Goal: Transaction & Acquisition: Purchase product/service

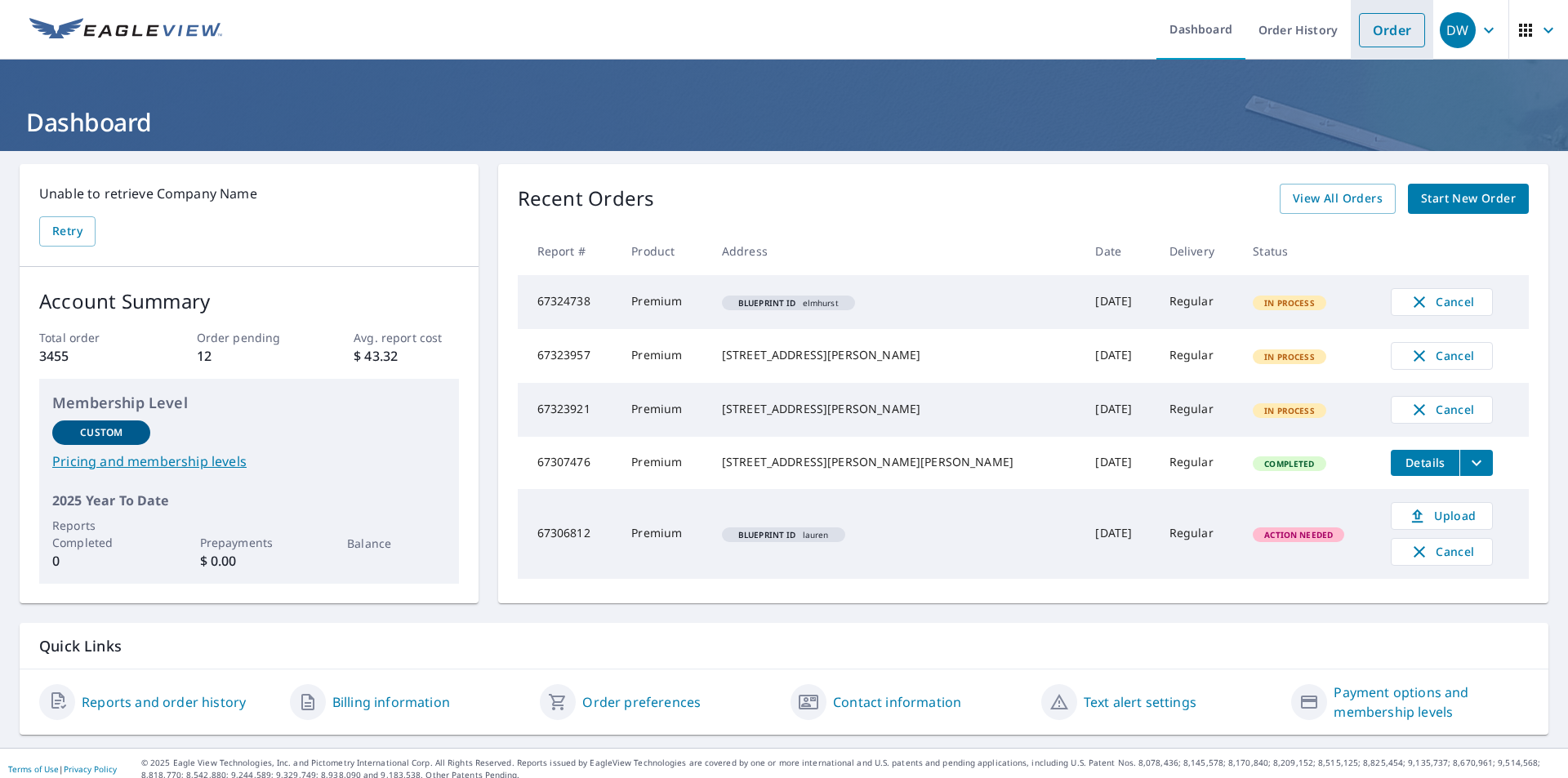
click at [1370, 26] on link "Order" at bounding box center [1391, 31] width 66 height 35
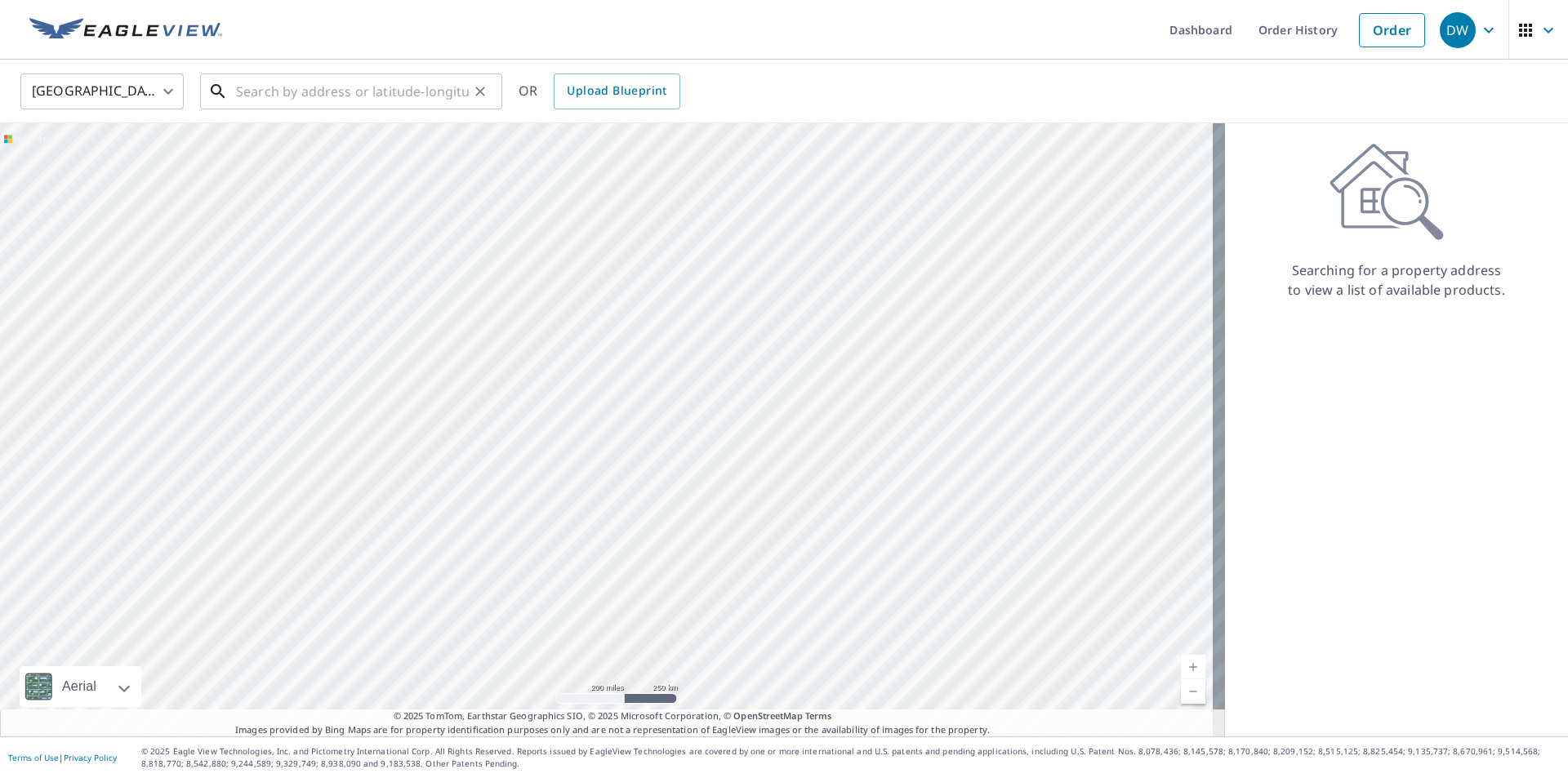
click at [269, 87] on input "text" at bounding box center [352, 91] width 233 height 45
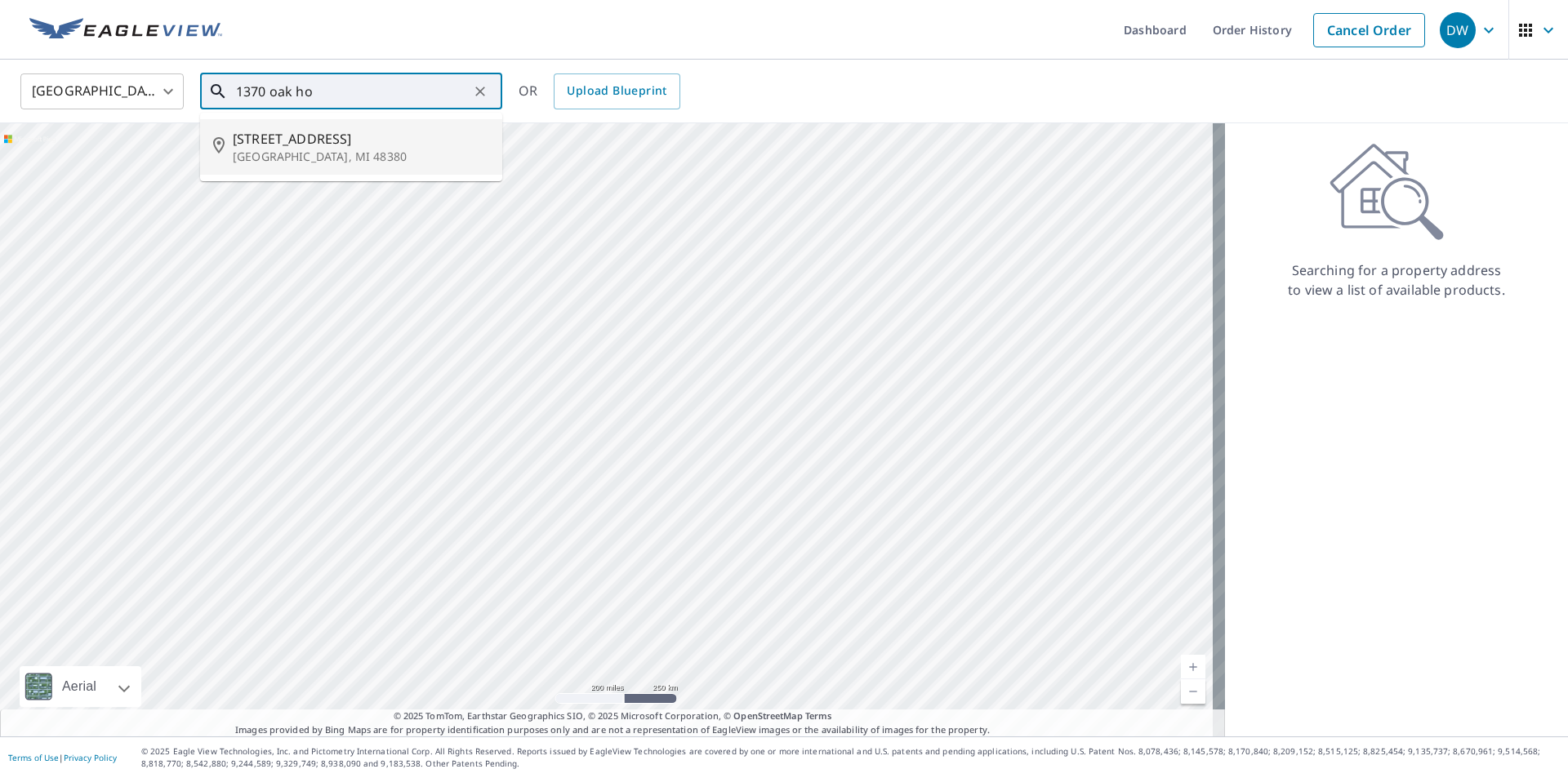
click at [288, 164] on p "[GEOGRAPHIC_DATA], MI 48380" at bounding box center [360, 157] width 257 height 17
type input "[STREET_ADDRESS][PERSON_NAME]"
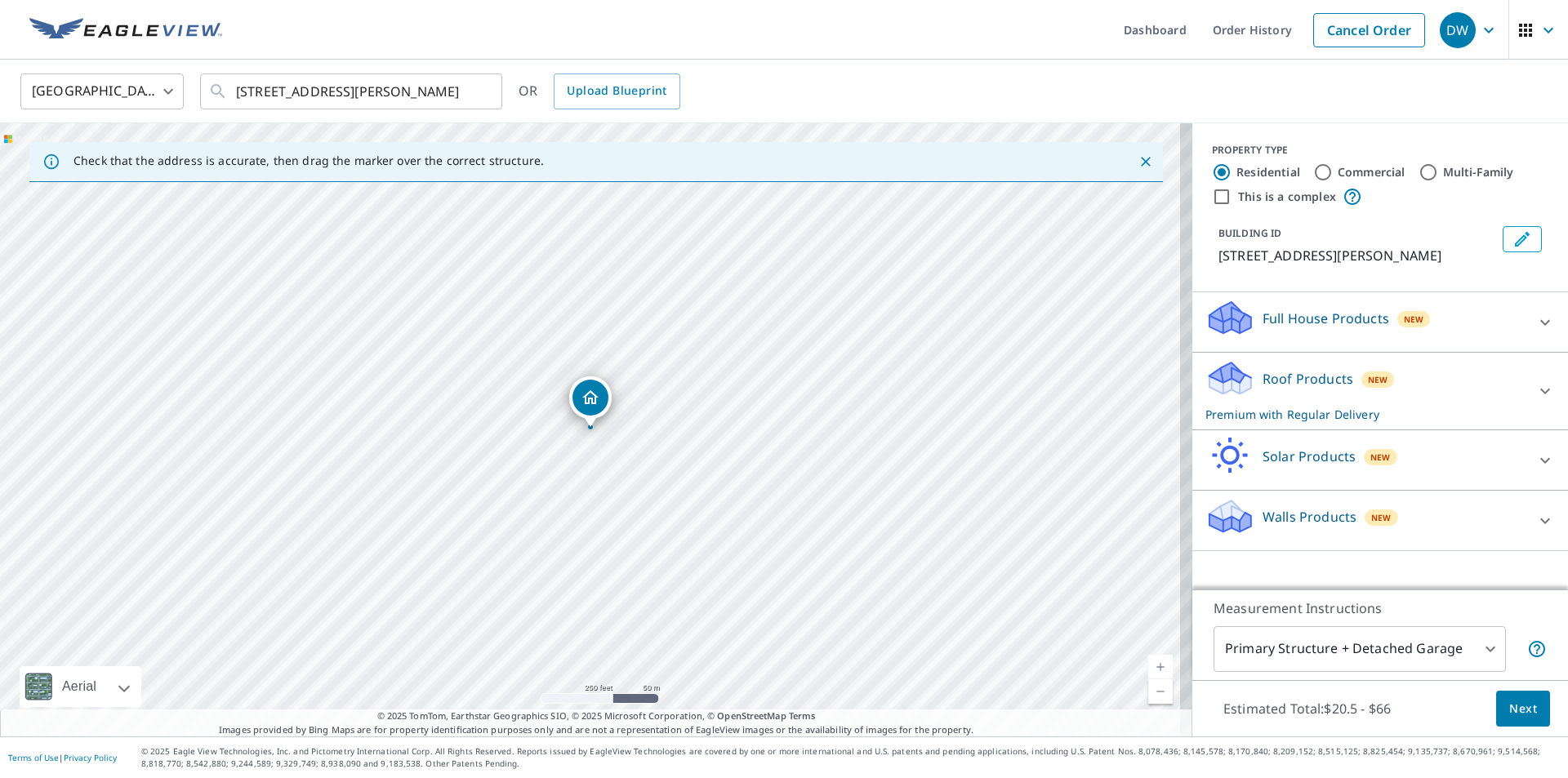
click at [1535, 526] on icon at bounding box center [1545, 521] width 20 height 20
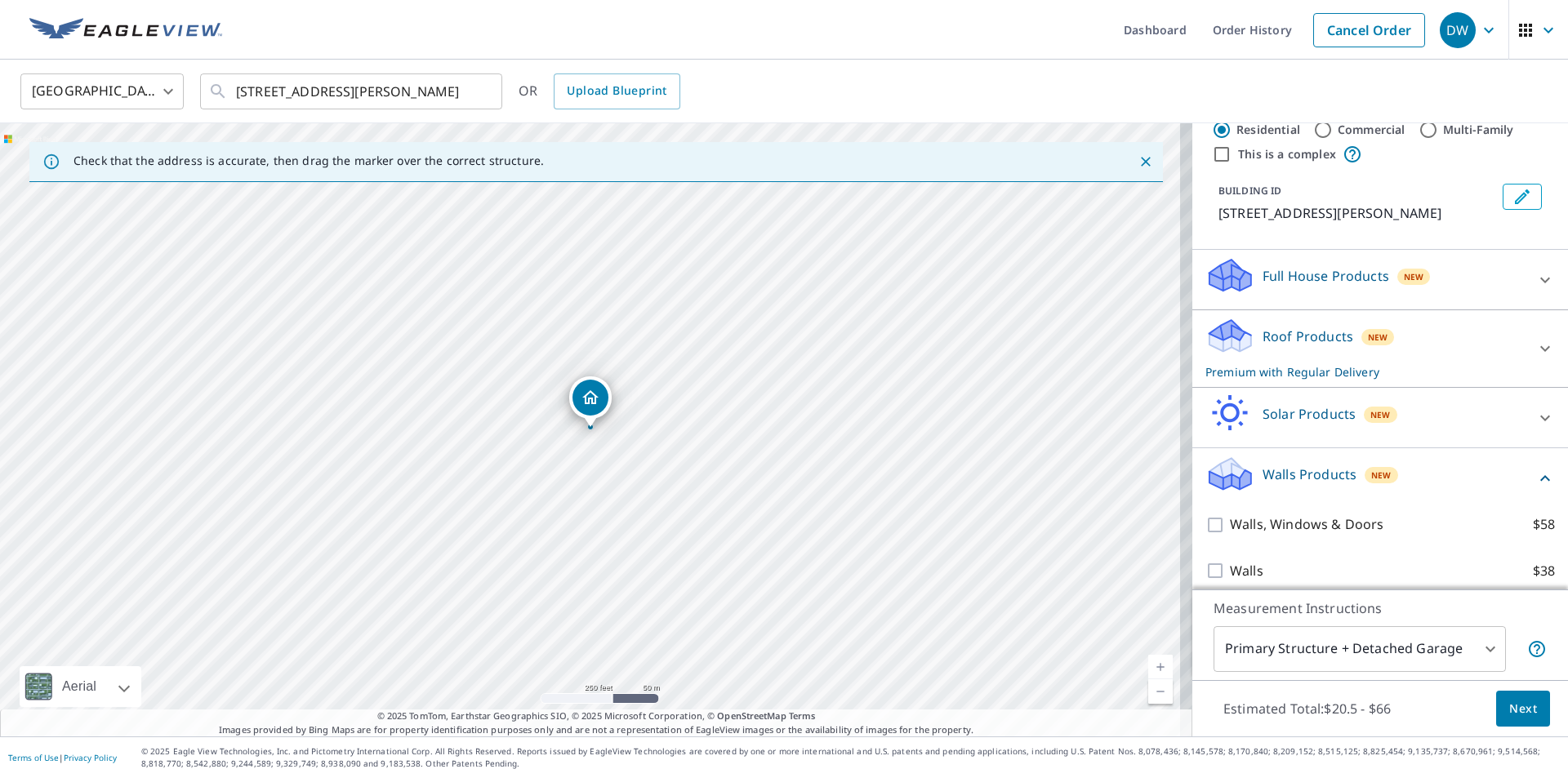
scroll to position [54, 0]
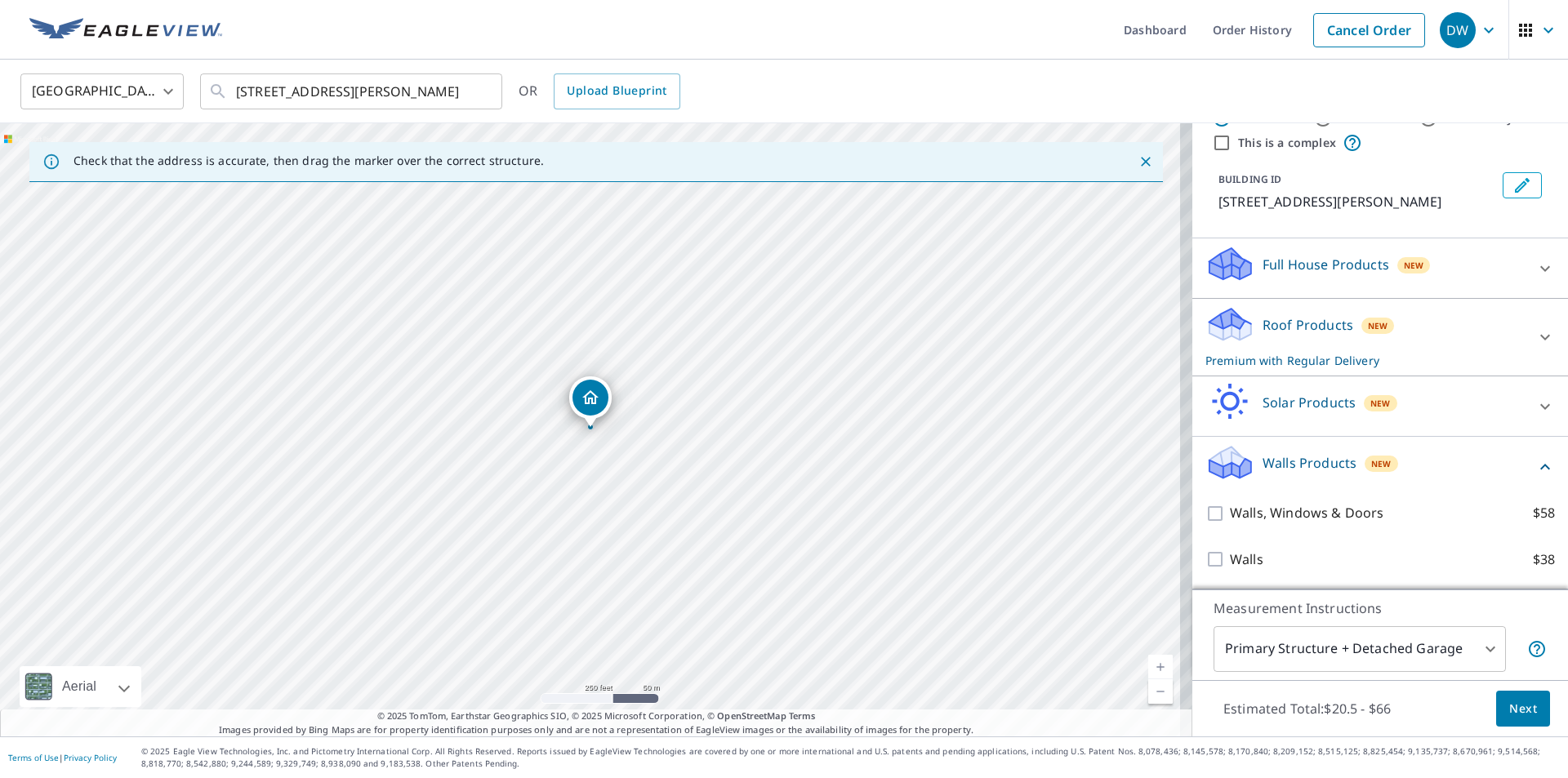
click at [1428, 330] on div "Roof Products New Premium with Regular Delivery" at bounding box center [1365, 337] width 320 height 64
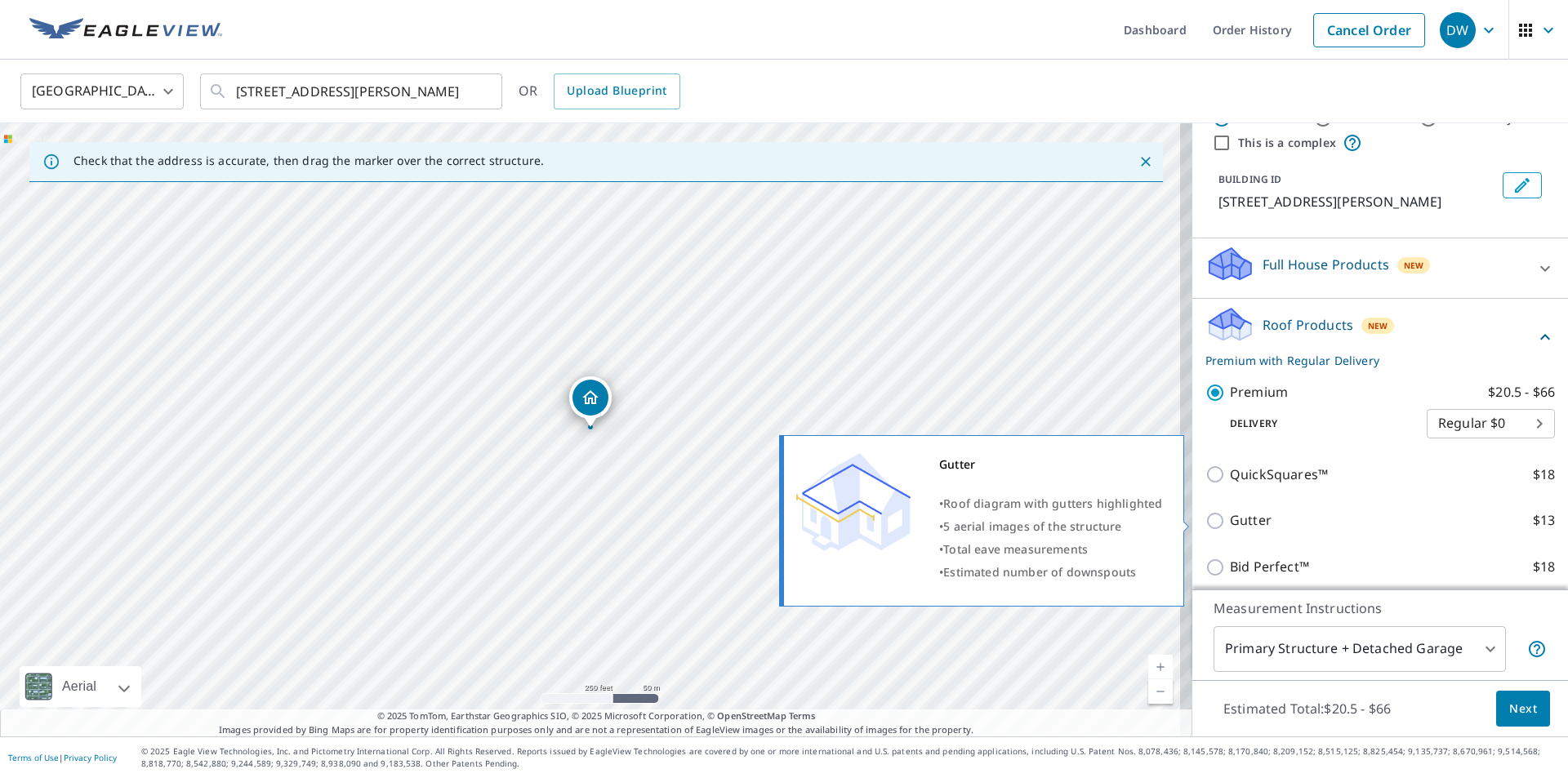
click at [1205, 523] on input "Gutter $13" at bounding box center [1217, 521] width 25 height 20
checkbox input "true"
checkbox input "false"
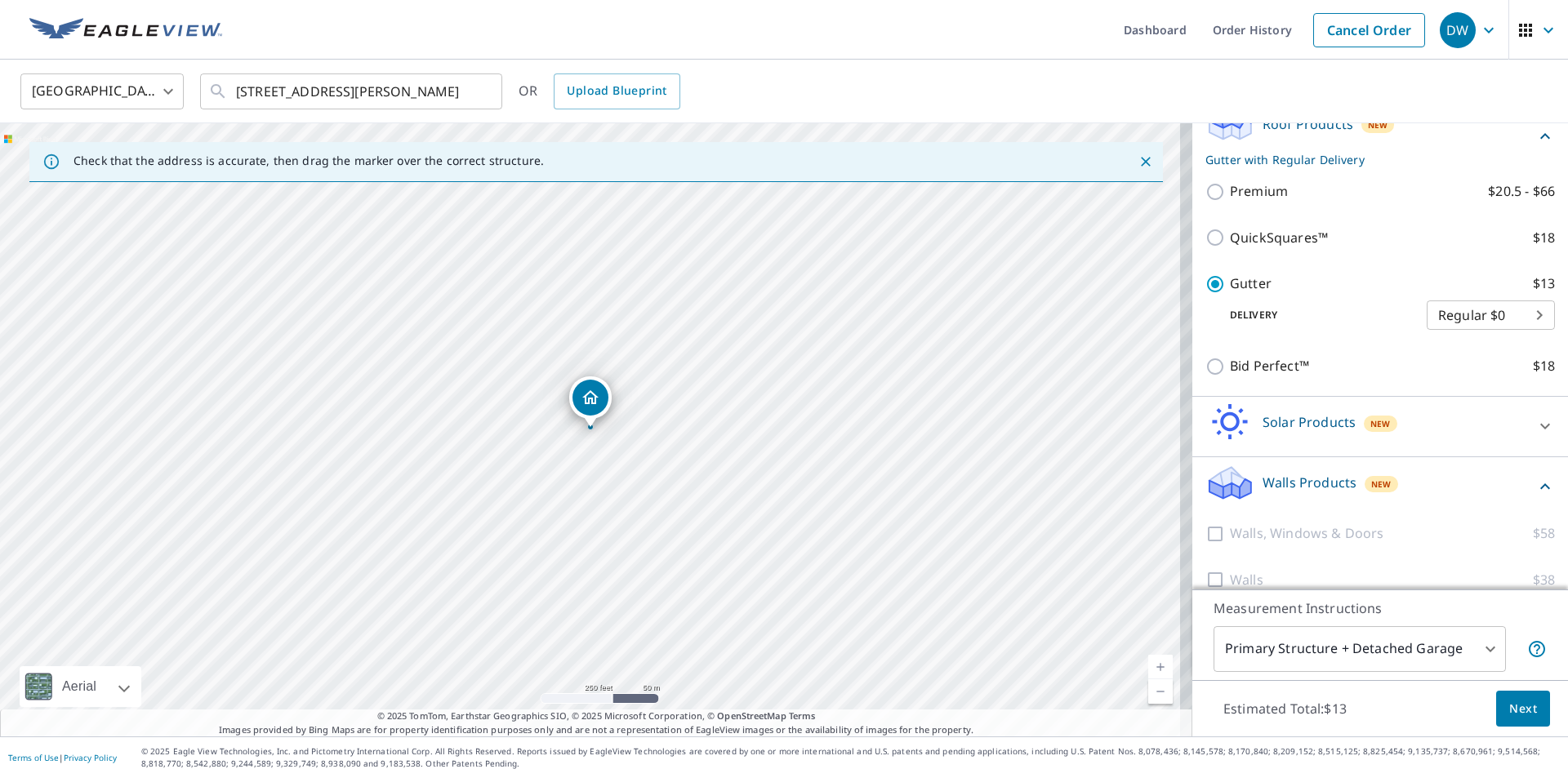
scroll to position [276, 0]
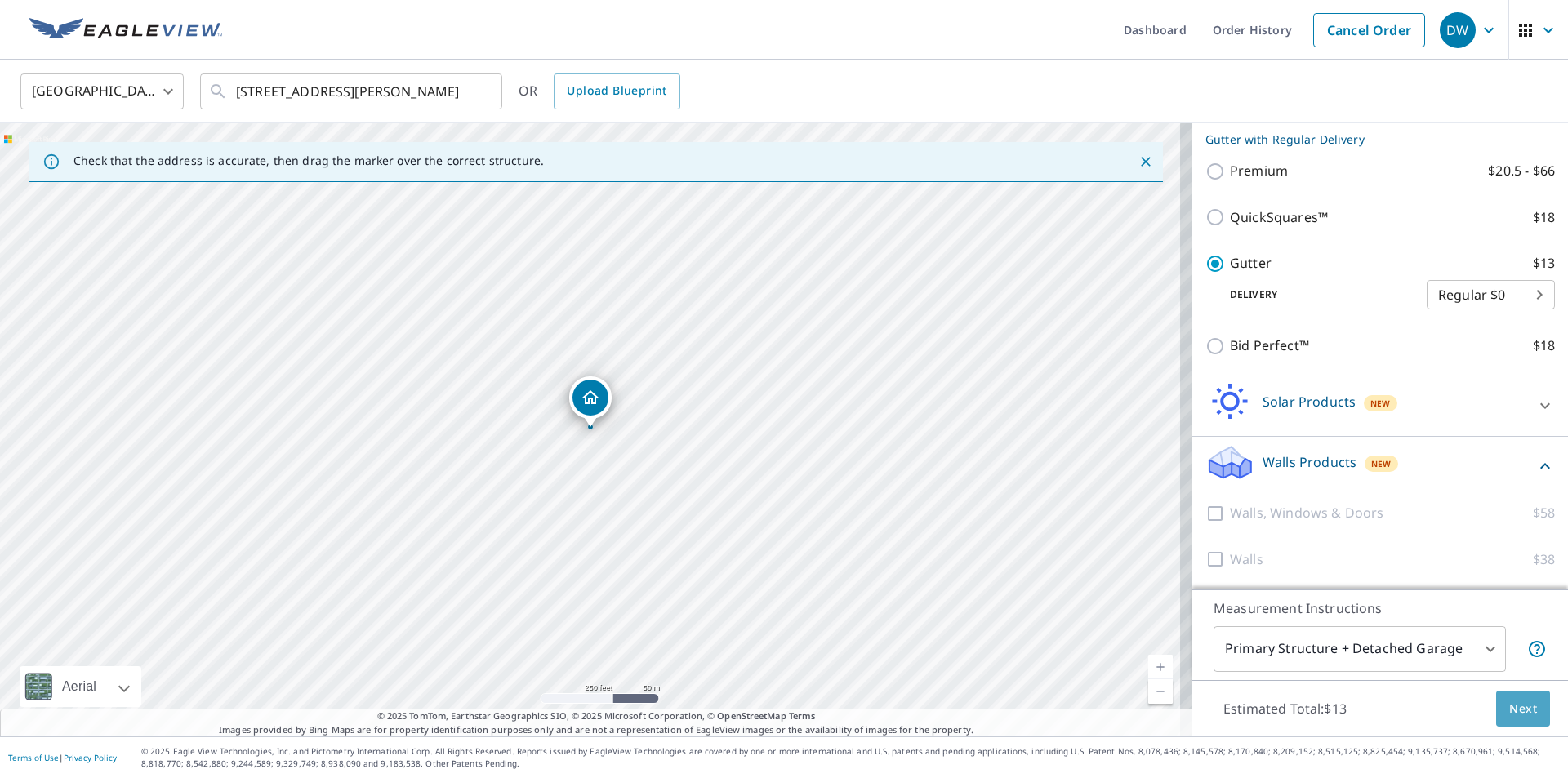
click at [1525, 702] on button "Next" at bounding box center [1523, 709] width 54 height 37
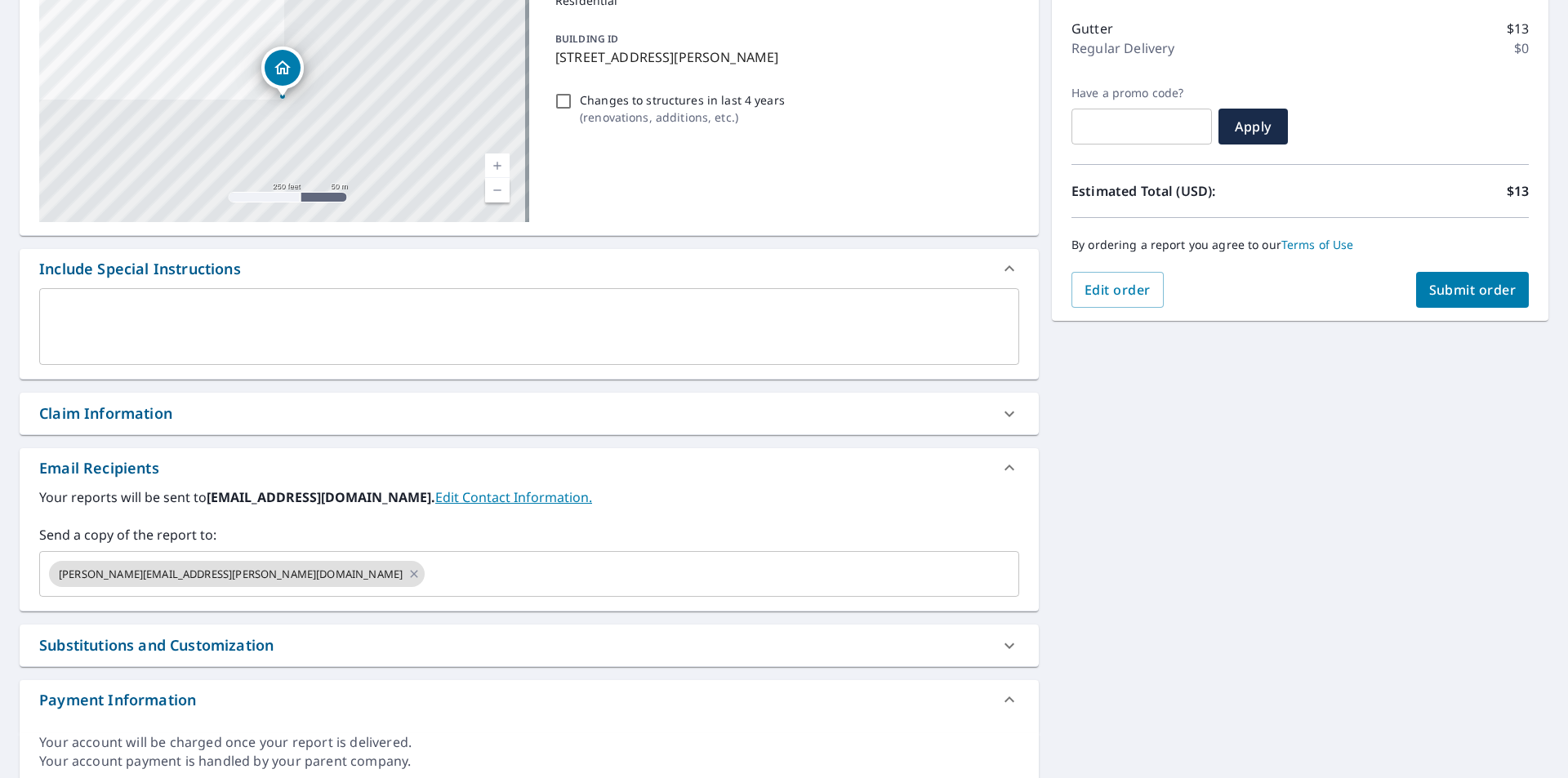
scroll to position [262, 0]
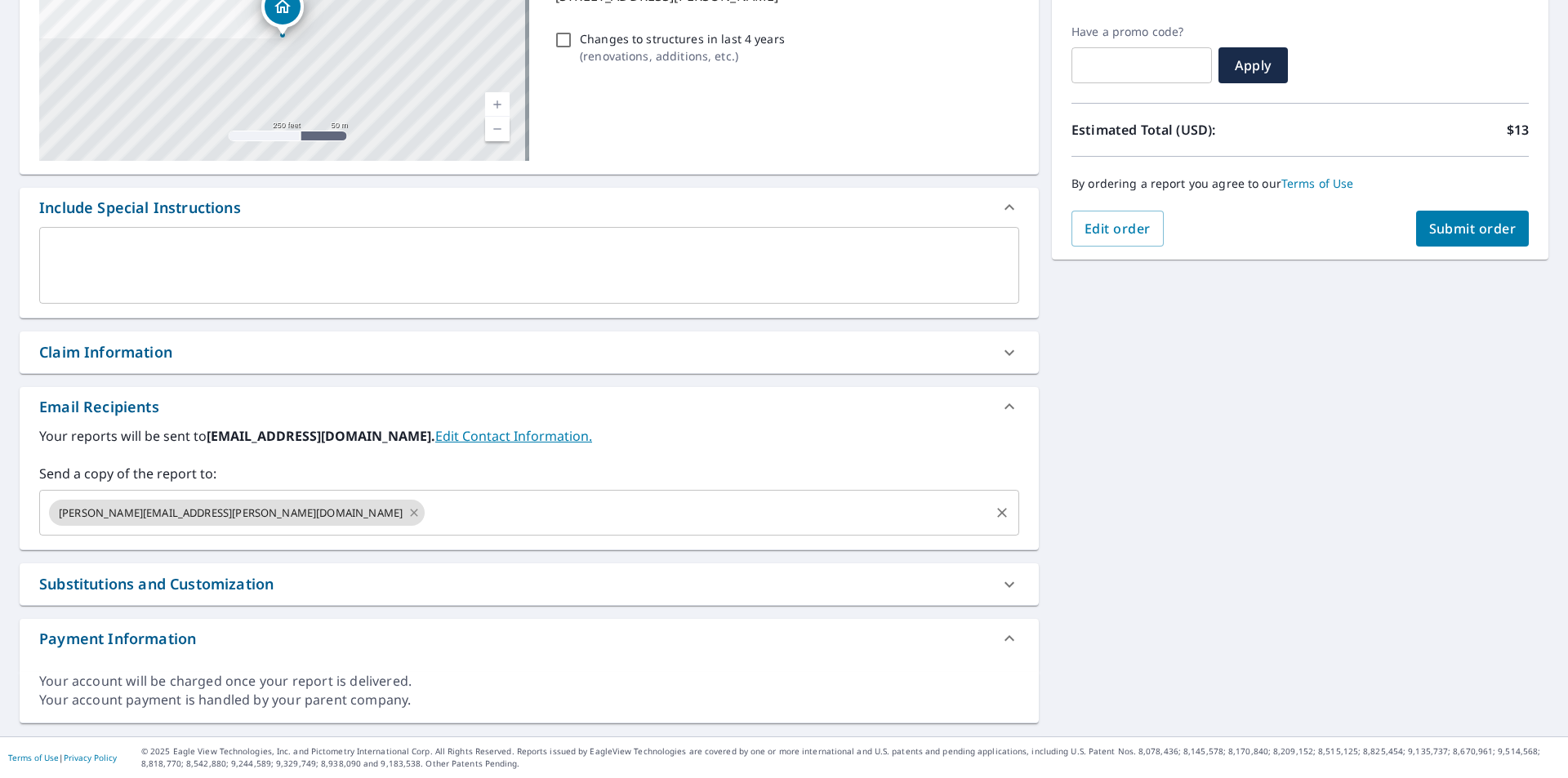
click at [407, 519] on icon at bounding box center [414, 513] width 13 height 18
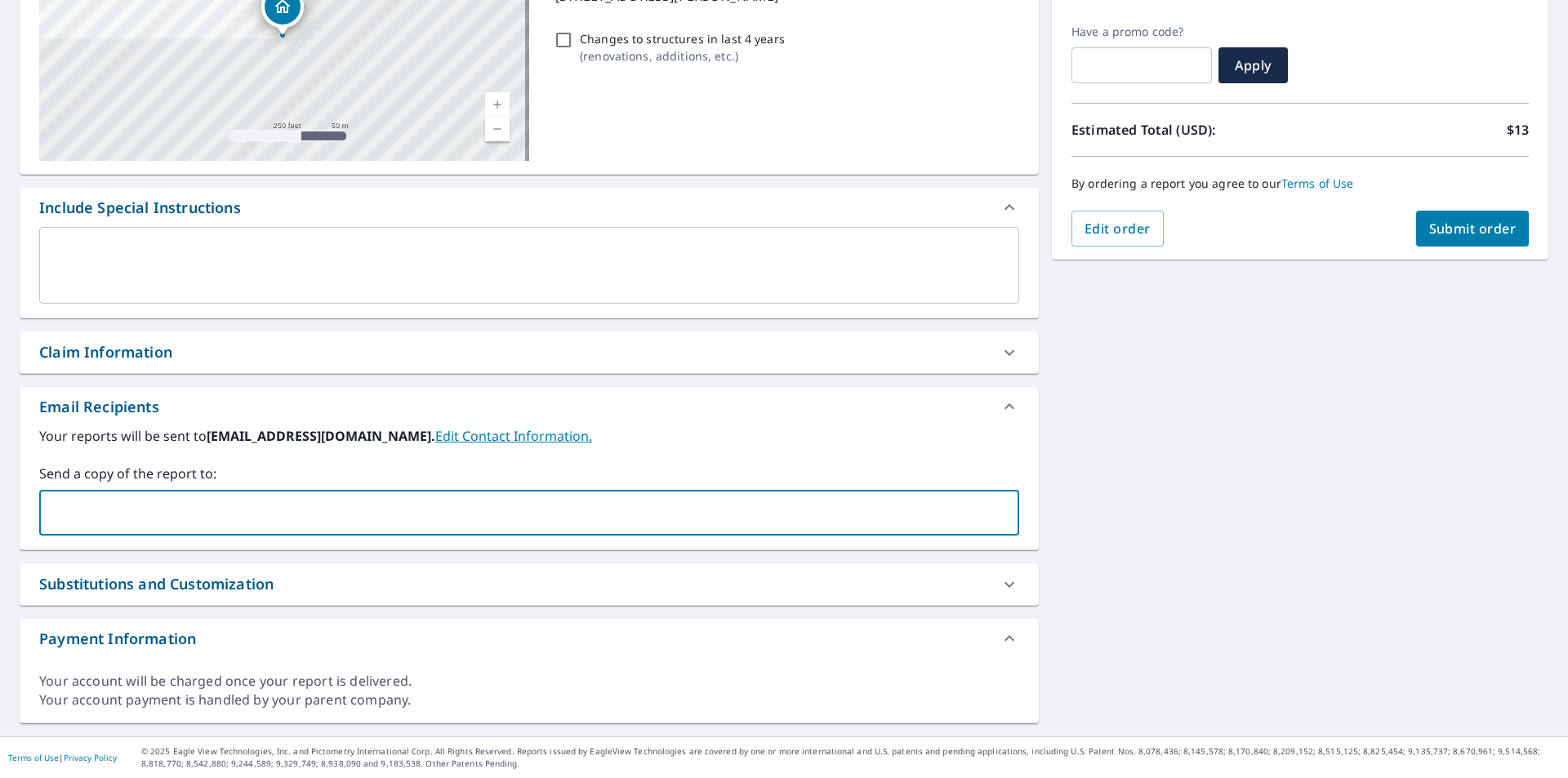
drag, startPoint x: 186, startPoint y: 505, endPoint x: 102, endPoint y: 495, distance: 84.6
click at [102, 495] on div "​" at bounding box center [530, 512] width 980 height 45
click at [106, 501] on input "text" at bounding box center [516, 513] width 940 height 31
type input "[PERSON_NAME][EMAIL_ADDRESS][PERSON_NAME][DOMAIN_NAME]"
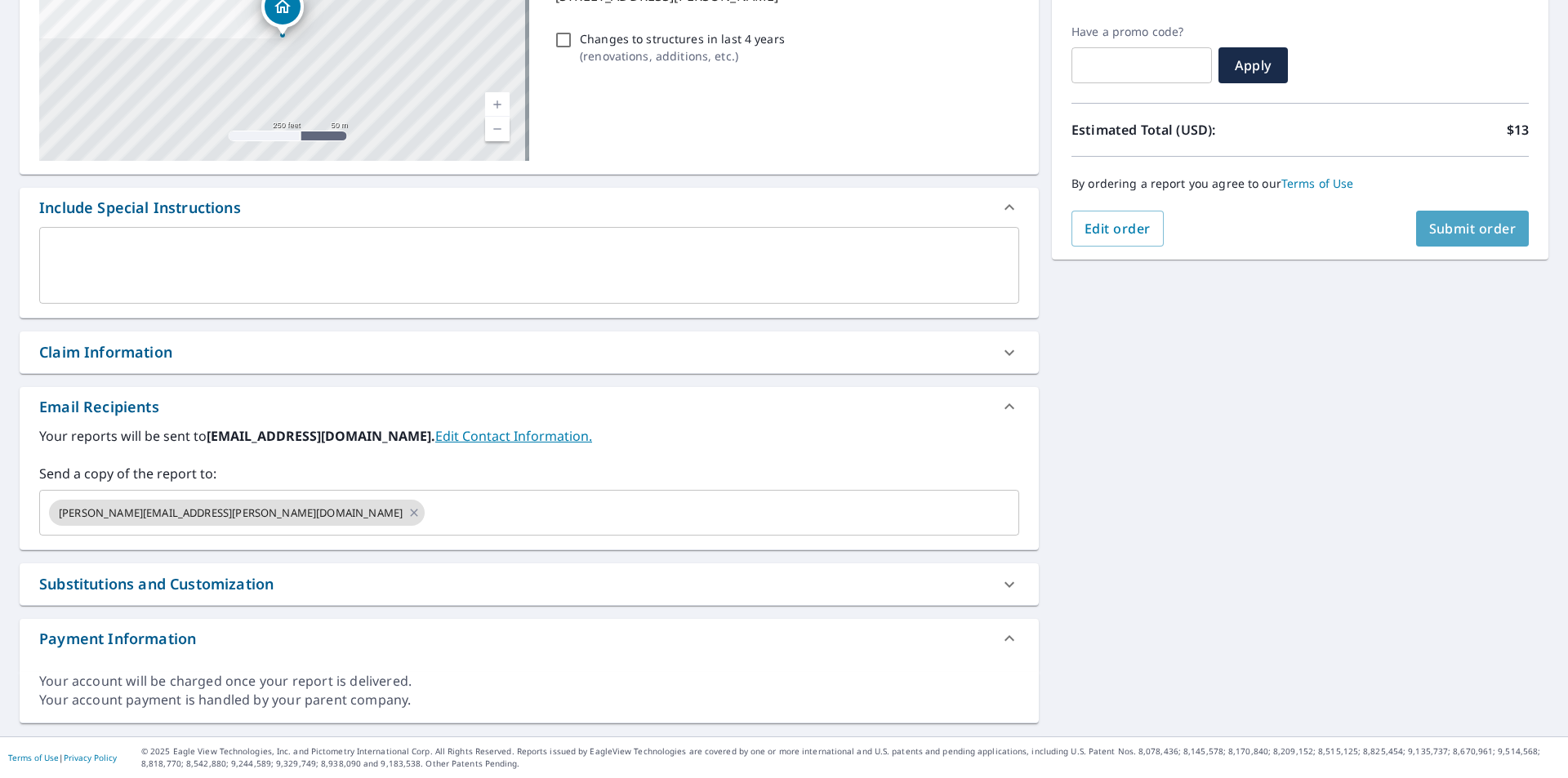
click at [1429, 233] on span "Submit order" at bounding box center [1472, 229] width 87 height 18
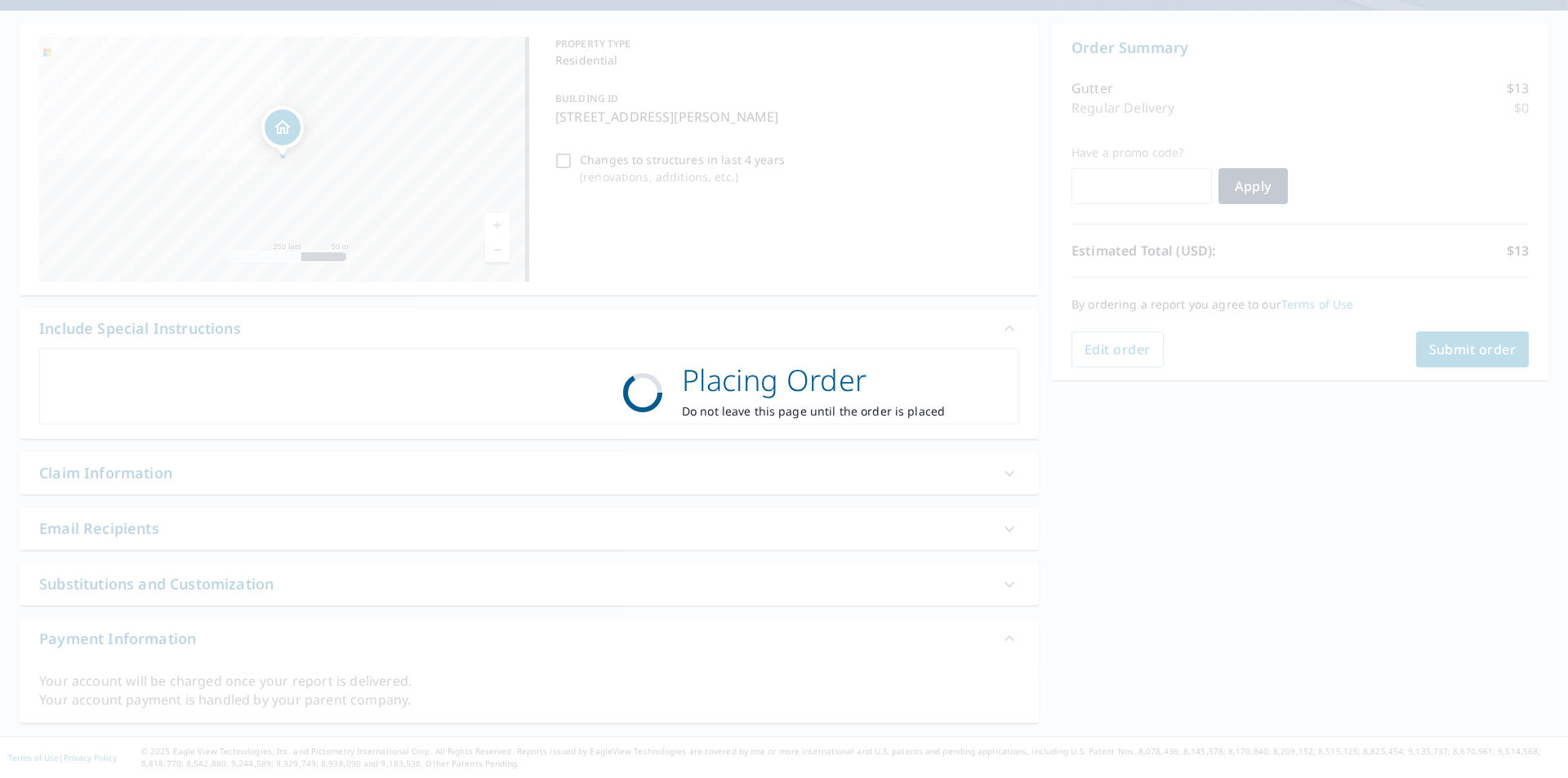
scroll to position [140, 0]
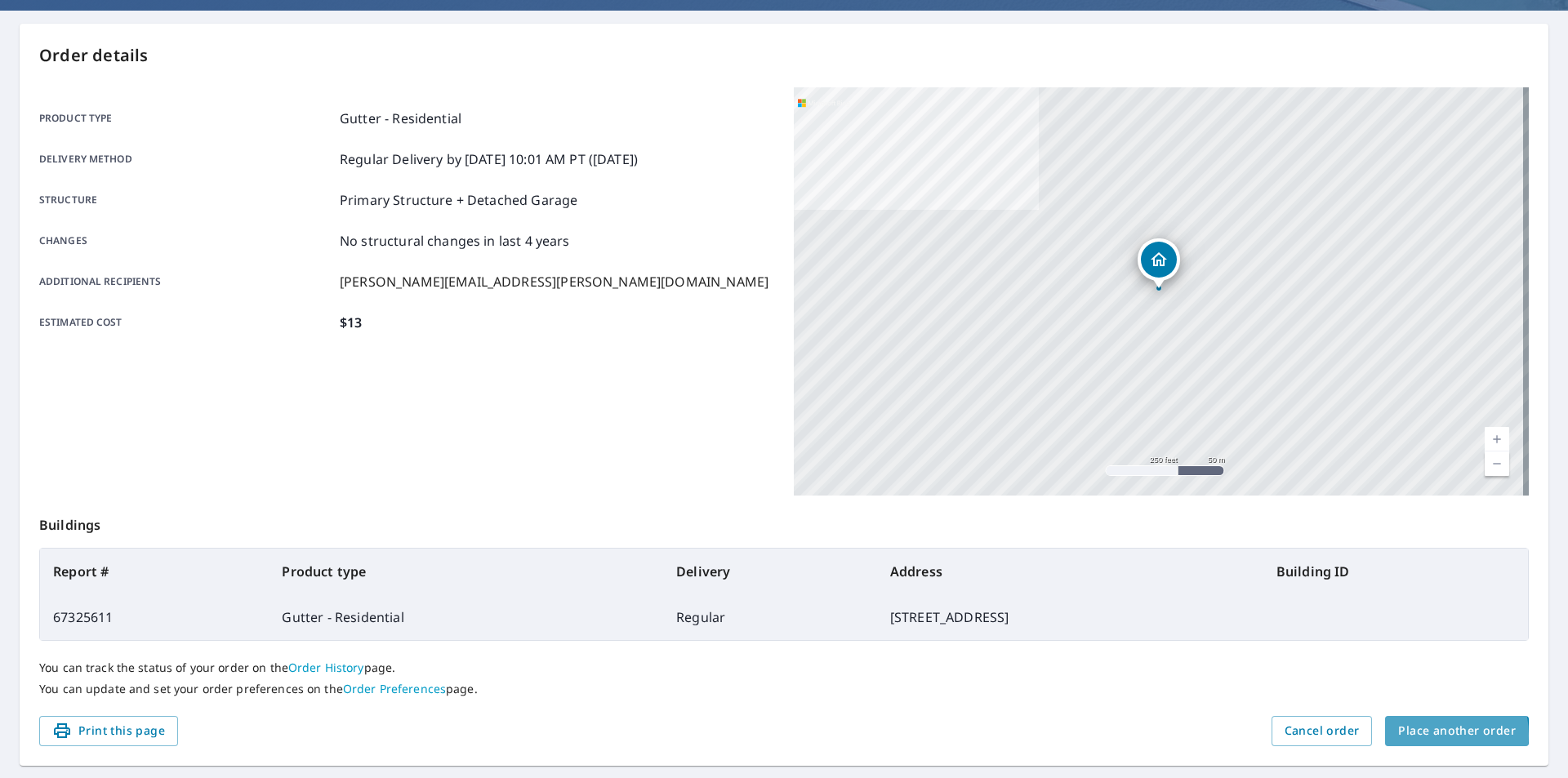
click at [1406, 736] on span "Place another order" at bounding box center [1457, 731] width 118 height 21
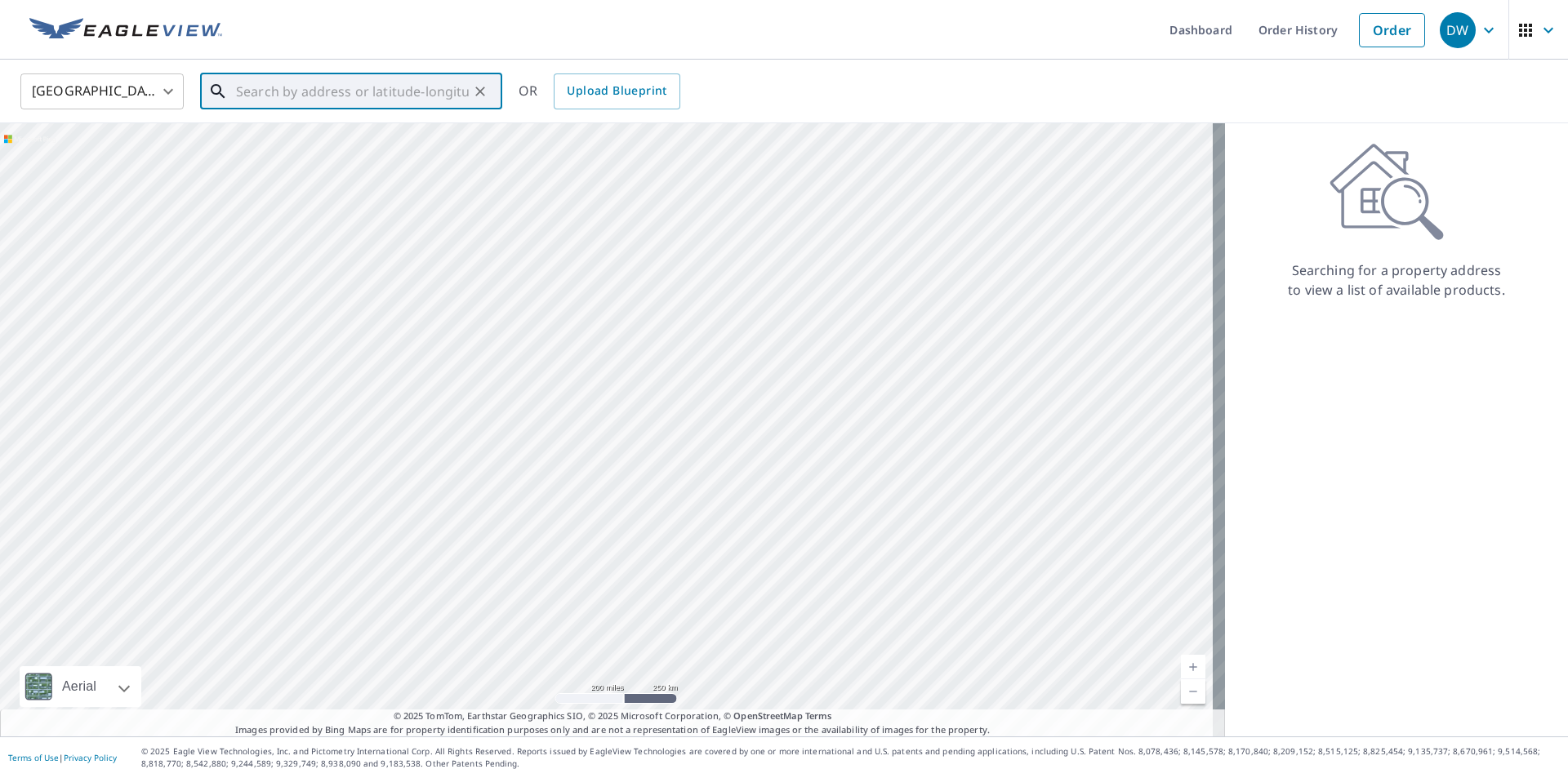
click at [280, 95] on input "text" at bounding box center [352, 91] width 233 height 45
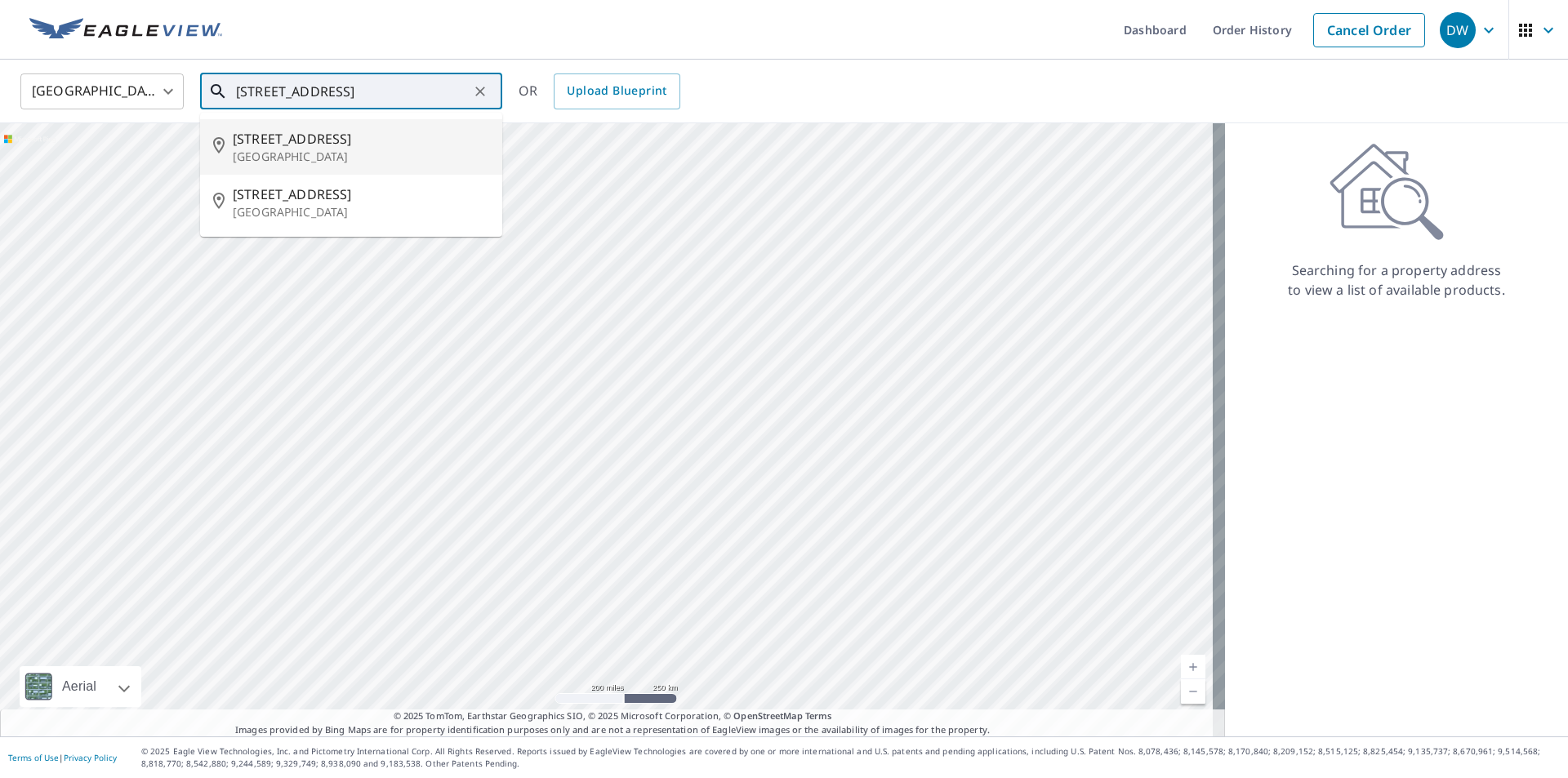
click at [318, 153] on p "[GEOGRAPHIC_DATA]" at bounding box center [360, 157] width 257 height 17
type input "[STREET_ADDRESS]"
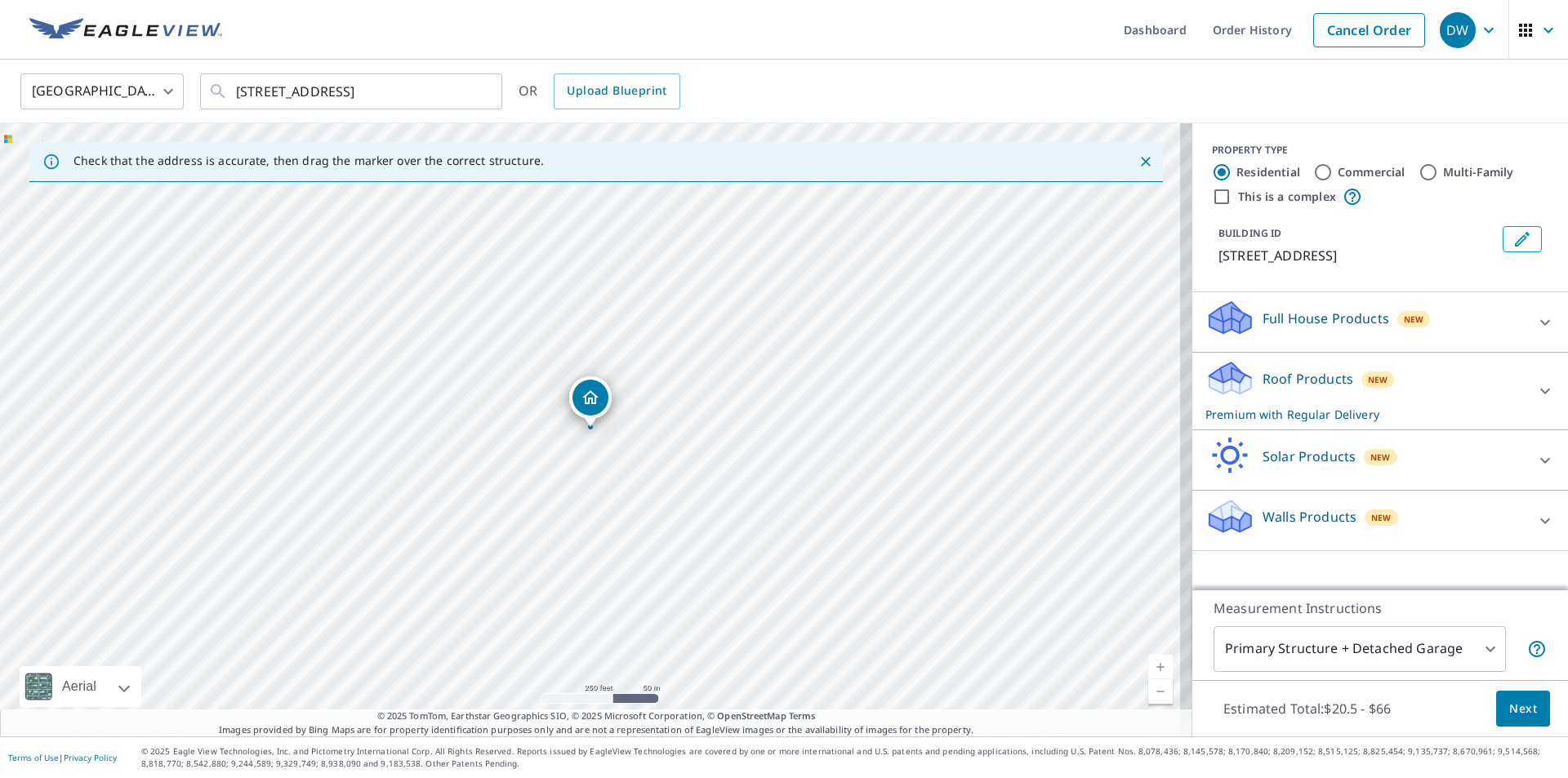
click at [1319, 380] on p "Roof Products" at bounding box center [1307, 379] width 91 height 20
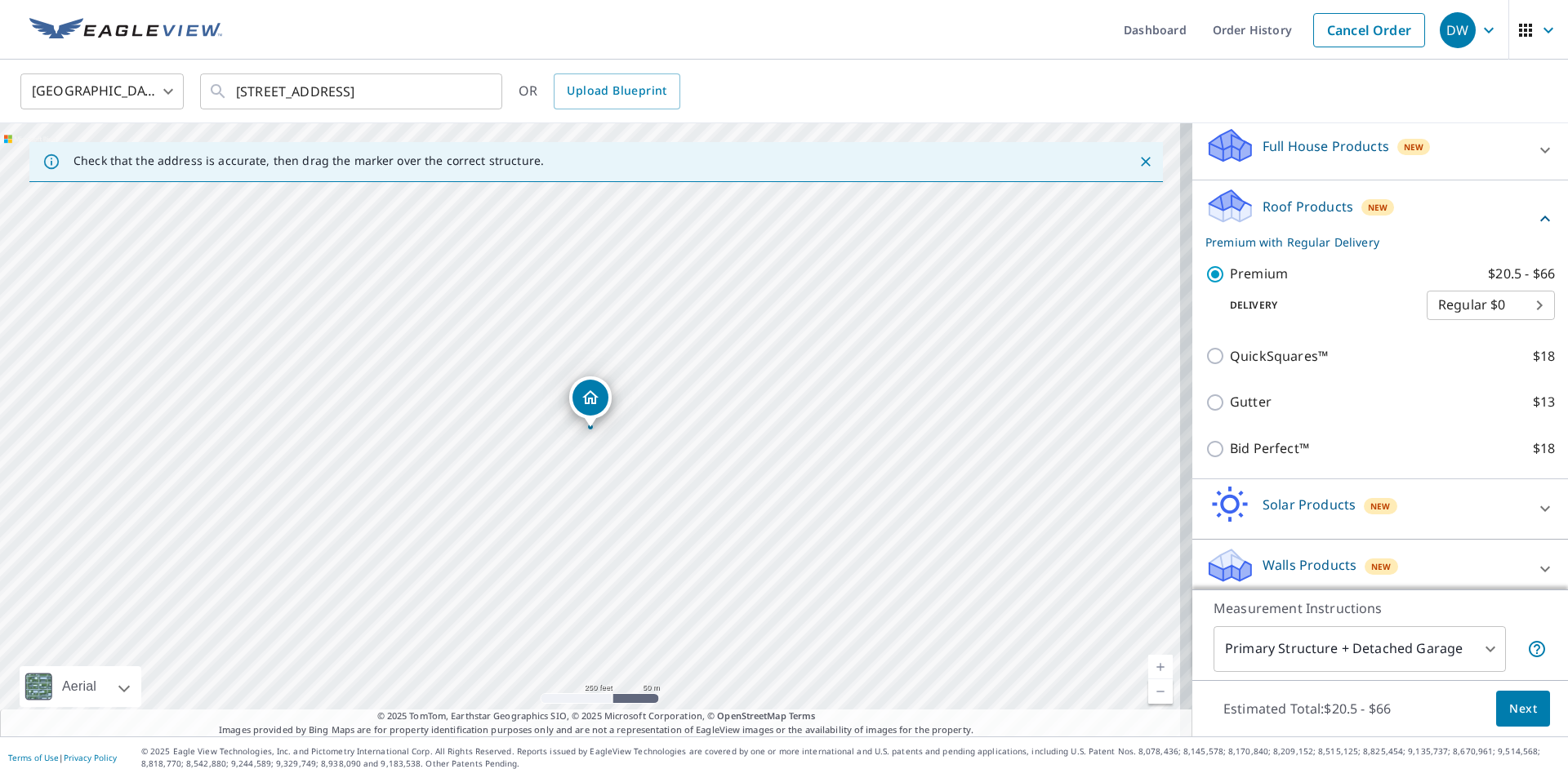
scroll to position [183, 0]
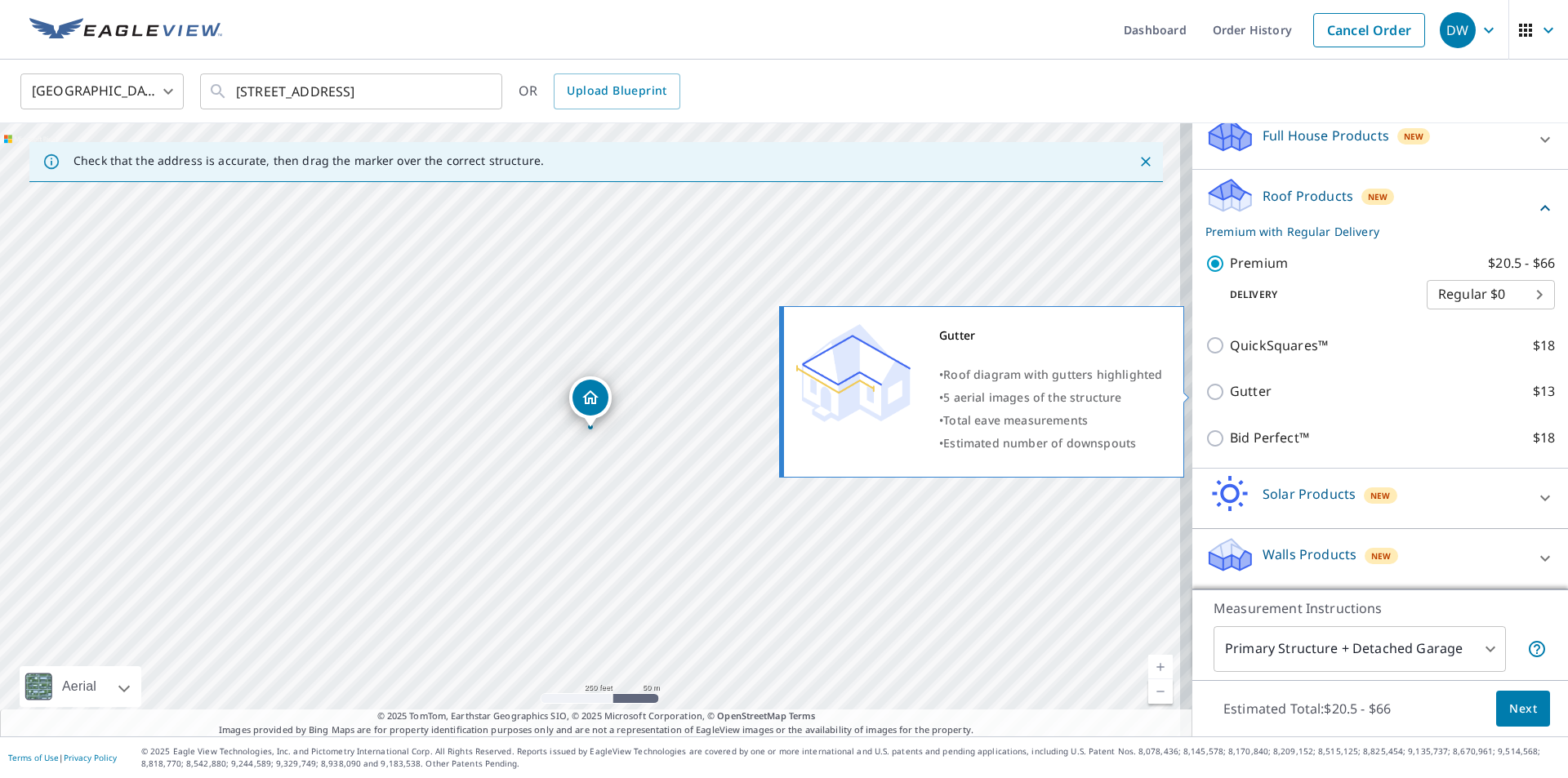
click at [1205, 393] on input "Gutter $13" at bounding box center [1217, 392] width 25 height 20
checkbox input "true"
checkbox input "false"
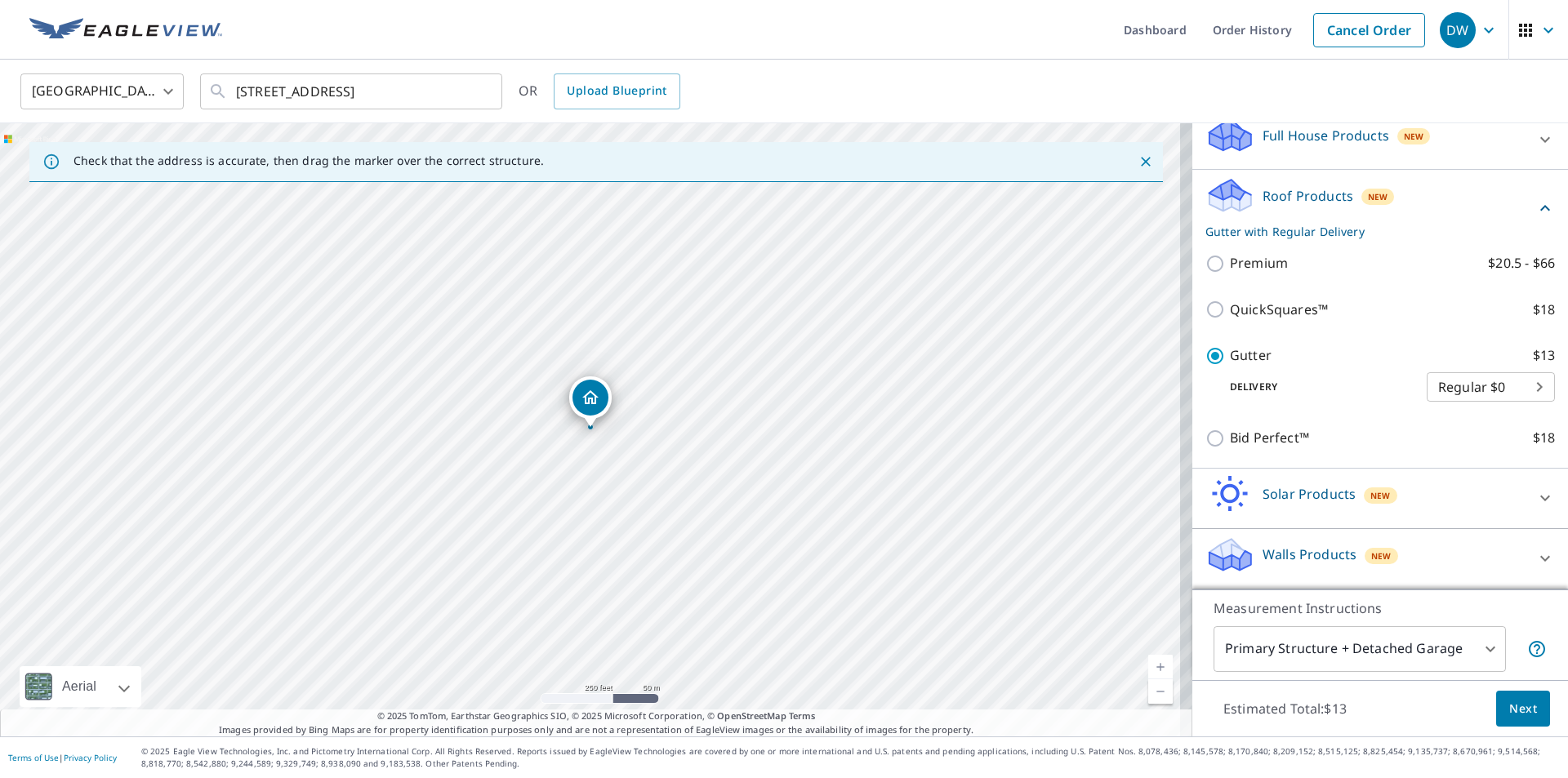
click at [1410, 561] on div "Walls Products New" at bounding box center [1365, 559] width 320 height 46
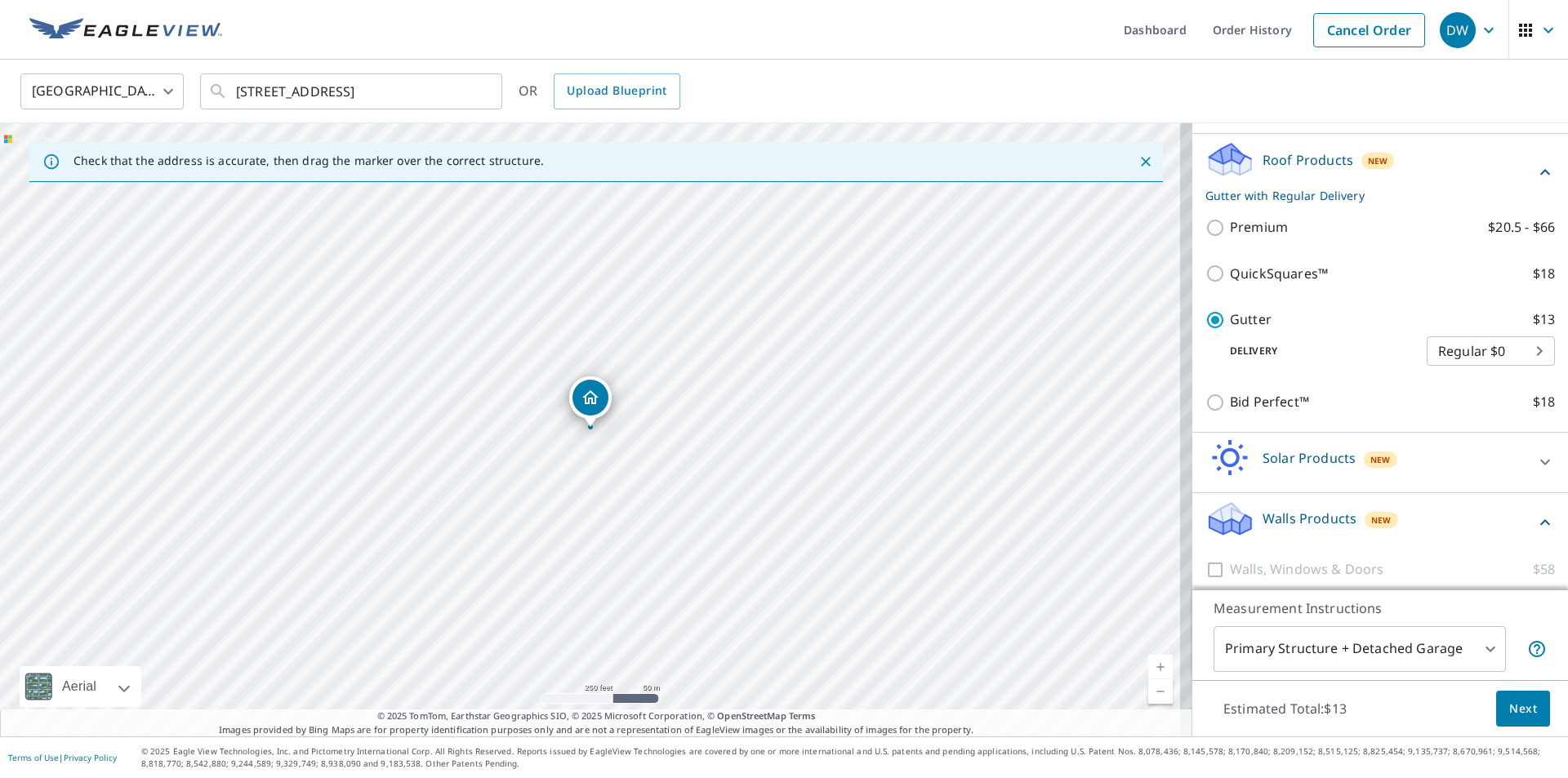
scroll to position [276, 0]
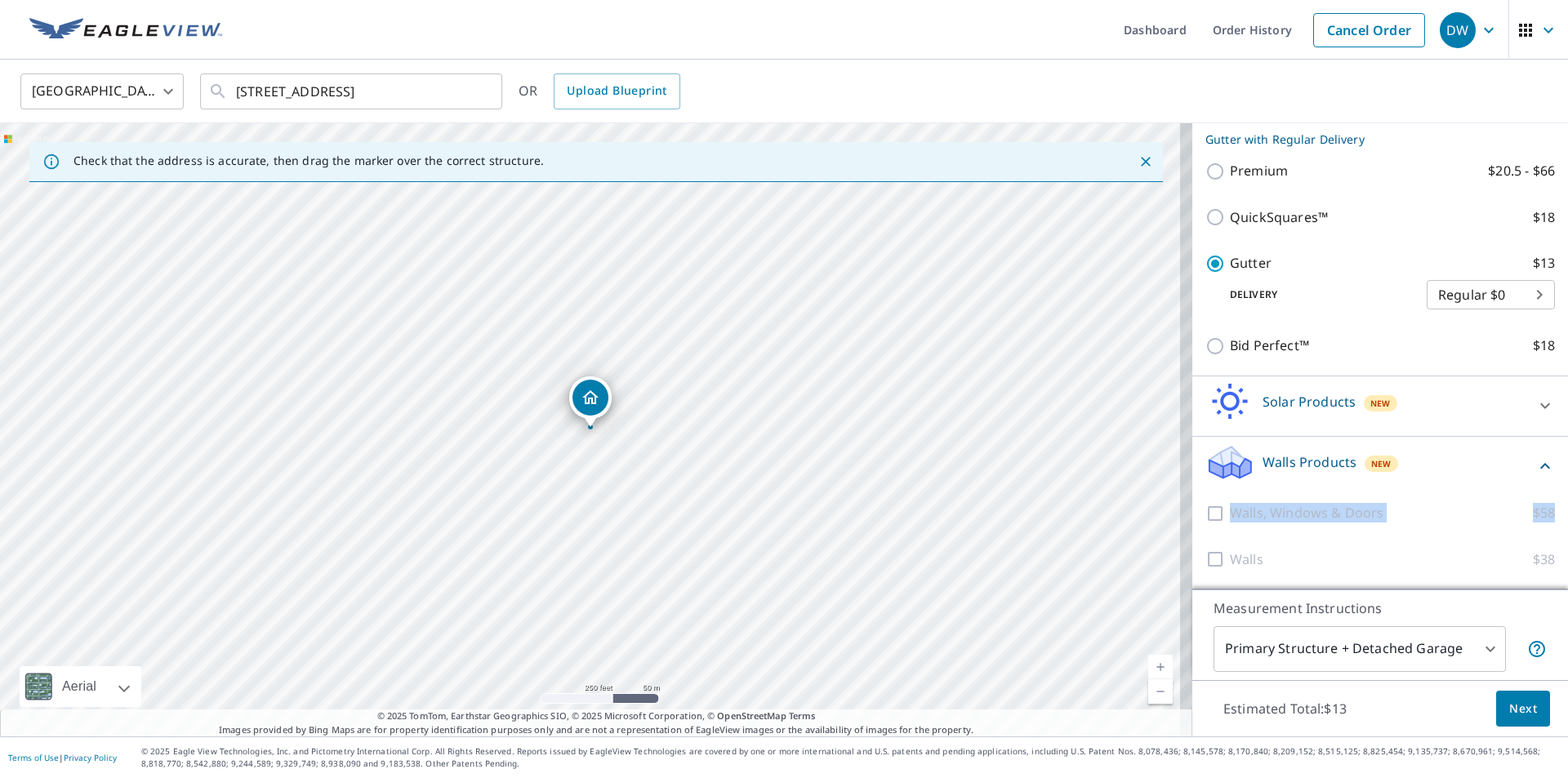
drag, startPoint x: 1542, startPoint y: 530, endPoint x: 1555, endPoint y: 447, distance: 84.0
click at [1555, 447] on div "PROPERTY TYPE Residential Commercial Multi-Family This is a complex BUILDING ID…" at bounding box center [1379, 356] width 375 height 466
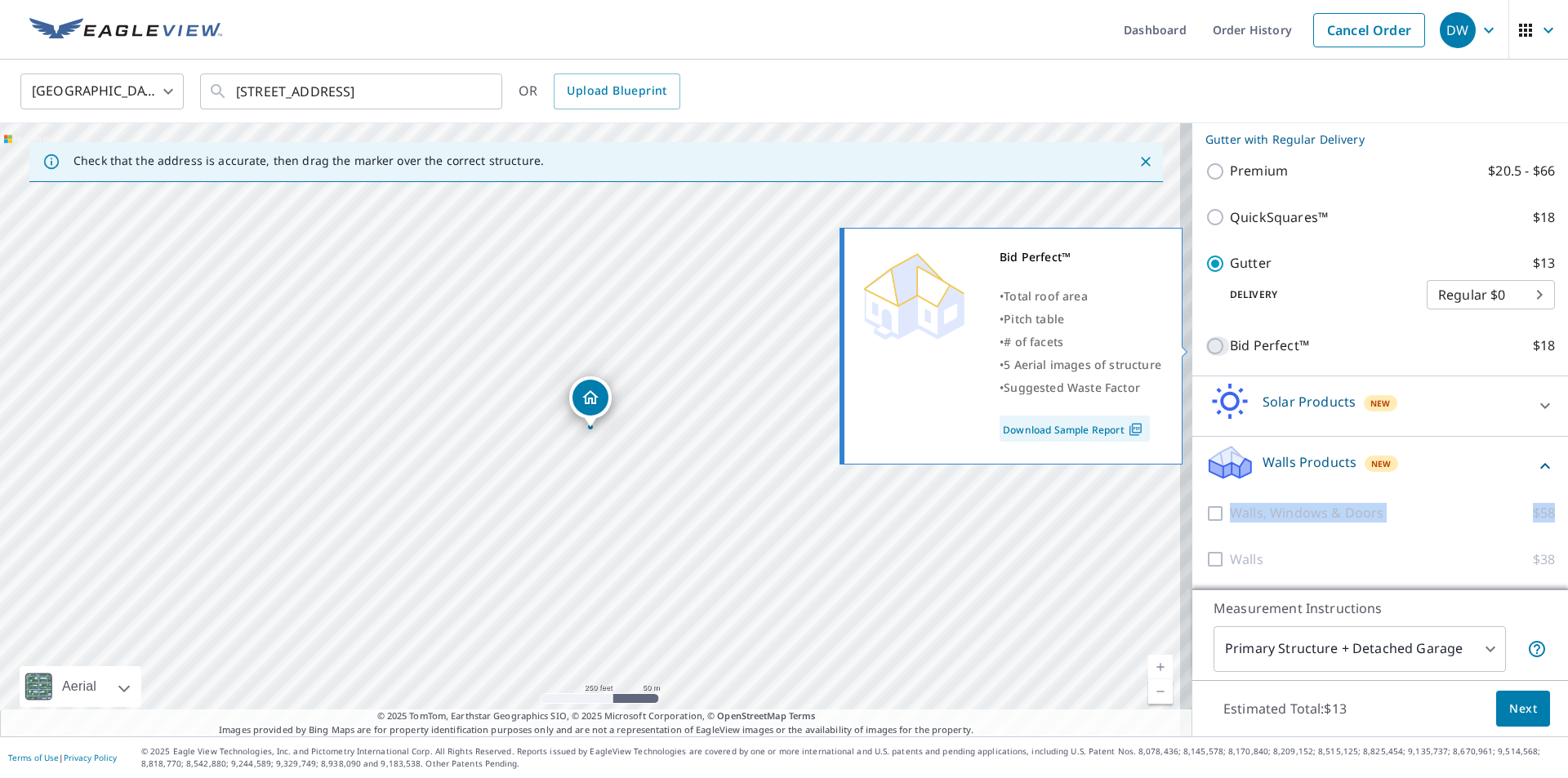
click at [1208, 346] on input "Bid Perfect™ $18" at bounding box center [1217, 347] width 25 height 20
checkbox input "true"
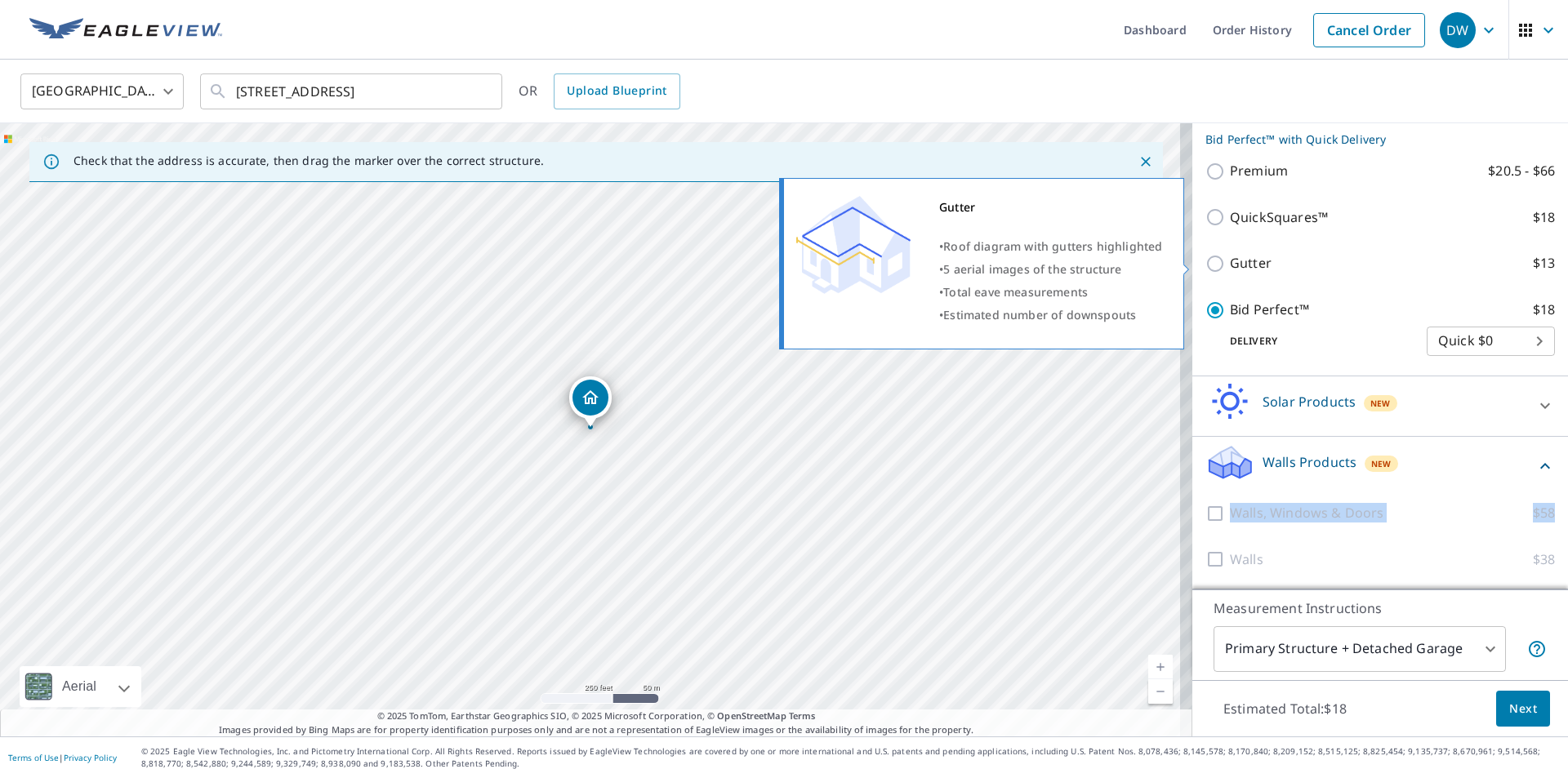
click at [1208, 257] on input "Gutter $13" at bounding box center [1217, 264] width 25 height 20
checkbox input "true"
checkbox input "false"
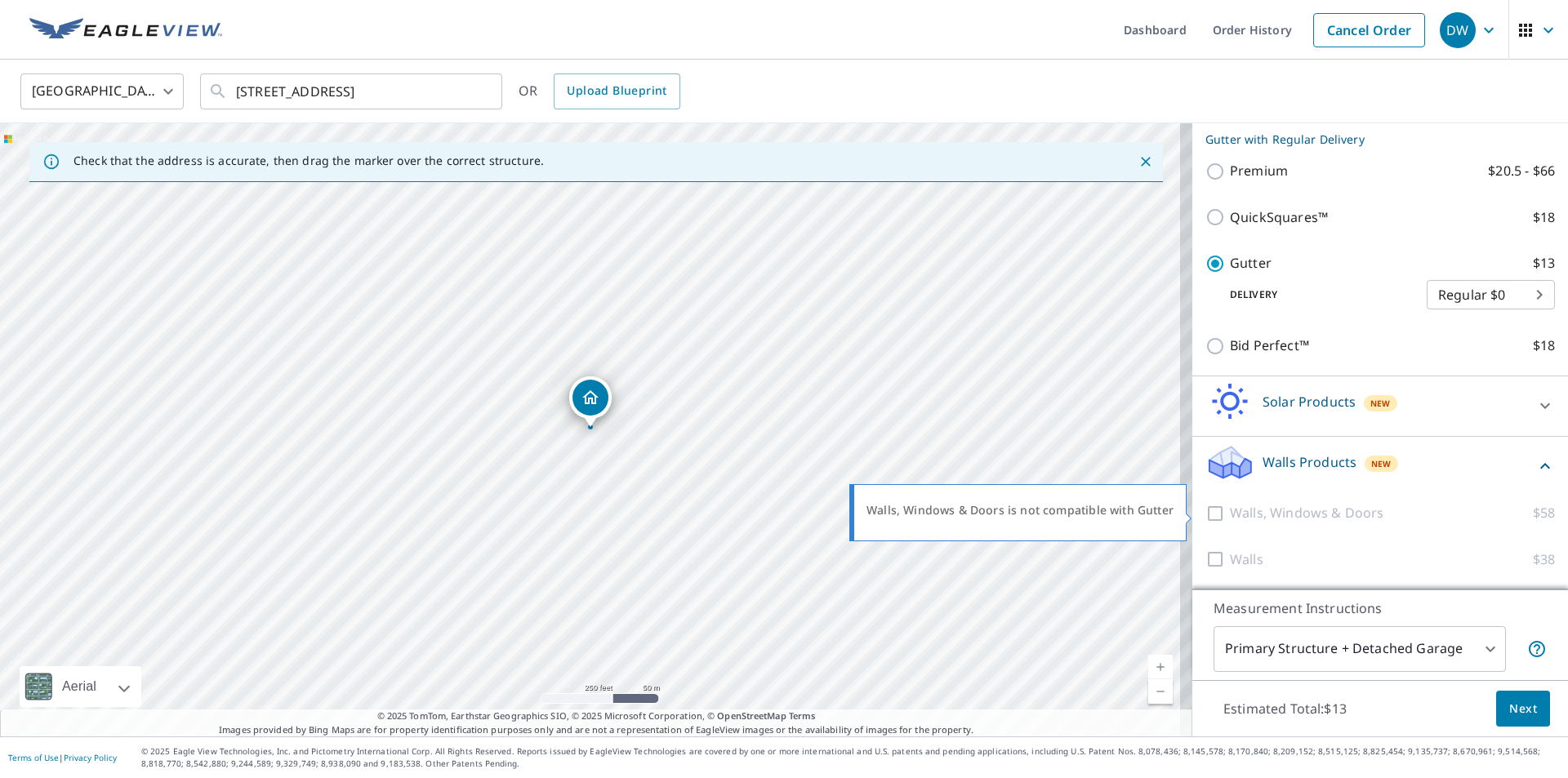
click at [1206, 511] on div at bounding box center [1217, 513] width 25 height 21
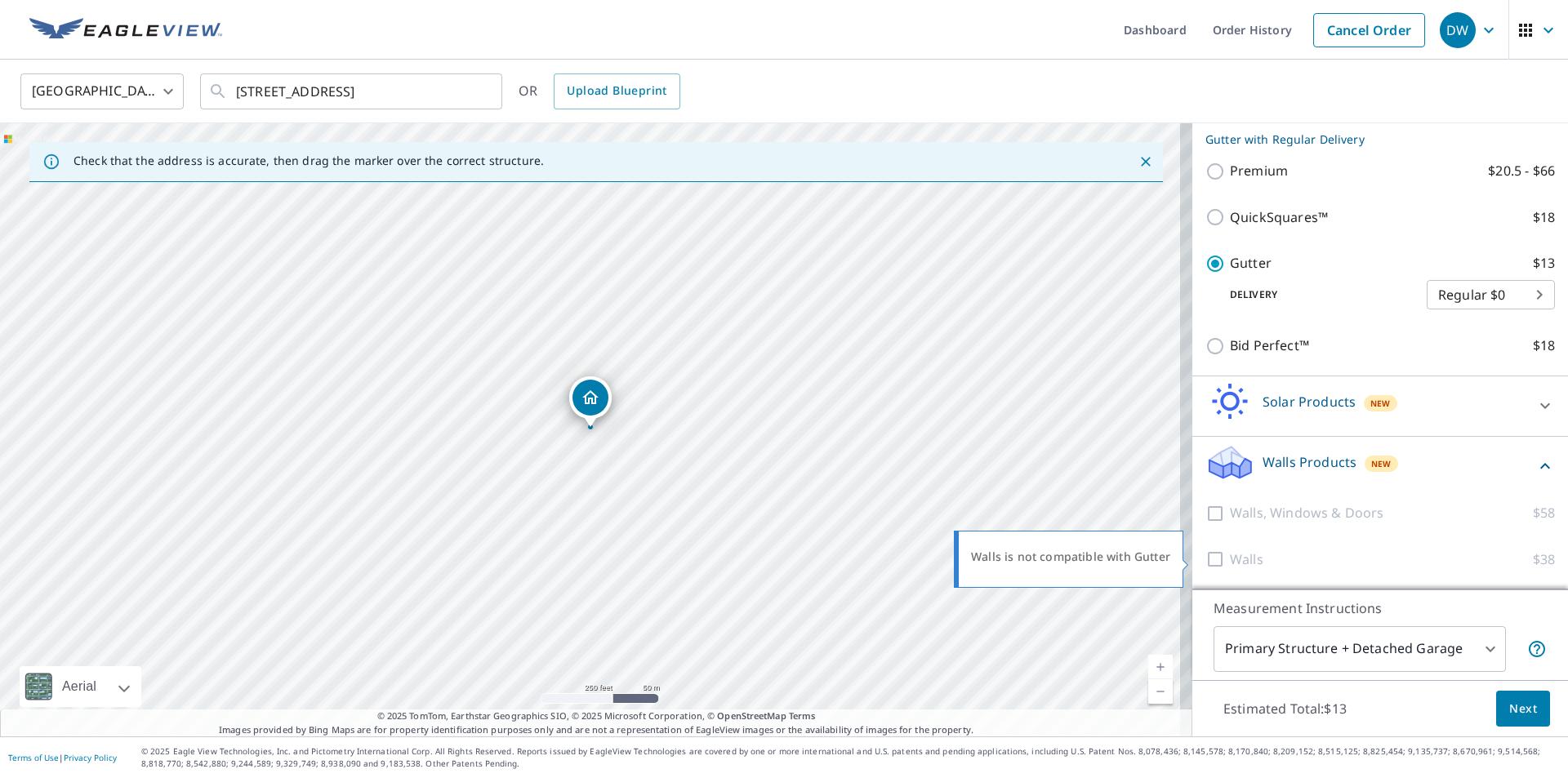
click at [1208, 559] on div at bounding box center [1217, 559] width 25 height 21
click at [1519, 697] on button "Next" at bounding box center [1523, 709] width 54 height 37
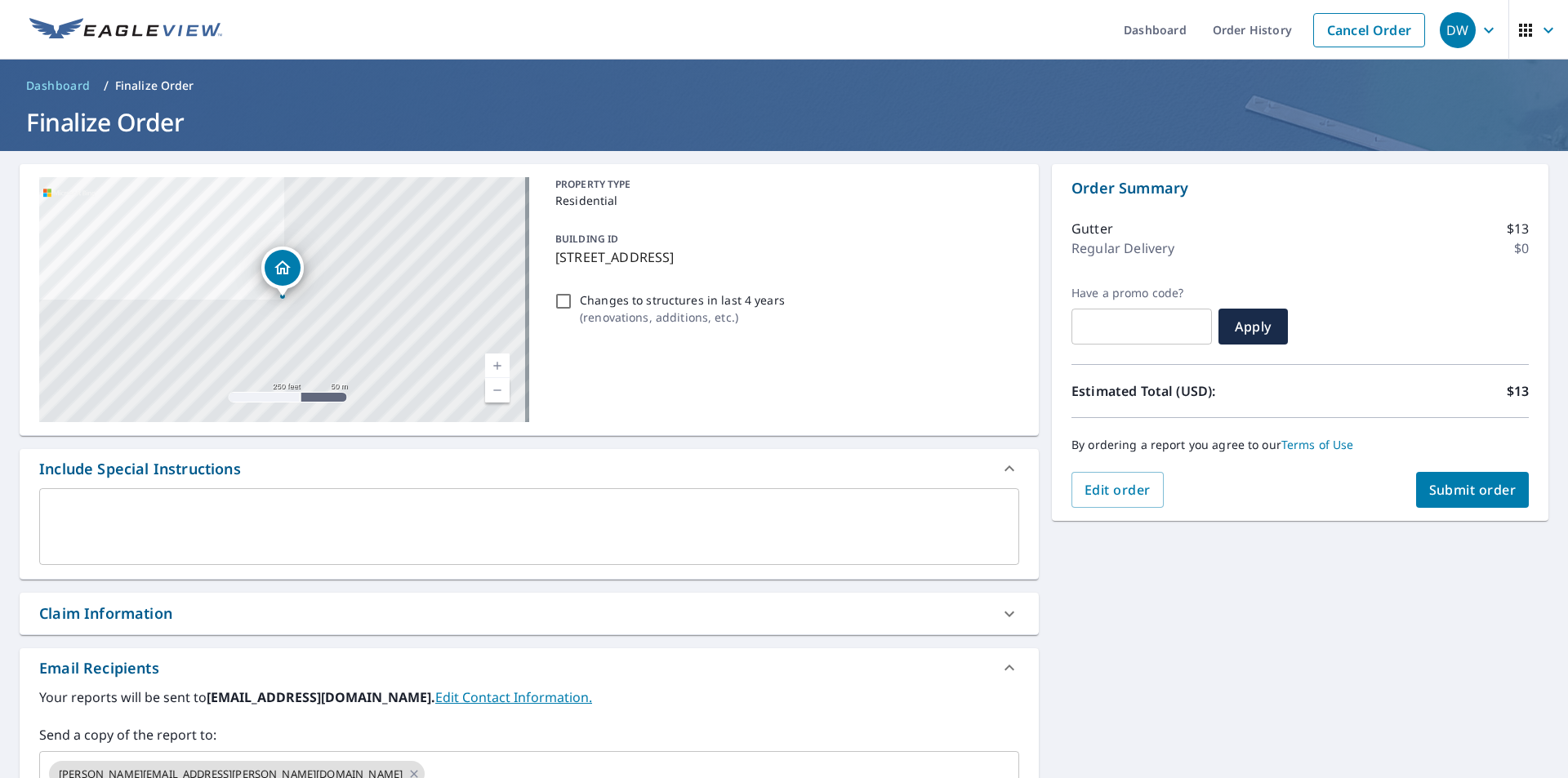
click at [224, 516] on textarea at bounding box center [529, 527] width 957 height 46
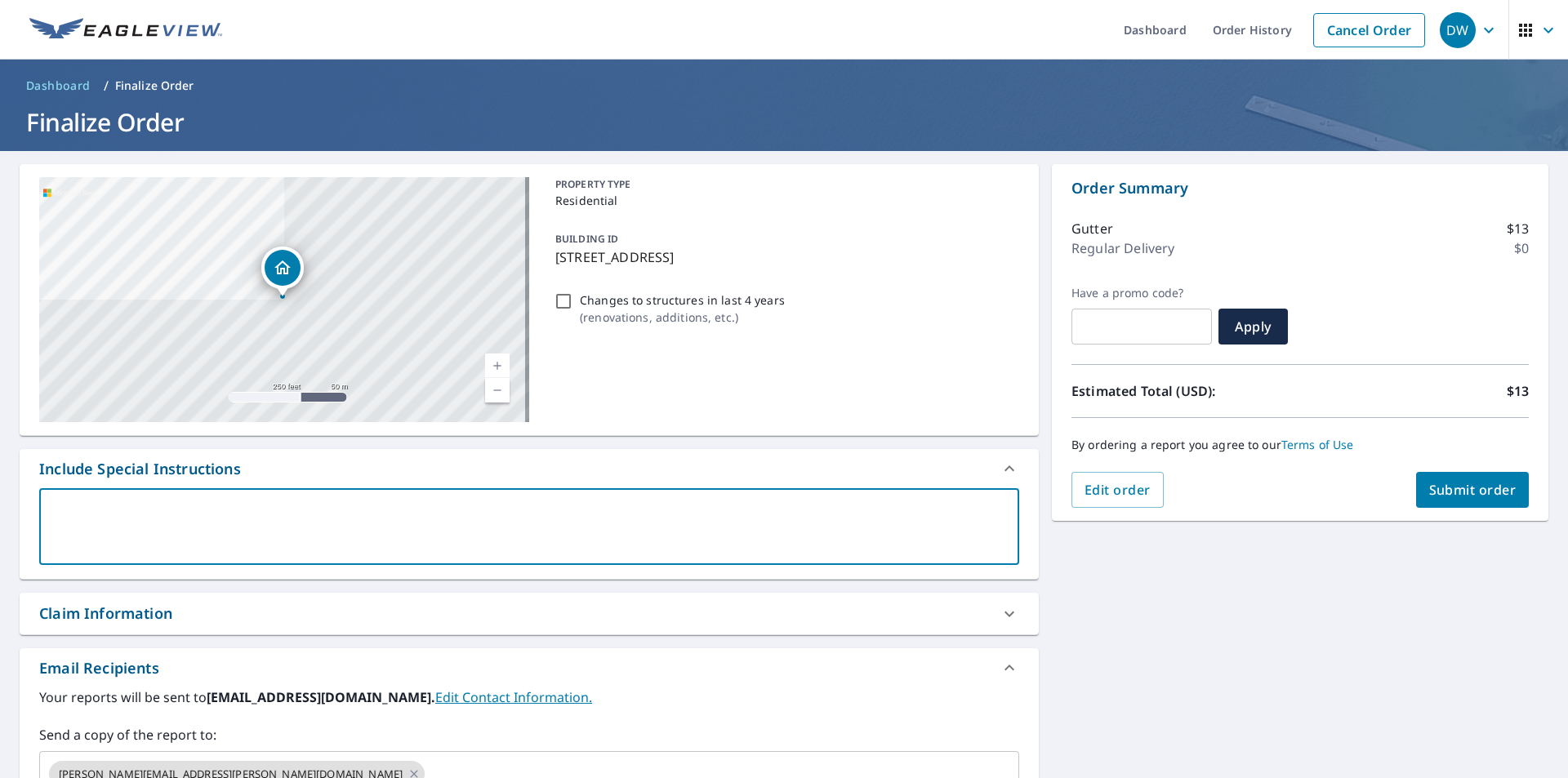
type textarea "P"
type textarea "x"
type textarea "Pl"
type textarea "x"
type textarea "Ple"
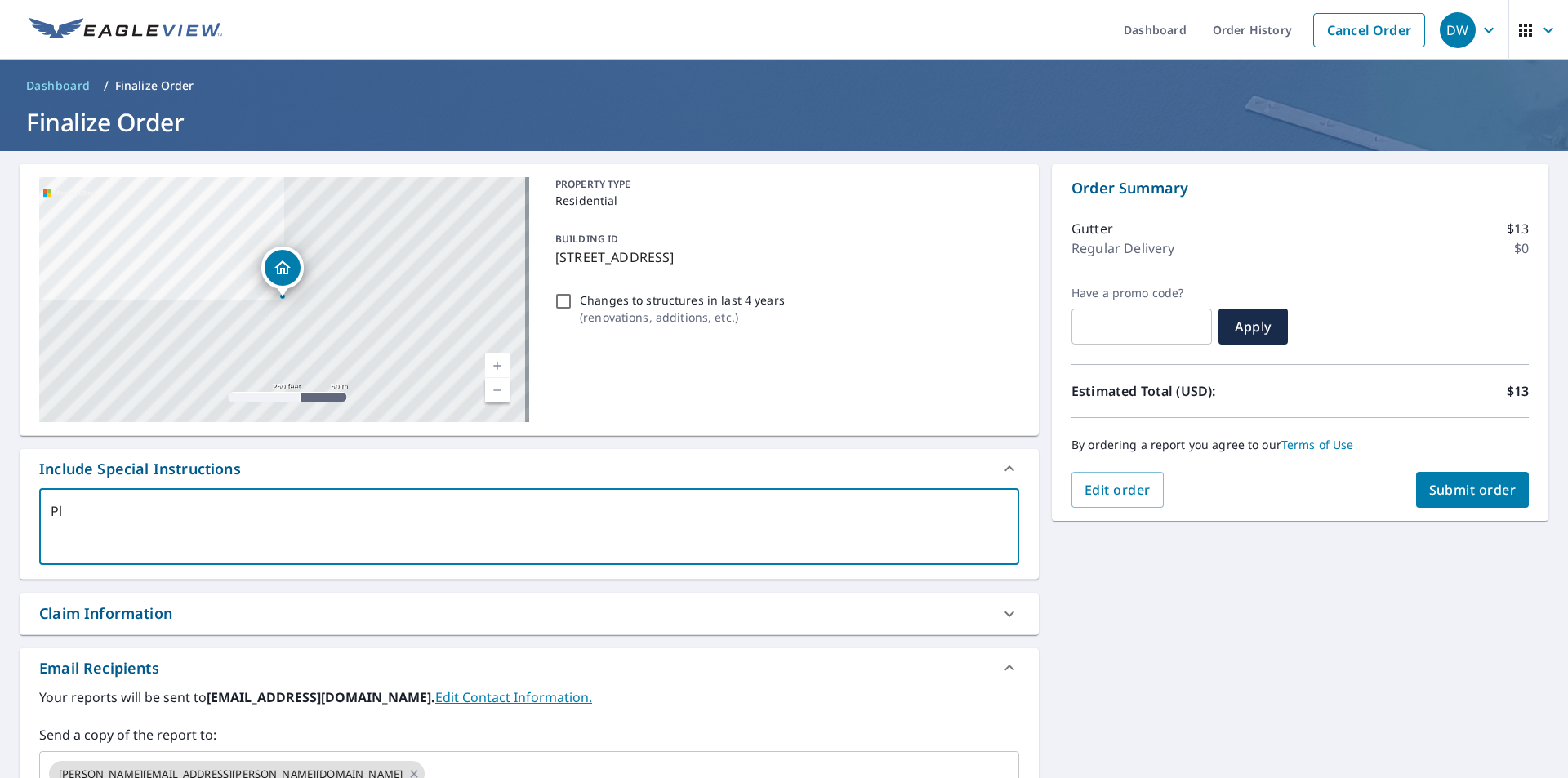
type textarea "x"
type textarea "Plea"
type textarea "x"
type textarea "Pleas"
type textarea "x"
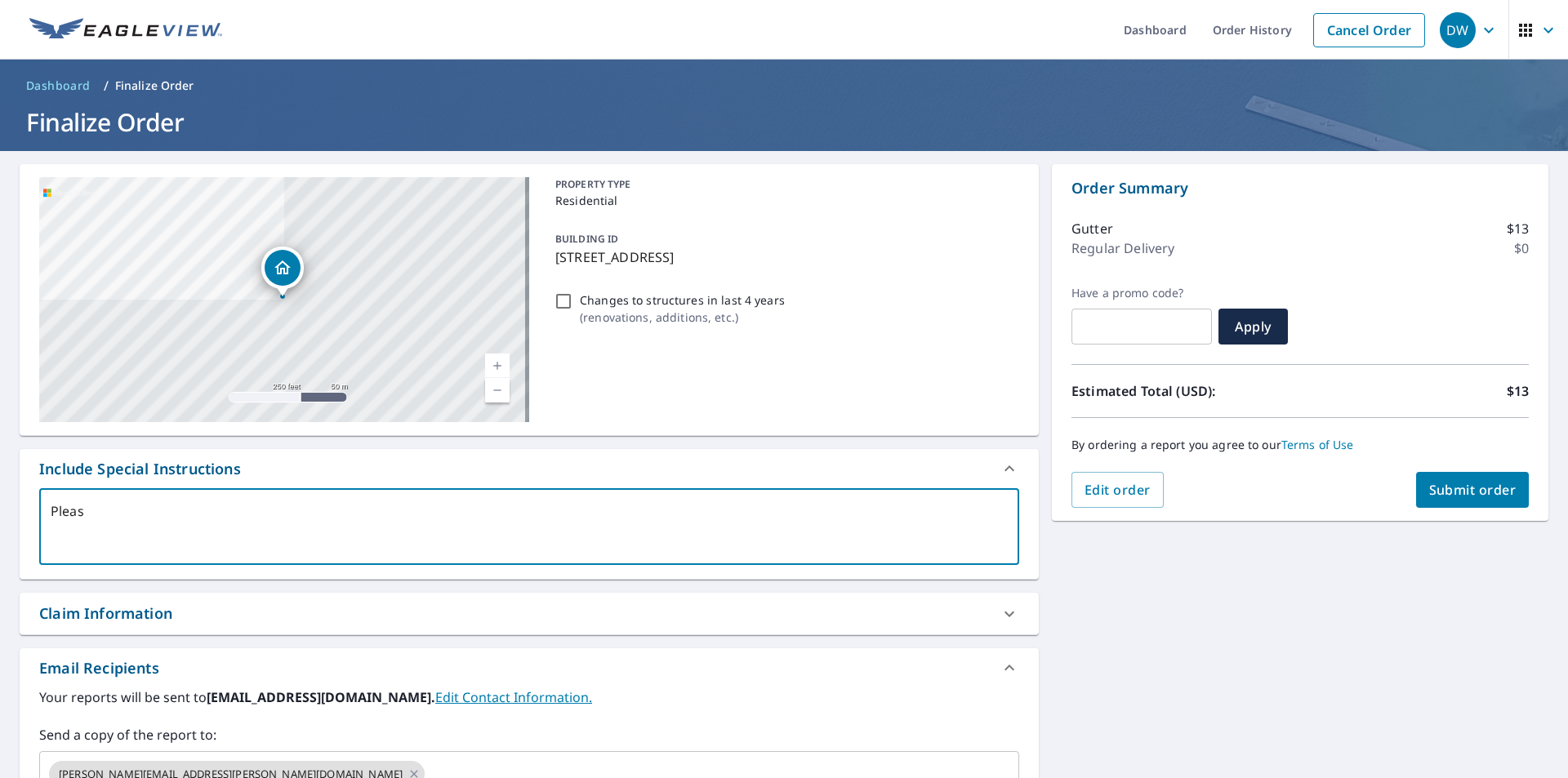
type textarea "Please"
type textarea "x"
type textarea "Please"
type textarea "x"
type textarea "Please p"
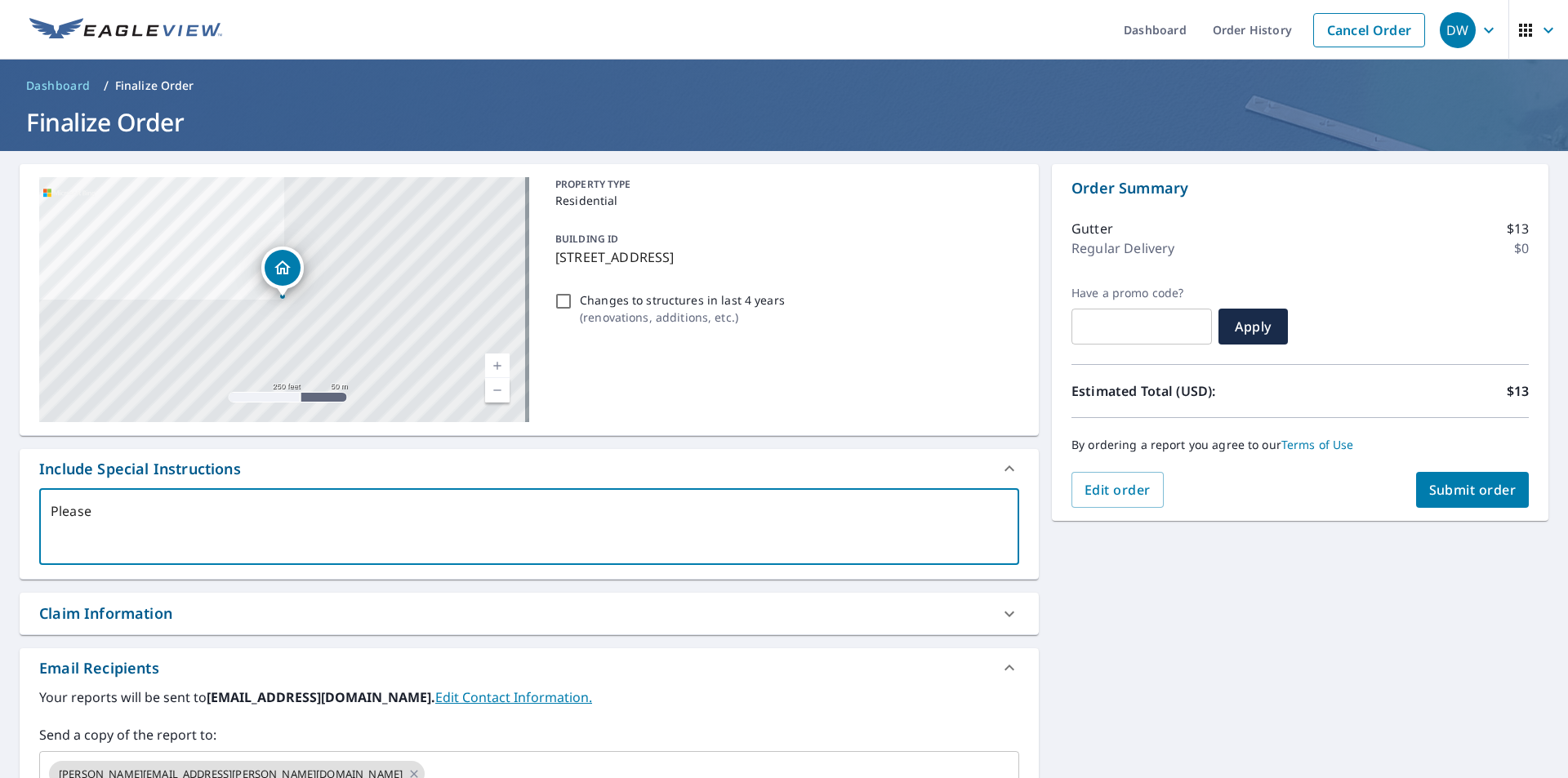
type textarea "x"
type textarea "Please pr"
type textarea "x"
type textarea "Please pro"
type textarea "x"
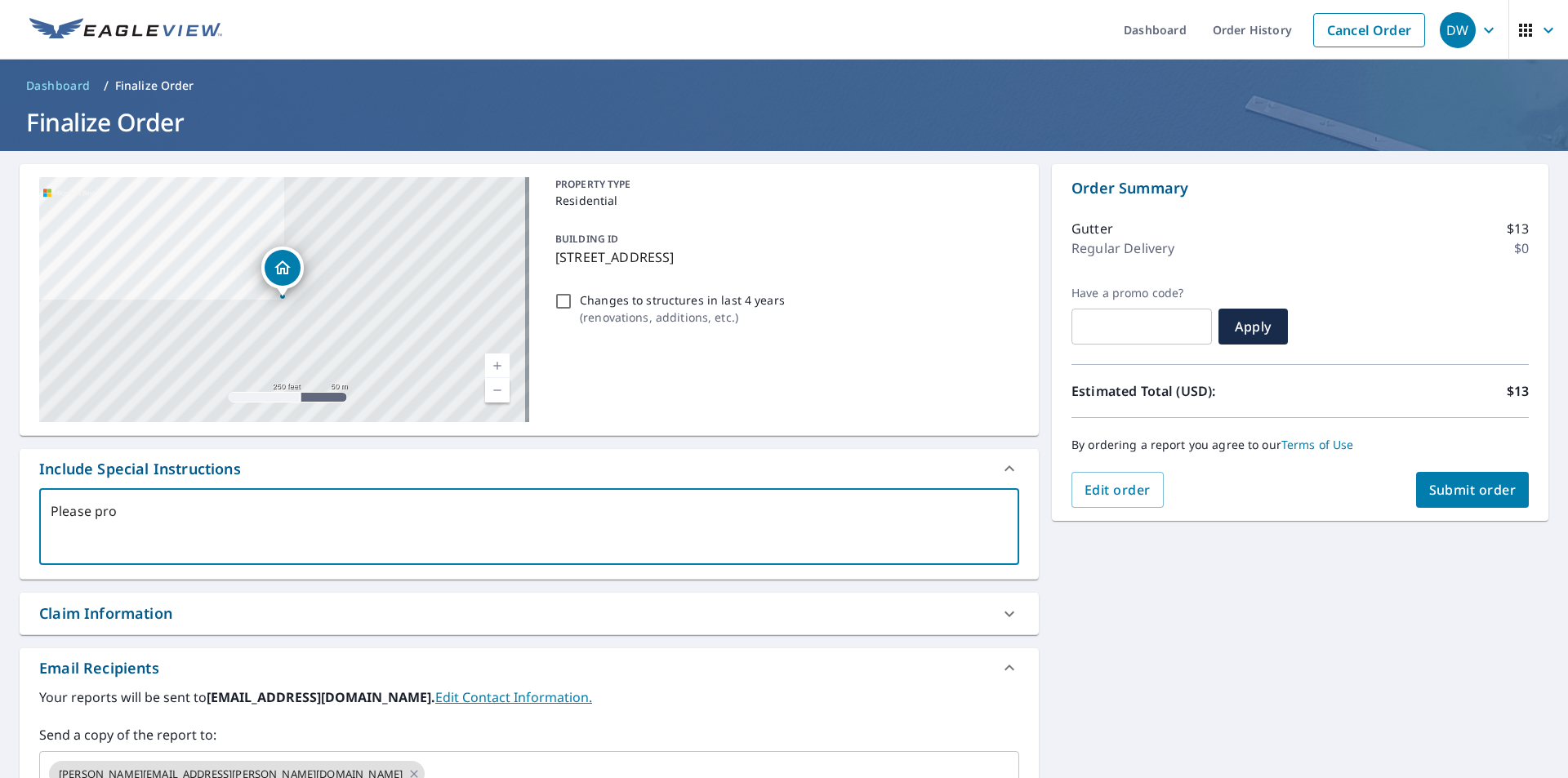
type textarea "Please prov"
type textarea "x"
type textarea "Please provi"
type textarea "x"
type textarea "Please provid"
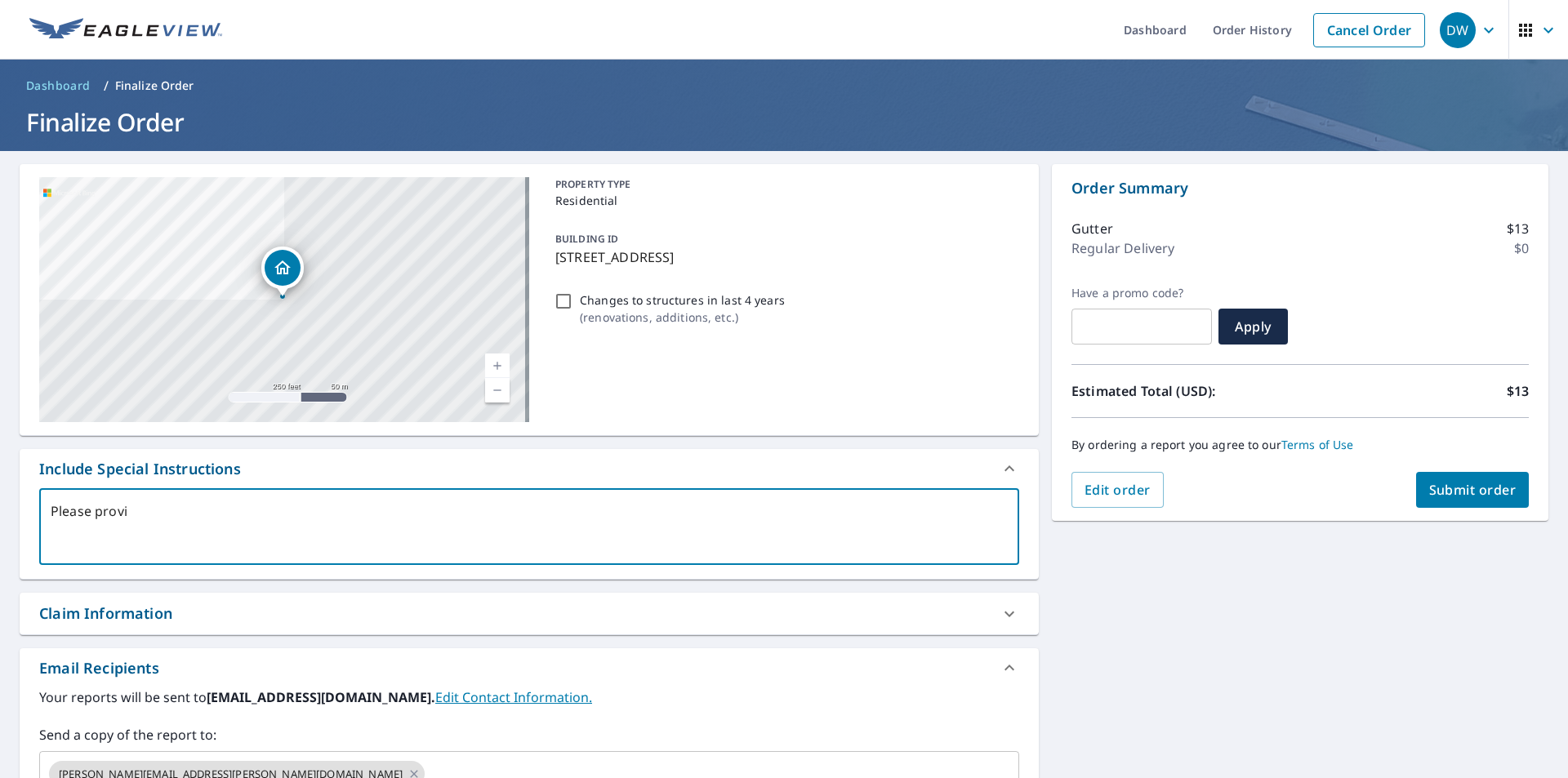
type textarea "x"
type textarea "Please provide"
type textarea "x"
type textarea "Please provide"
type textarea "x"
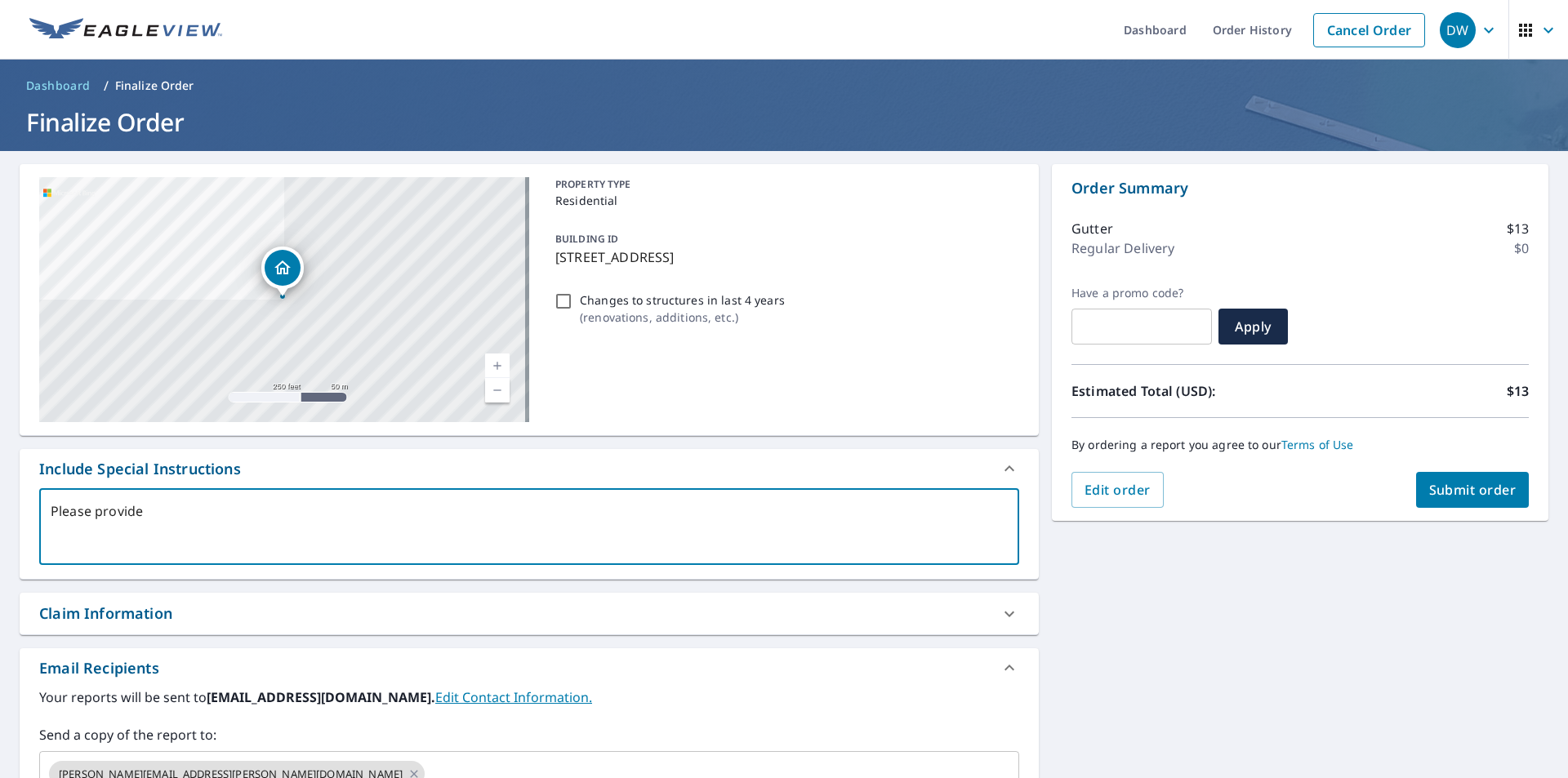
type textarea "Please provide s"
type textarea "x"
type textarea "Please provide so"
type textarea "x"
type textarea "Please provide sof"
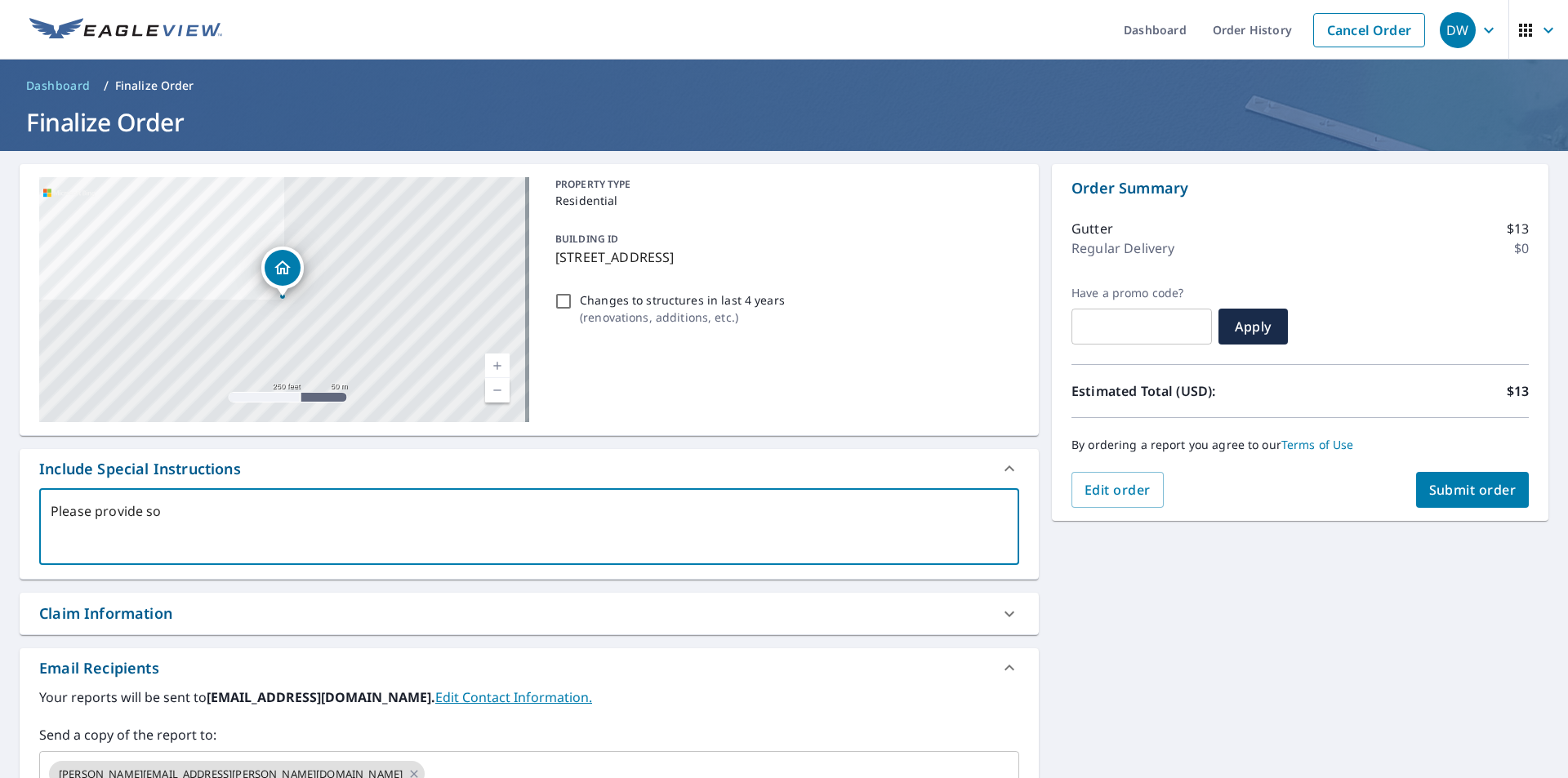
type textarea "x"
type textarea "Please provide soff"
type textarea "x"
type textarea "Please provide soffi"
type textarea "x"
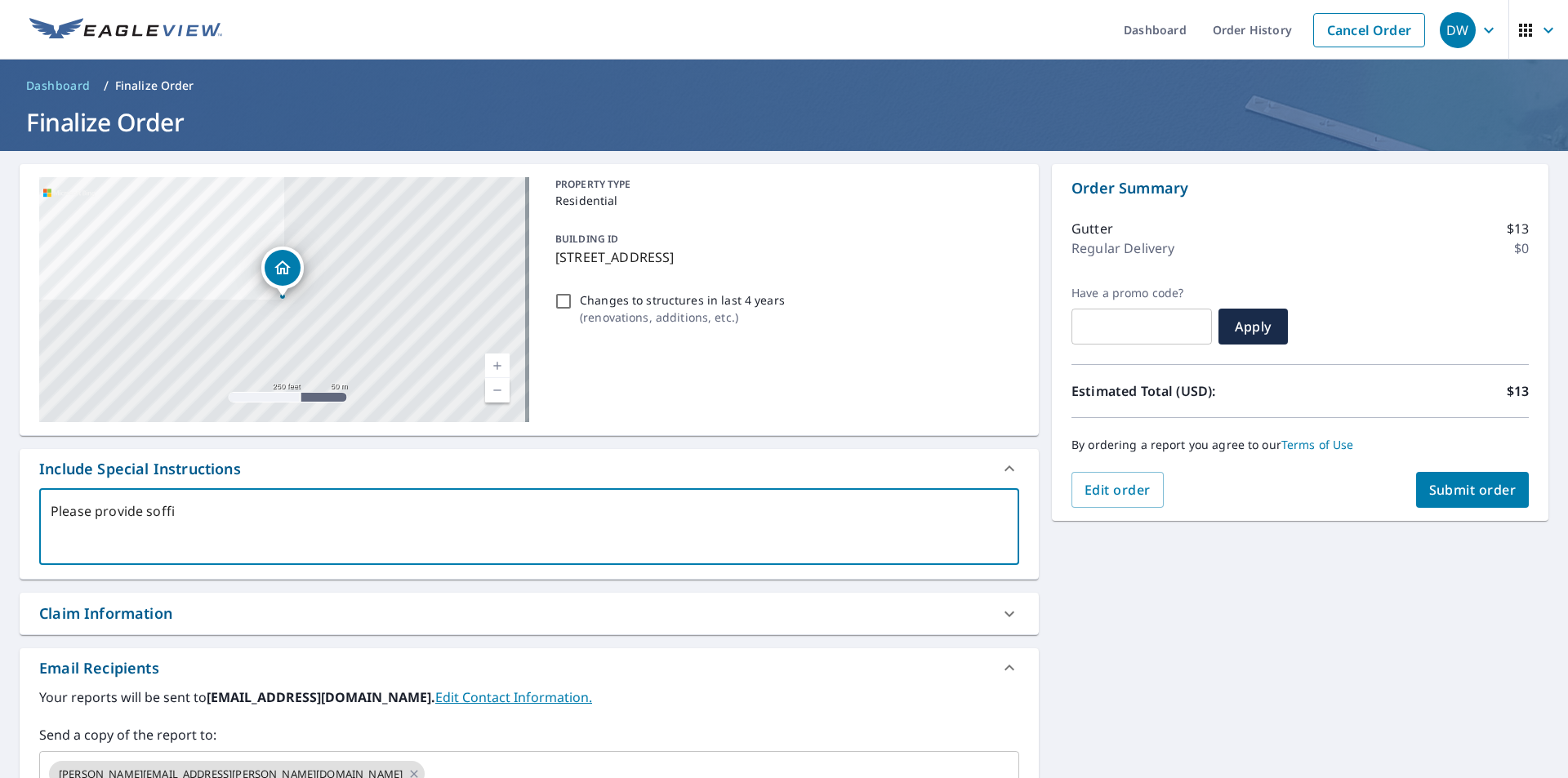
type textarea "Please provide soffit"
type textarea "x"
type textarea "Please provide soffit"
type textarea "x"
type textarea "Please provide soffit ,"
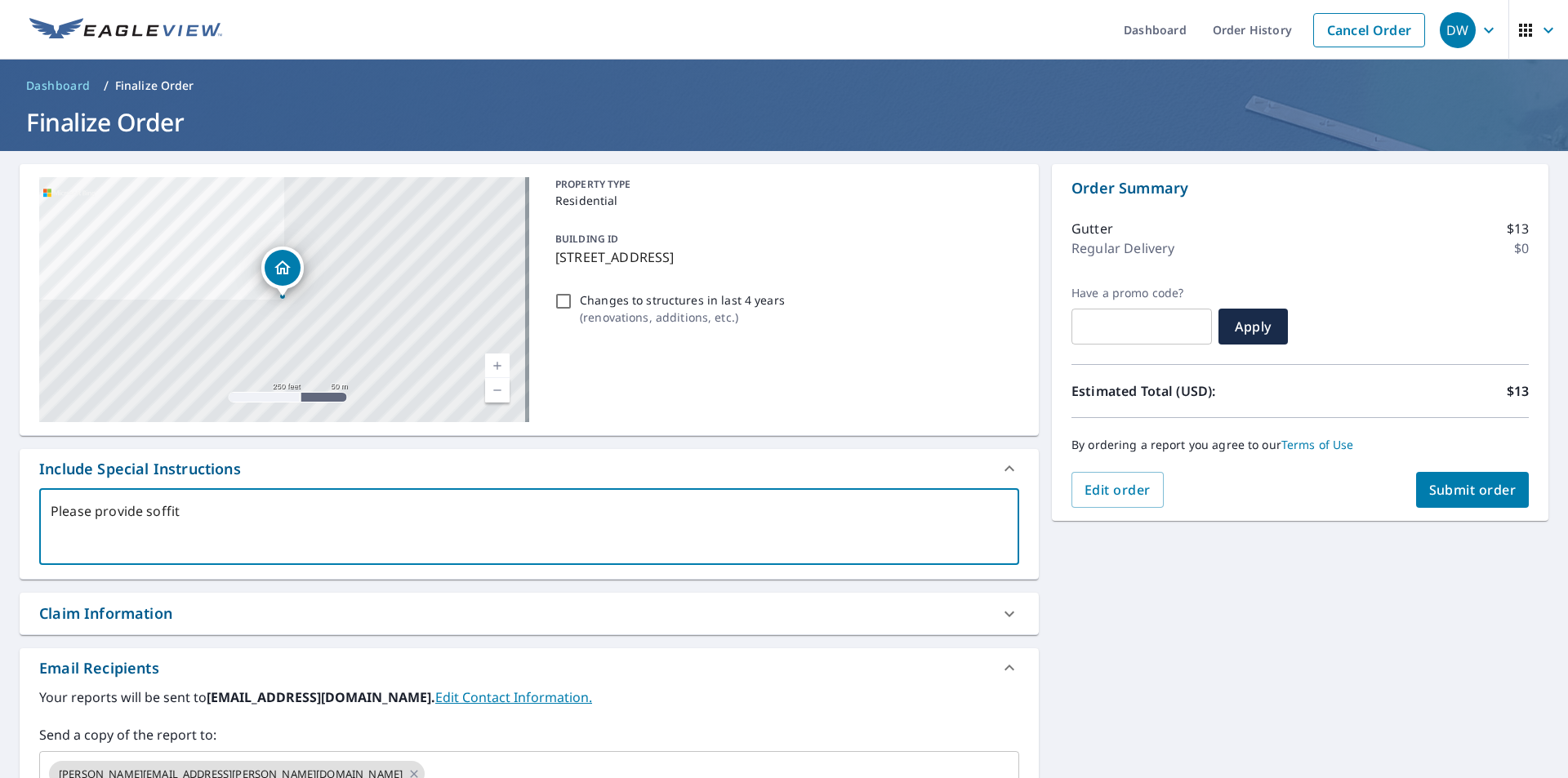
type textarea "x"
type textarea "Please provide soffit ,"
type textarea "x"
type textarea "Please provide soffit , t"
type textarea "x"
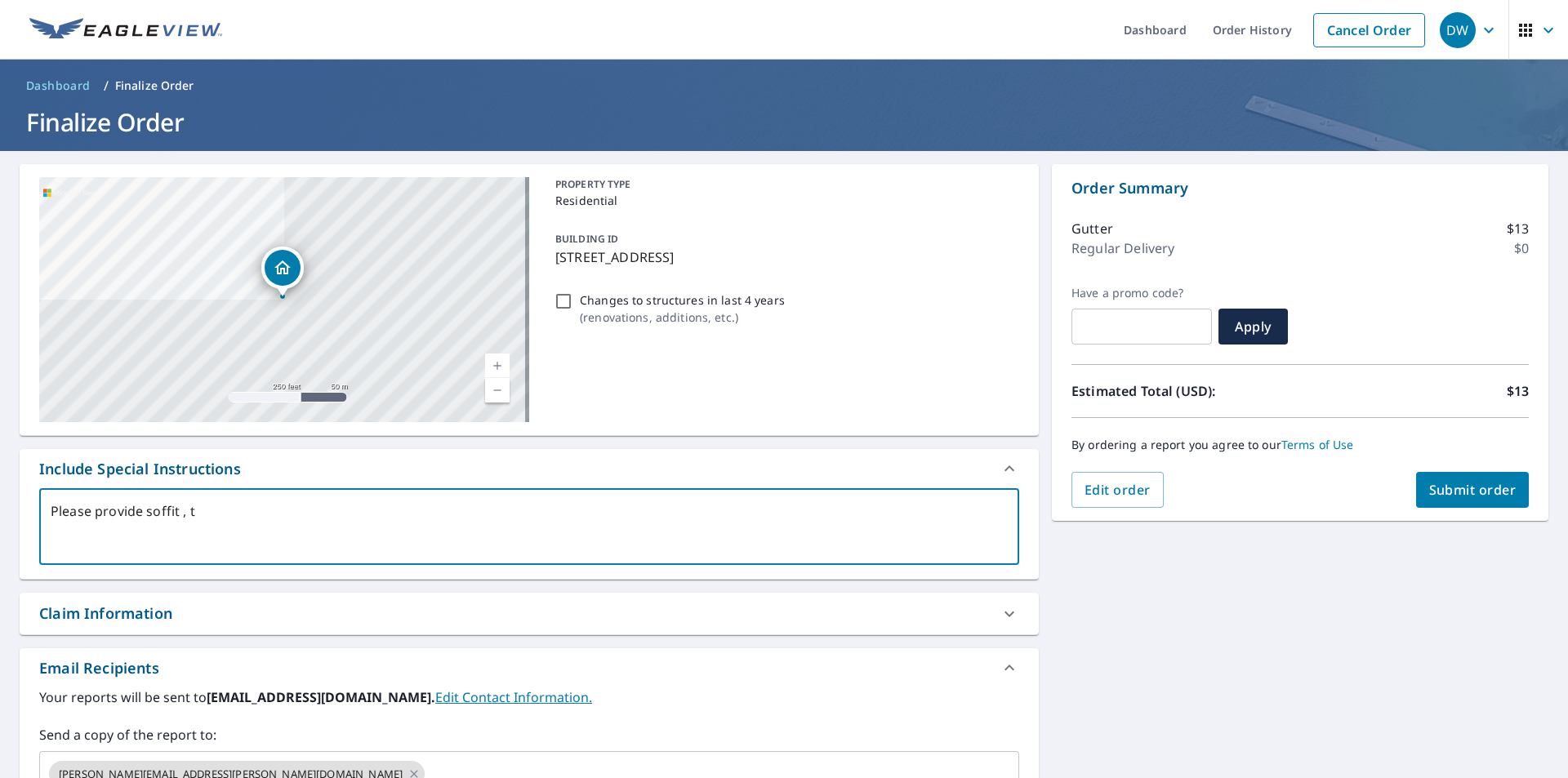
type textarea "Please provide soffit , tr"
type textarea "x"
type textarea "Please provide soffit , tri"
type textarea "x"
type textarea "Please provide soffit , trim"
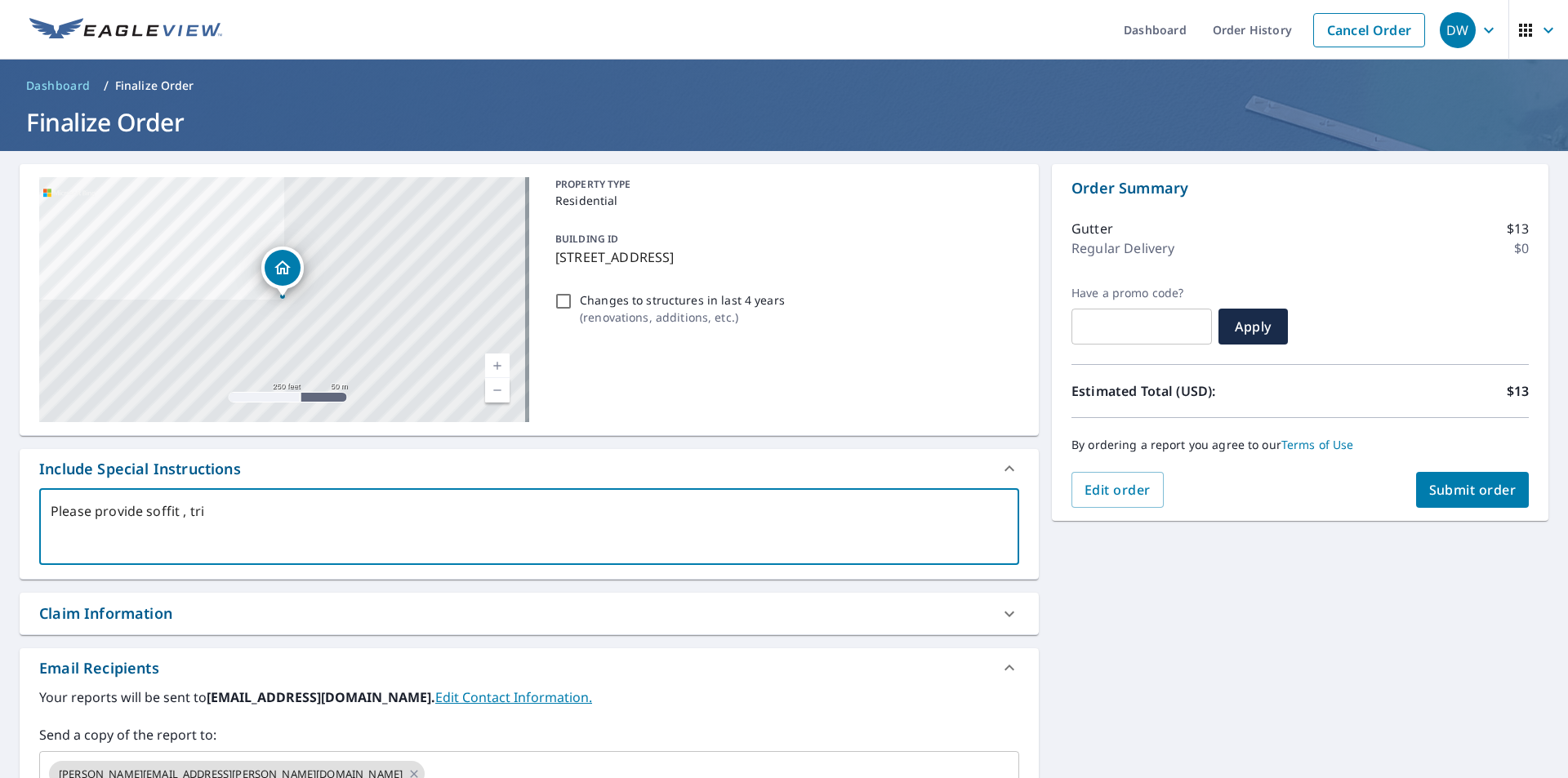
type textarea "x"
type textarea "Please provide soffit , trim"
type textarea "x"
type textarea "Please provide soffit , trim ,"
type textarea "x"
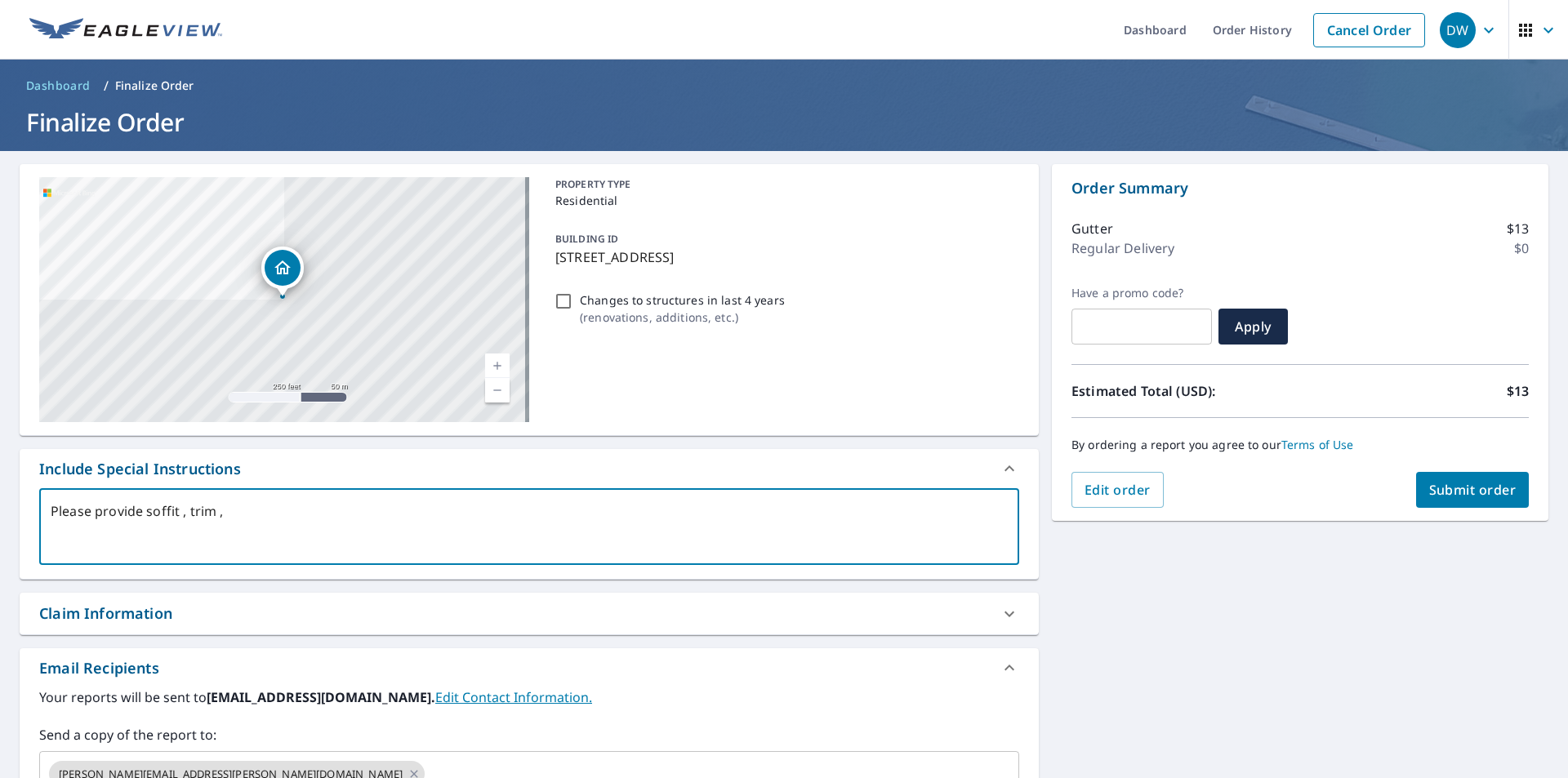
type textarea "Please provide soffit , trim ,"
type textarea "x"
type textarea "Please provide soffit , trim , a"
type textarea "x"
type textarea "Please provide soffit , trim , an"
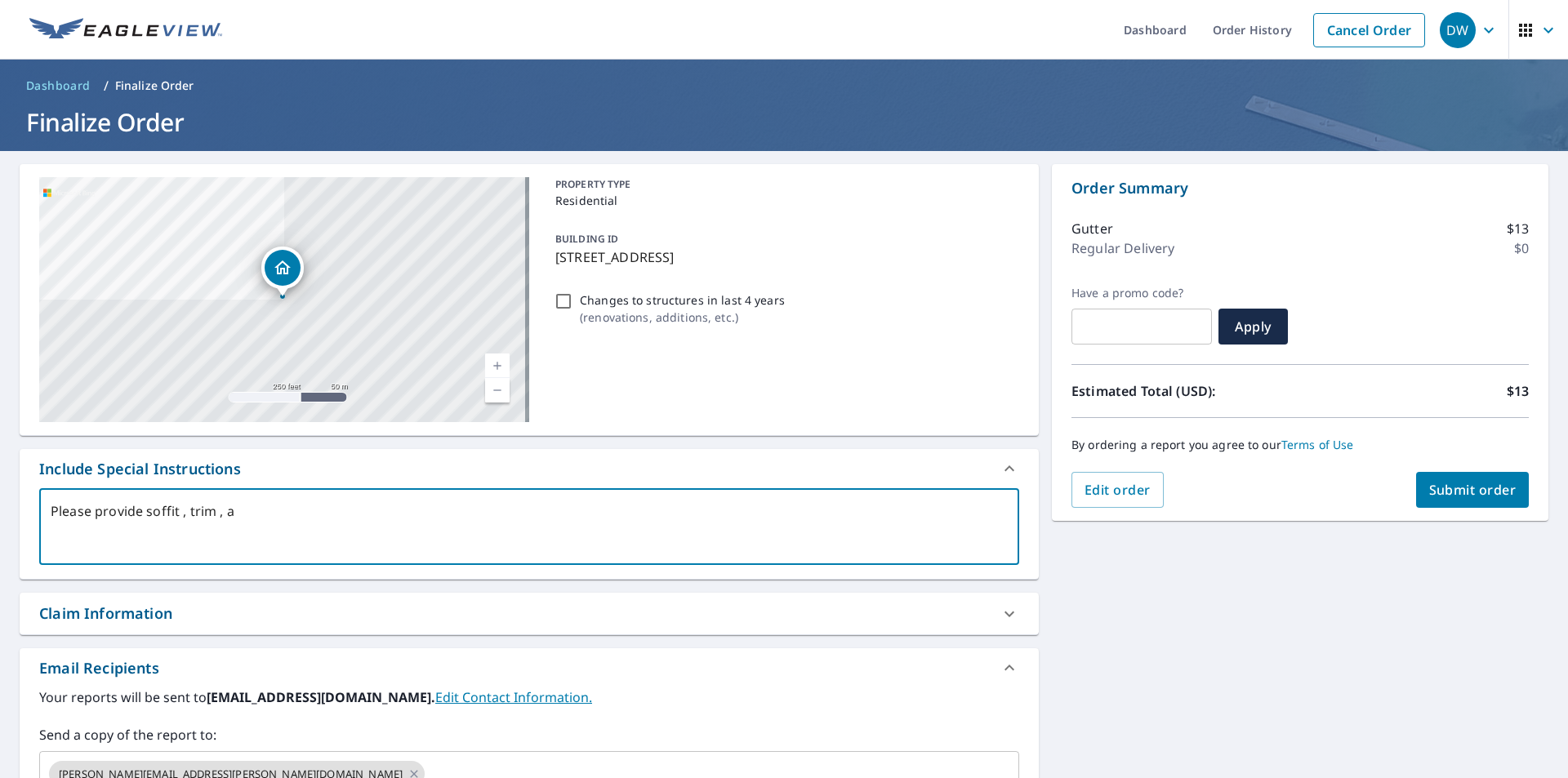
type textarea "x"
type textarea "Please provide soffit , trim , and"
type textarea "x"
type textarea "Please provide soffit , trim , and"
type textarea "x"
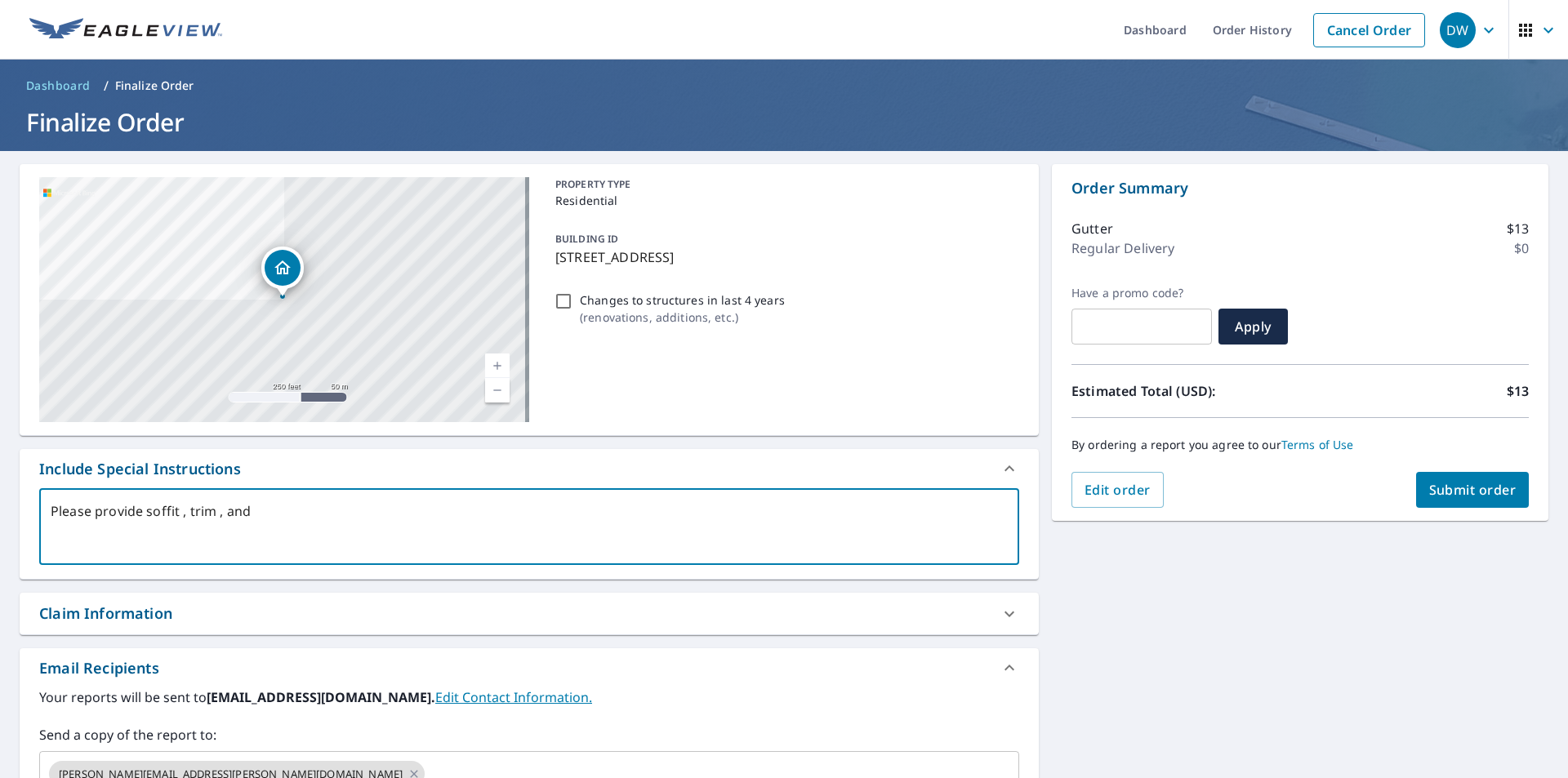
type textarea "Please provide soffit , trim , and g"
type textarea "x"
type textarea "Please provide soffit , trim , and gu"
type textarea "x"
type textarea "Please provide soffit , trim , and gut"
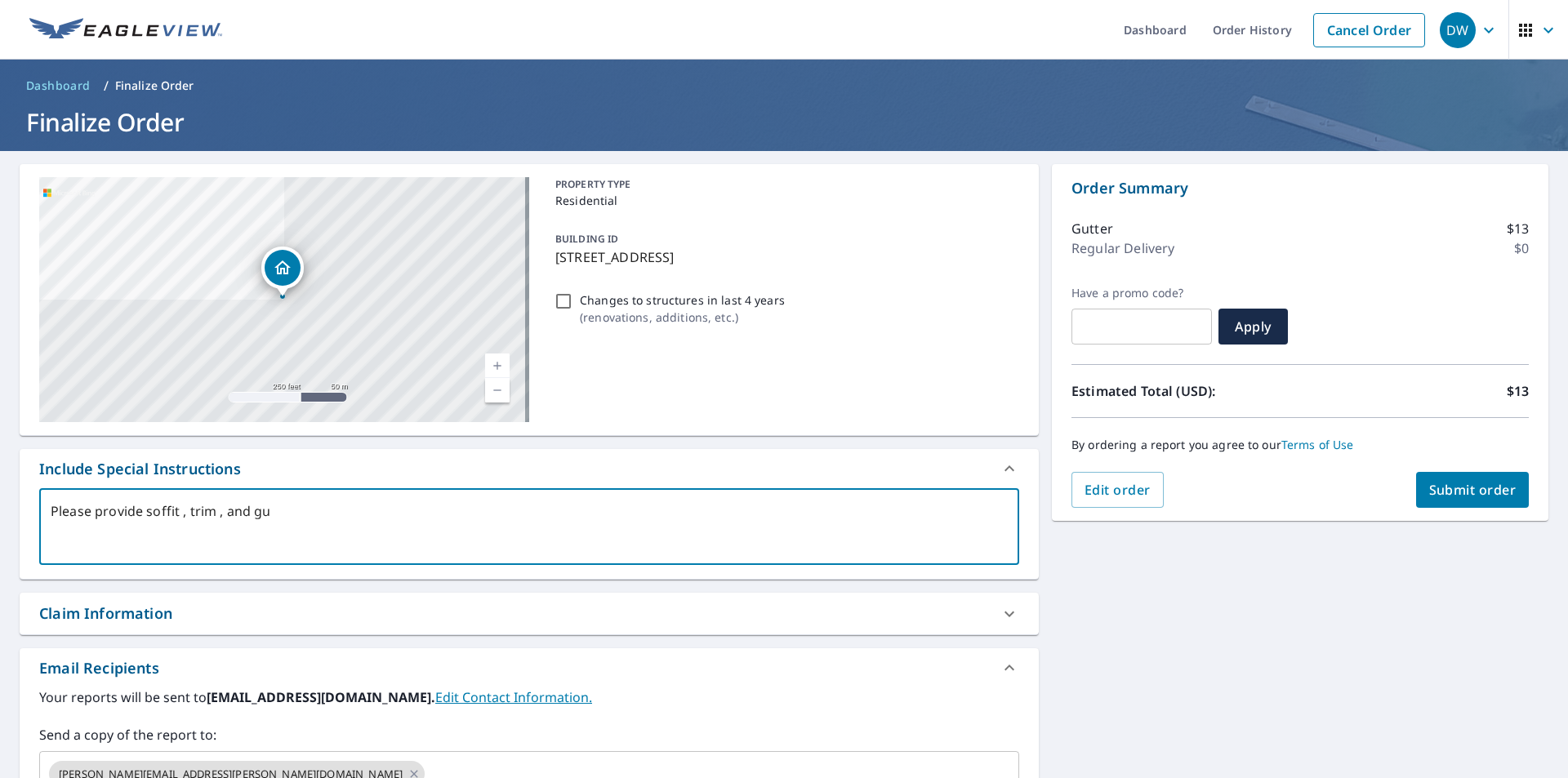
type textarea "x"
type textarea "Please provide soffit , trim , and [PERSON_NAME]"
type textarea "x"
type textarea "Please provide soffit , trim , and [PERSON_NAME]"
type textarea "x"
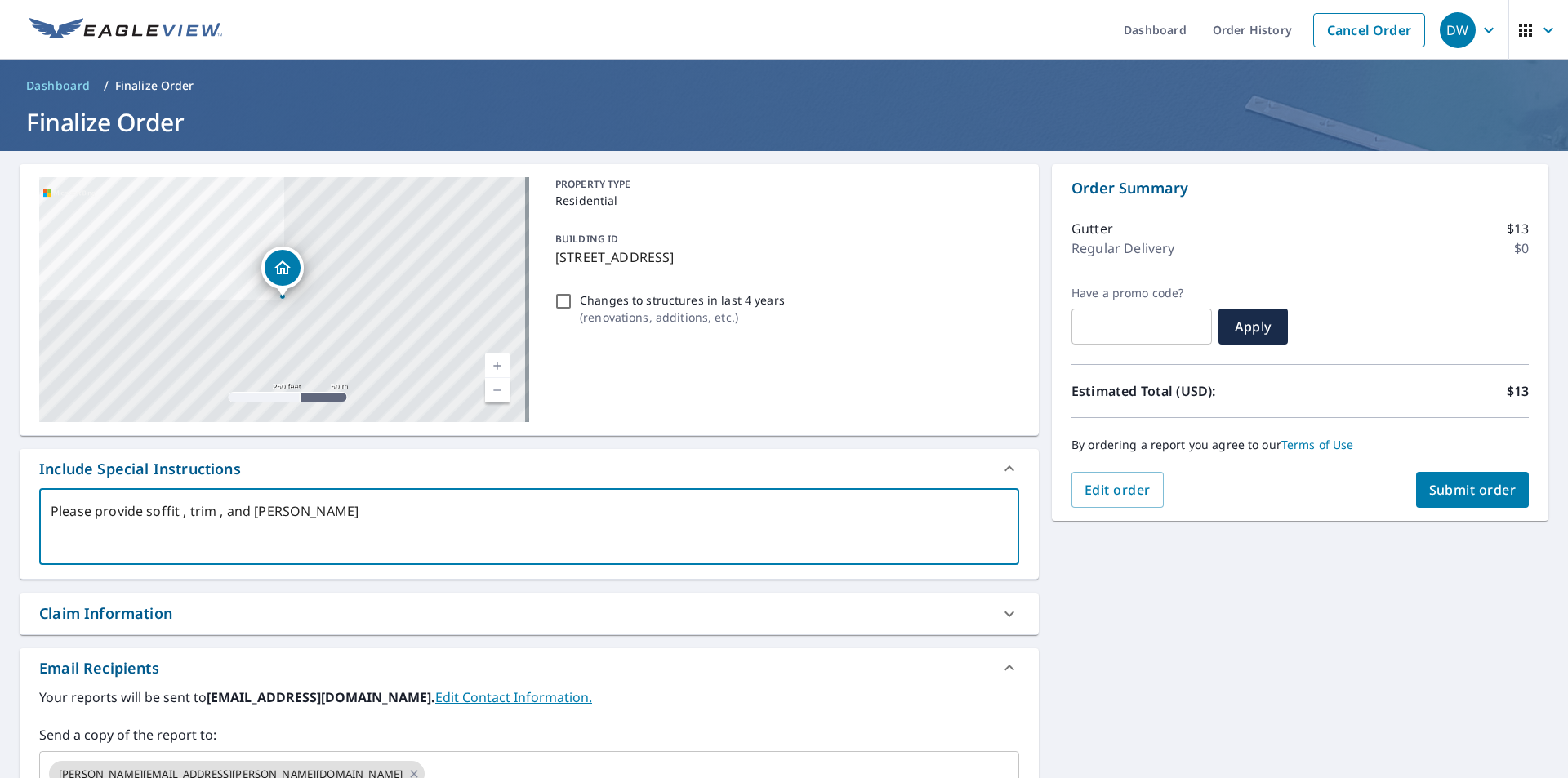
type textarea "Please provide soffit , trim , and gutter"
type textarea "x"
type textarea "Please provide soffit , trim , and gutters"
type textarea "x"
type textarea "Please provide soffit , trim , and gutters"
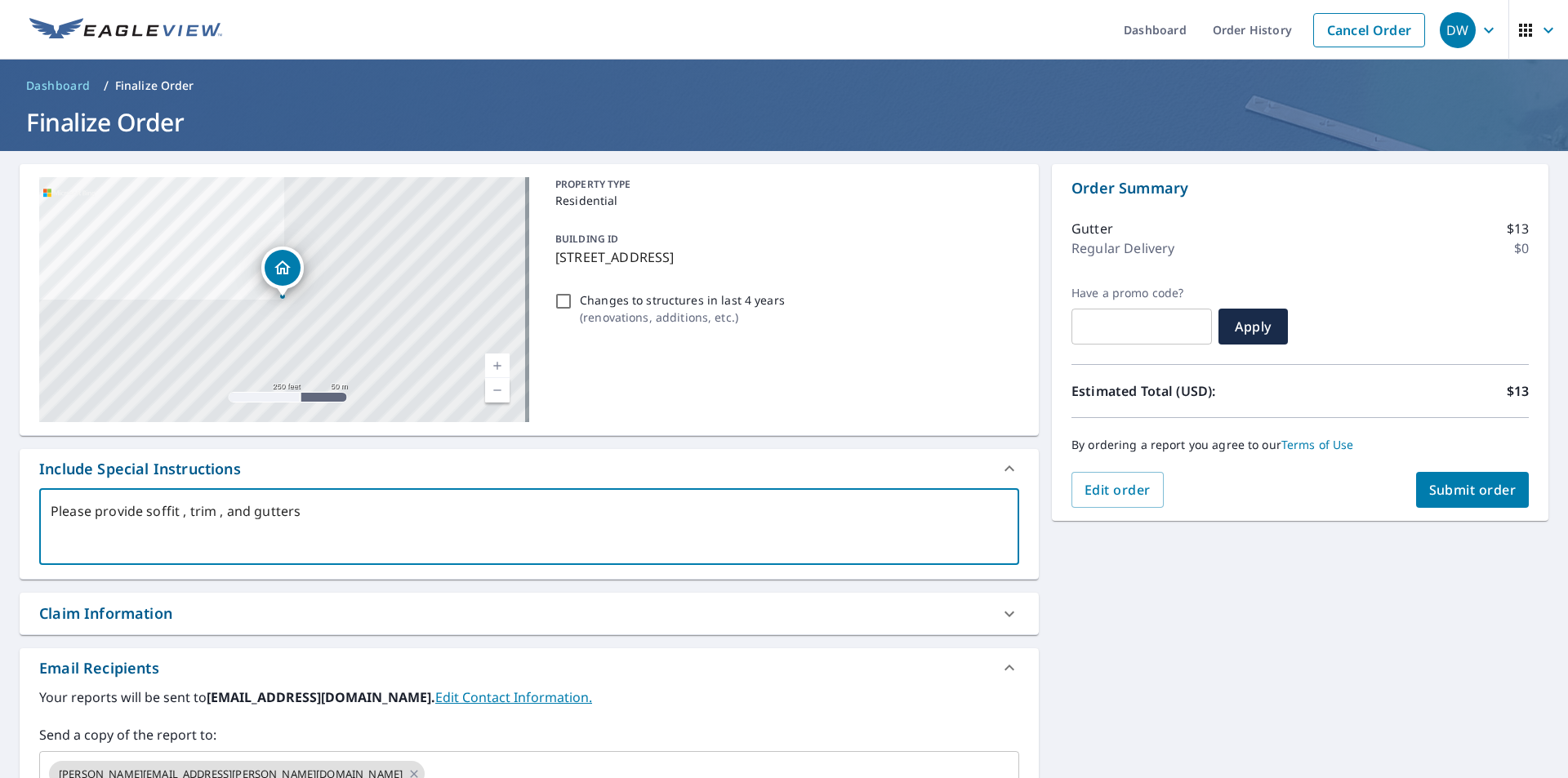
type textarea "x"
type textarea "Please provide soffit , trim , and gutters o"
type textarea "x"
type textarea "Please provide soffit , trim , and gutters on"
type textarea "x"
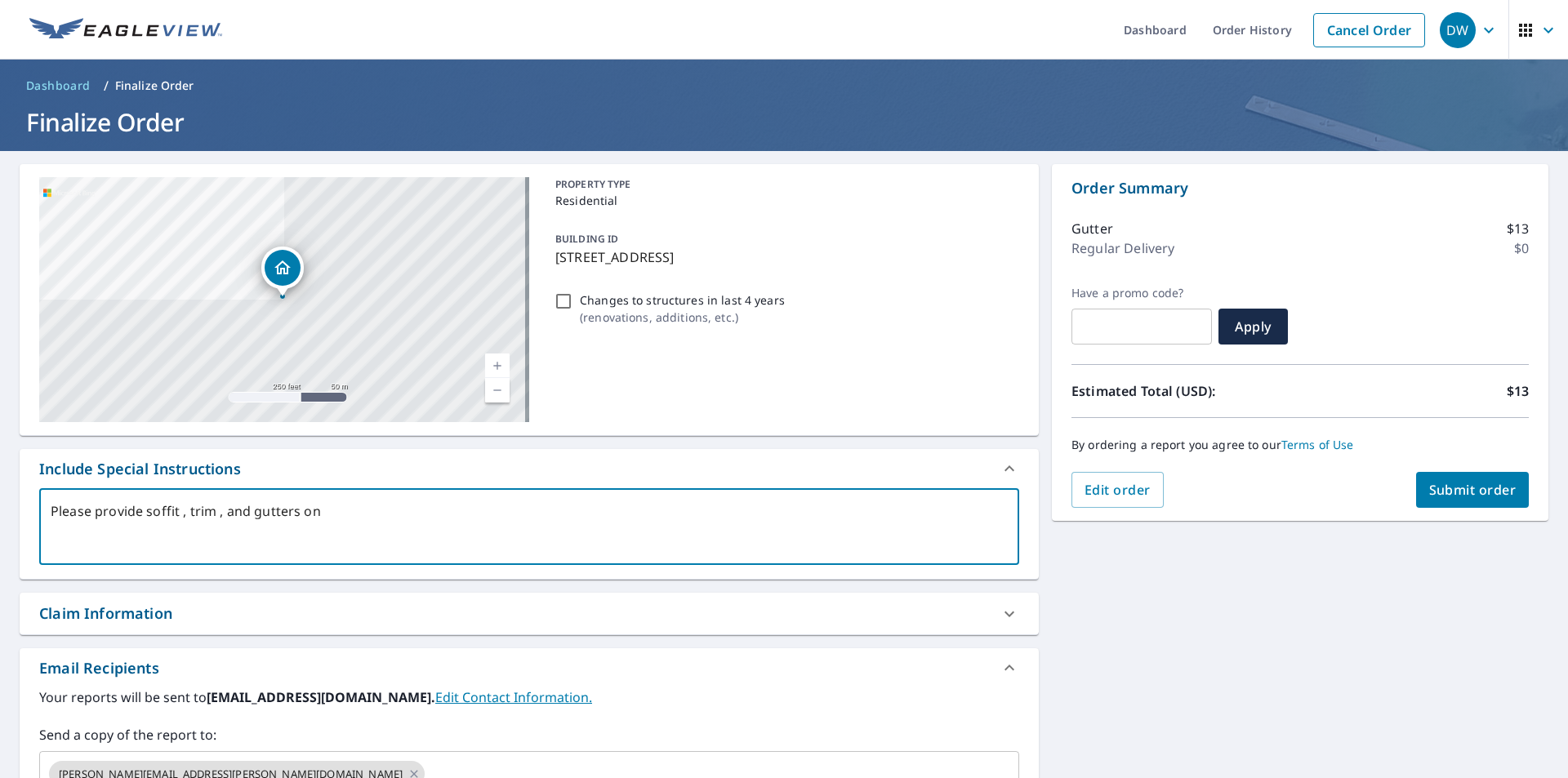
type textarea "Please provide soffit , trim , and gutters on"
type textarea "x"
type textarea "Please provide soffit , trim , and gutters on t"
type textarea "x"
type textarea "Please provide soffit , trim , and gutters on th"
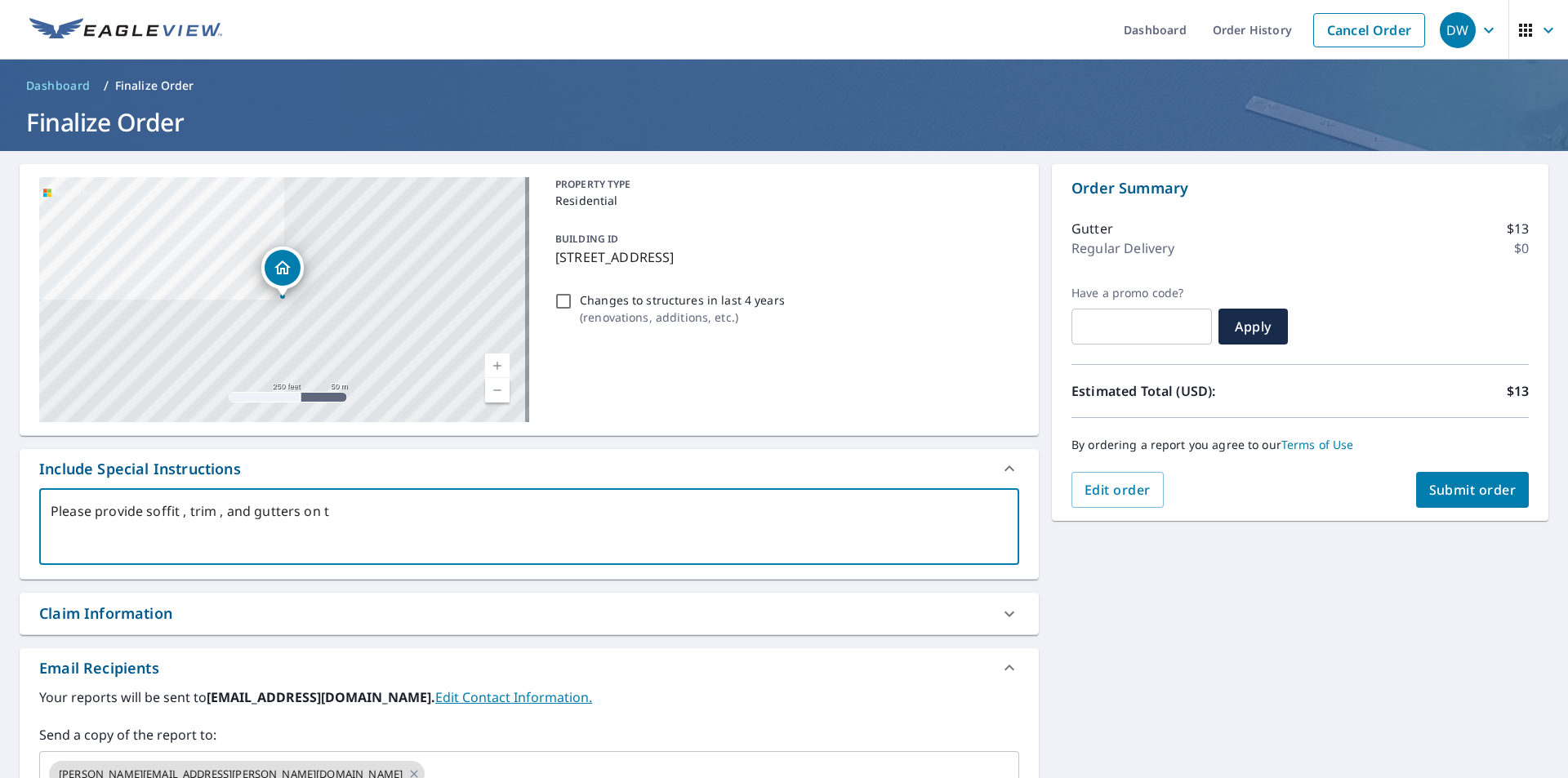
type textarea "x"
type textarea "Please provide soffit , trim , and gutters on thi"
type textarea "x"
type textarea "Please provide soffit , trim , and gutters on this"
type textarea "x"
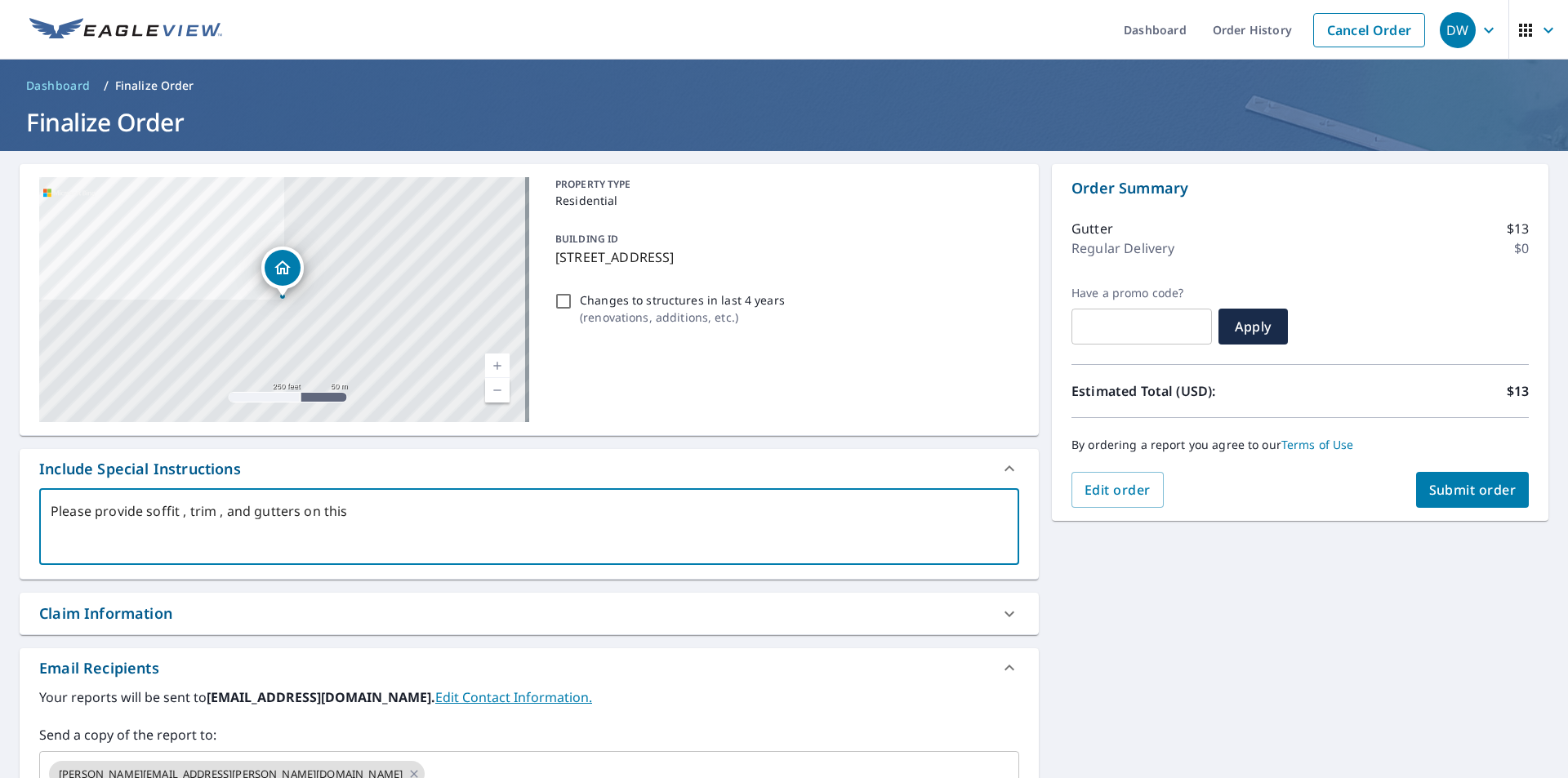
type textarea "Please provide soffit , trim , and gutters on this"
type textarea "x"
type textarea "Please provide soffit , trim , and gutters on this t"
type textarea "x"
type textarea "Please provide soffit , trim , and gutters on this ta"
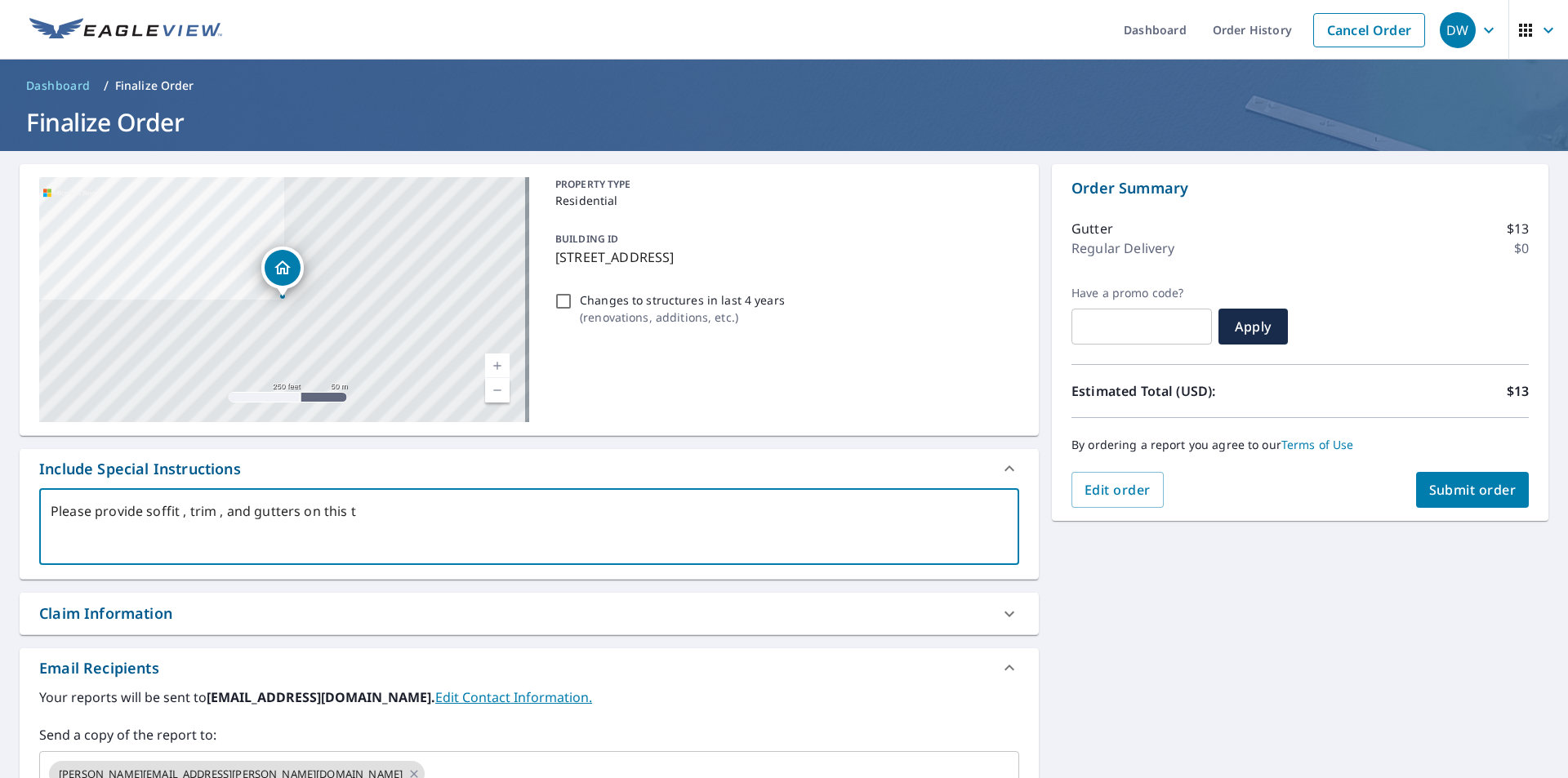
type textarea "x"
type textarea "Please provide soffit , trim , and gutters on this tak"
type textarea "x"
type textarea "Please provide soffit , trim , and gutters on this take"
type textarea "x"
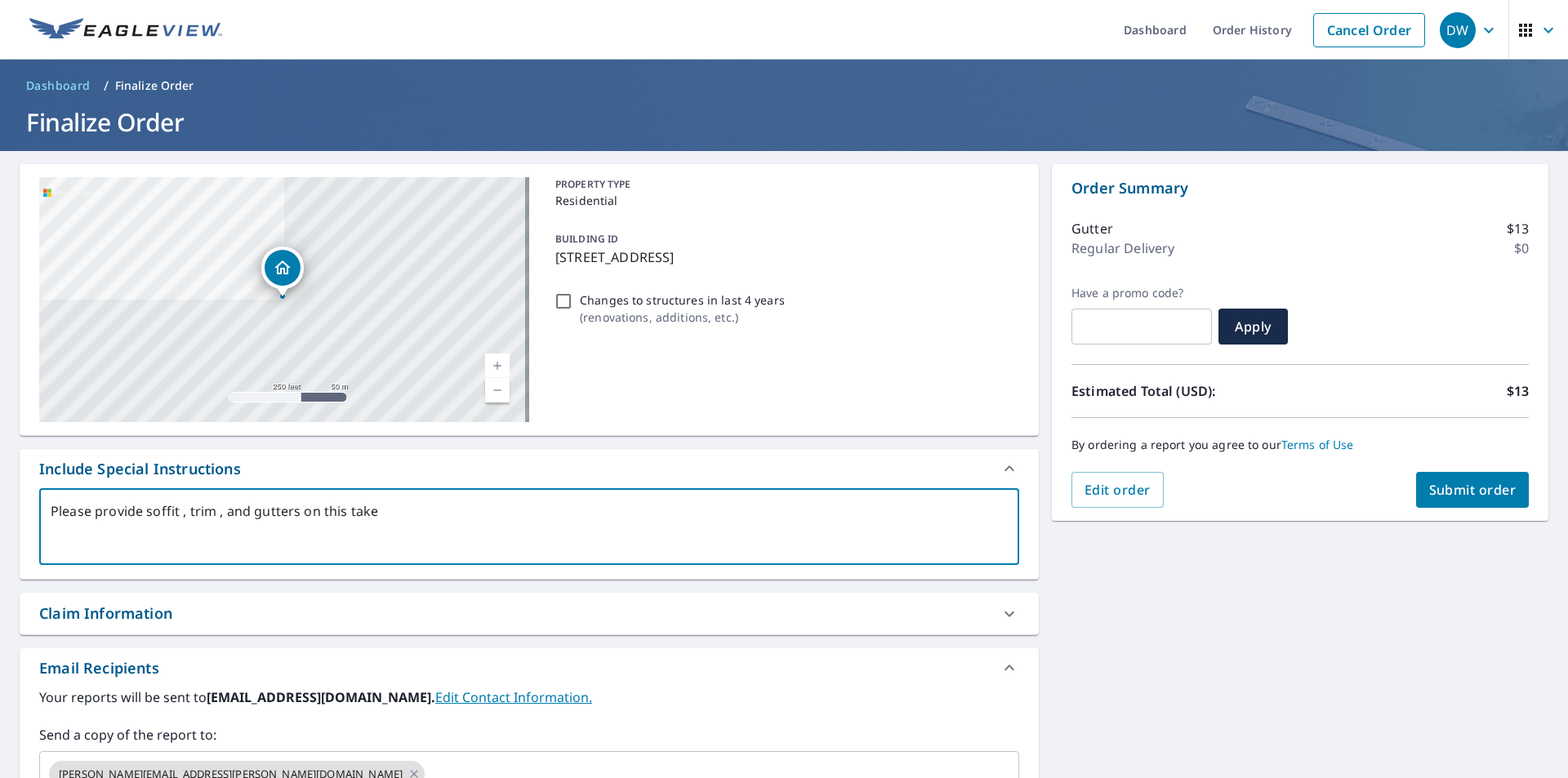
type textarea "Please provide soffit , trim , and gutters on this takeo"
type textarea "x"
type textarea "Please provide soffit , trim , and gutters on this takeof"
type textarea "x"
type textarea "Please provide soffit , trim , and gutters on this takeoff"
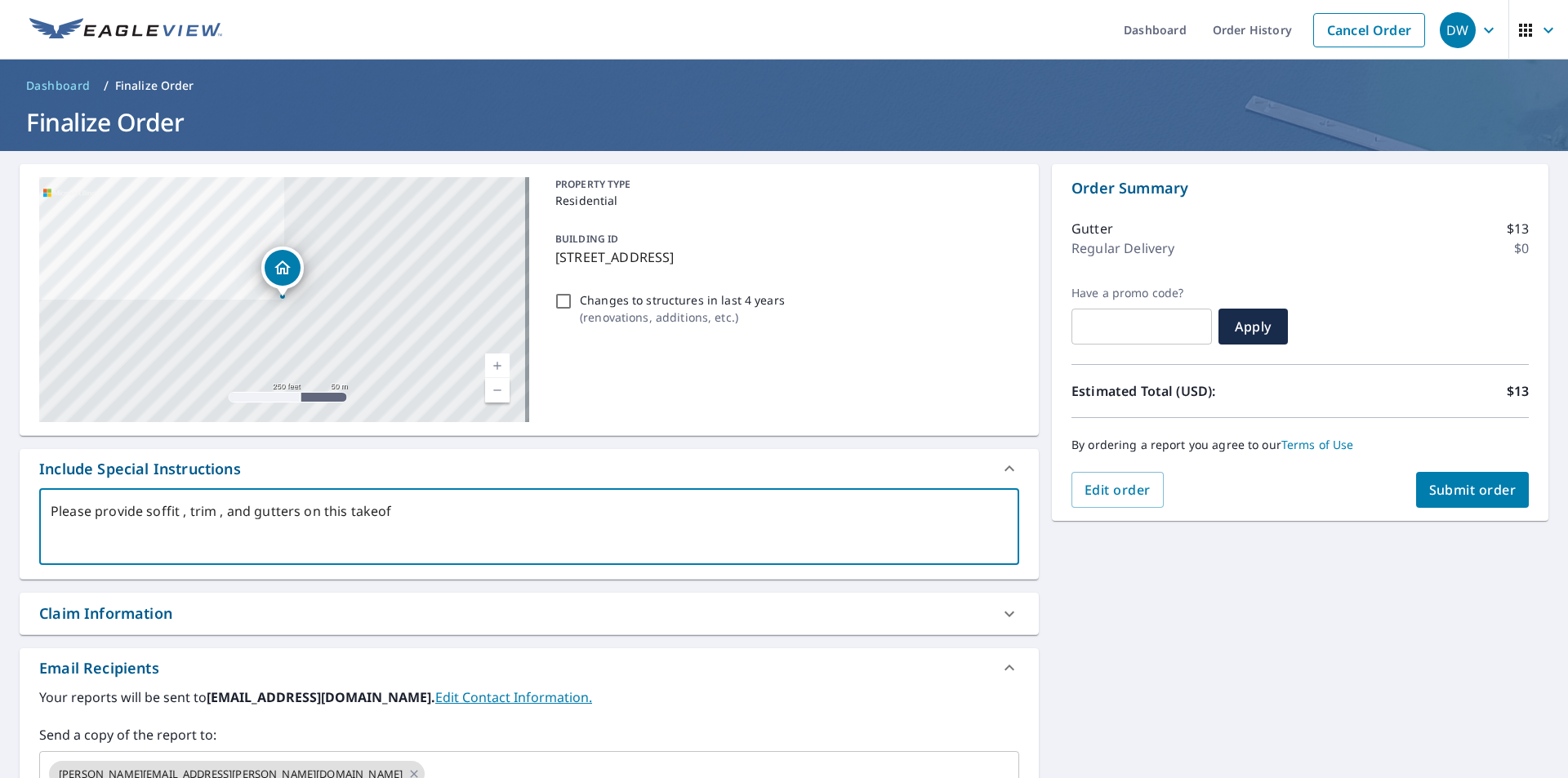
type textarea "x"
type textarea "Please provide soffit , trim , and gutters on this takeoff."
type textarea "x"
type textarea "Please provide soffit , trim , and gutters on this takeoff."
type textarea "x"
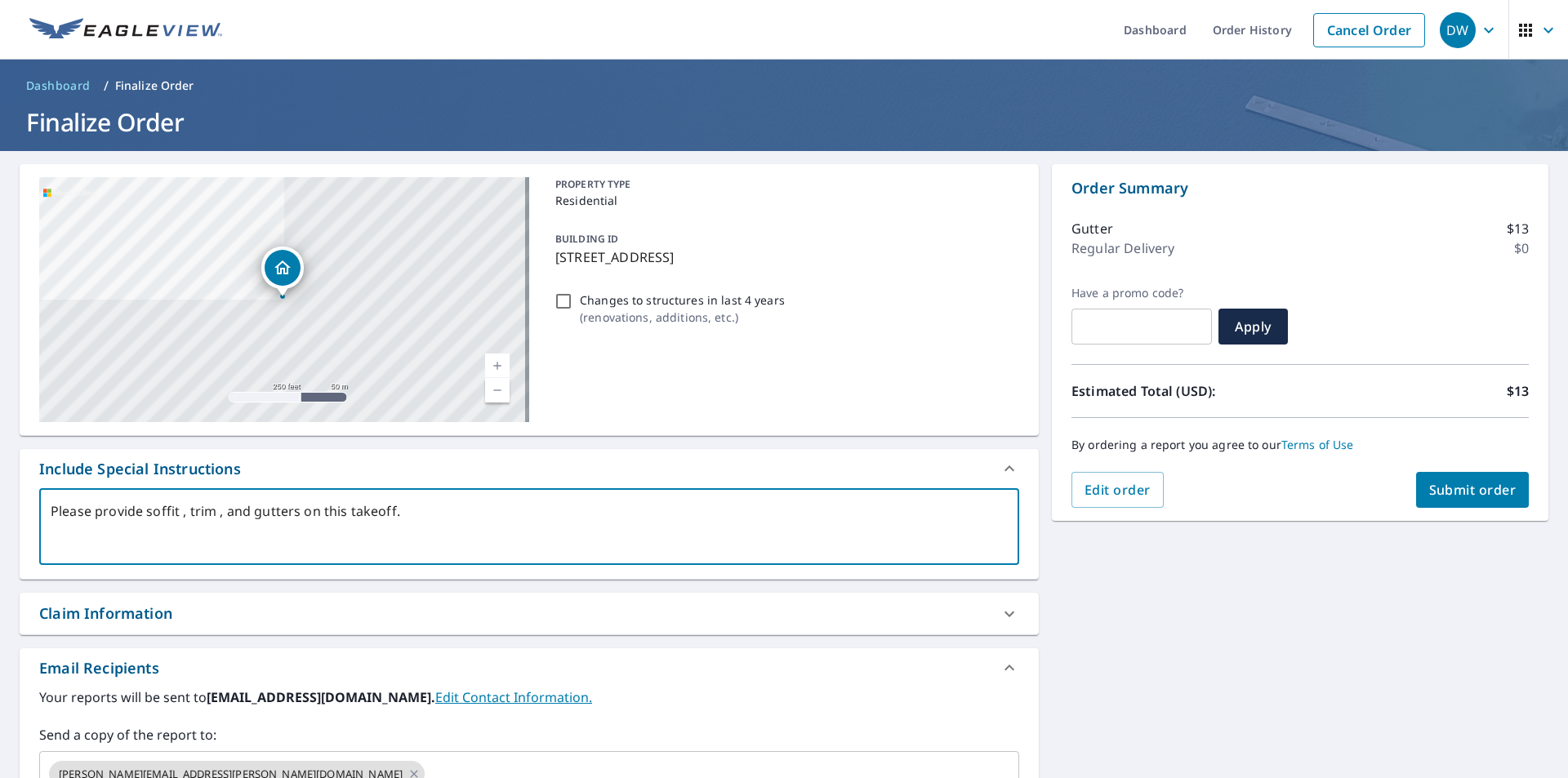
type textarea "Please provide soffit , trim , and gutters on this takeoff. T"
type textarea "x"
type textarea "Please provide soffit , trim , and gutters on this takeoff. Th"
type textarea "x"
type textarea "Please provide soffit , trim , and gutters on this takeoff. Tha"
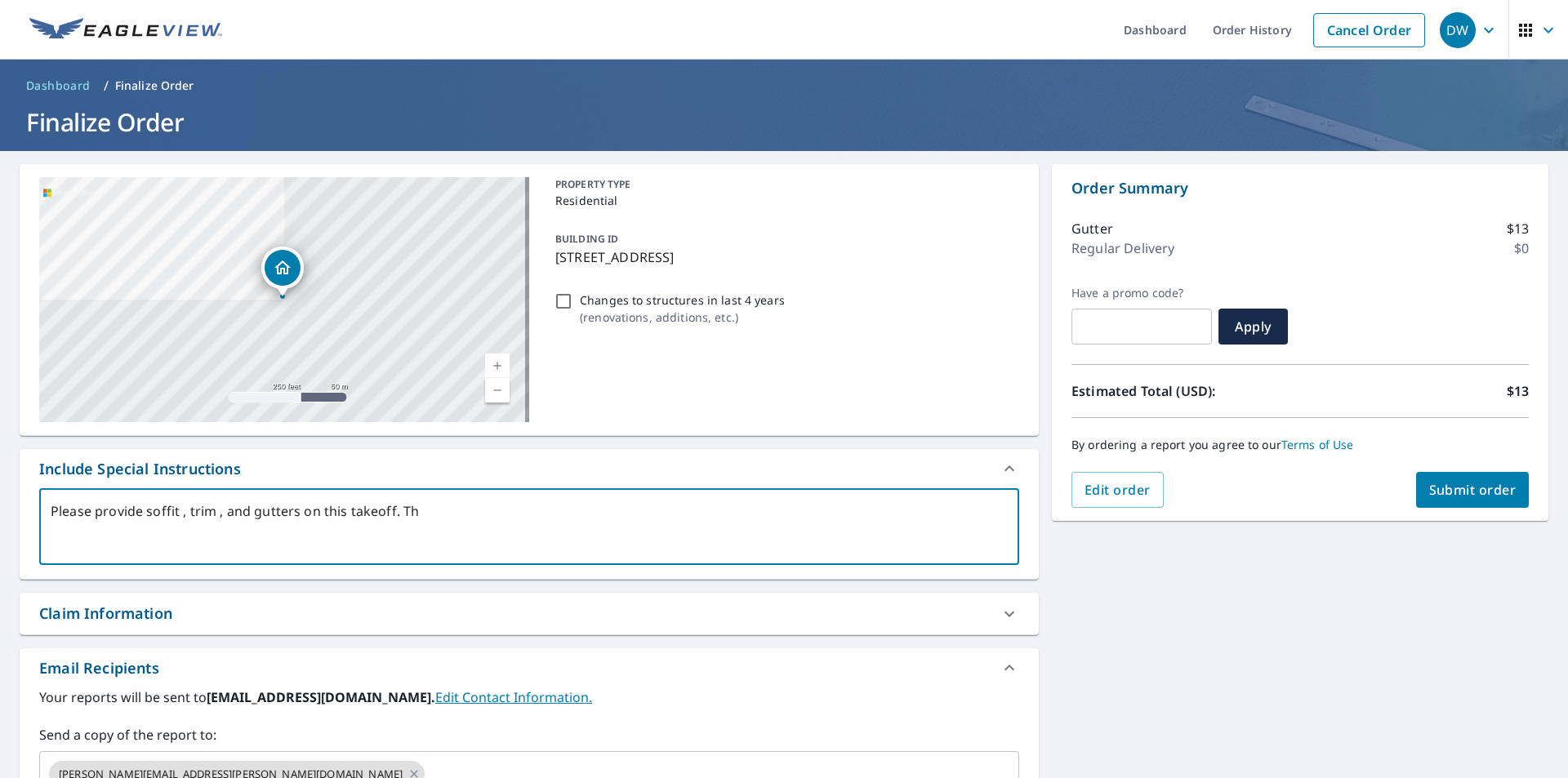
type textarea "x"
type textarea "Please provide soffit , trim , and gutters on this takeoff. Than"
type textarea "x"
type textarea "Please provide soffit , trim , and gutters on this takeoff. Thank"
type textarea "x"
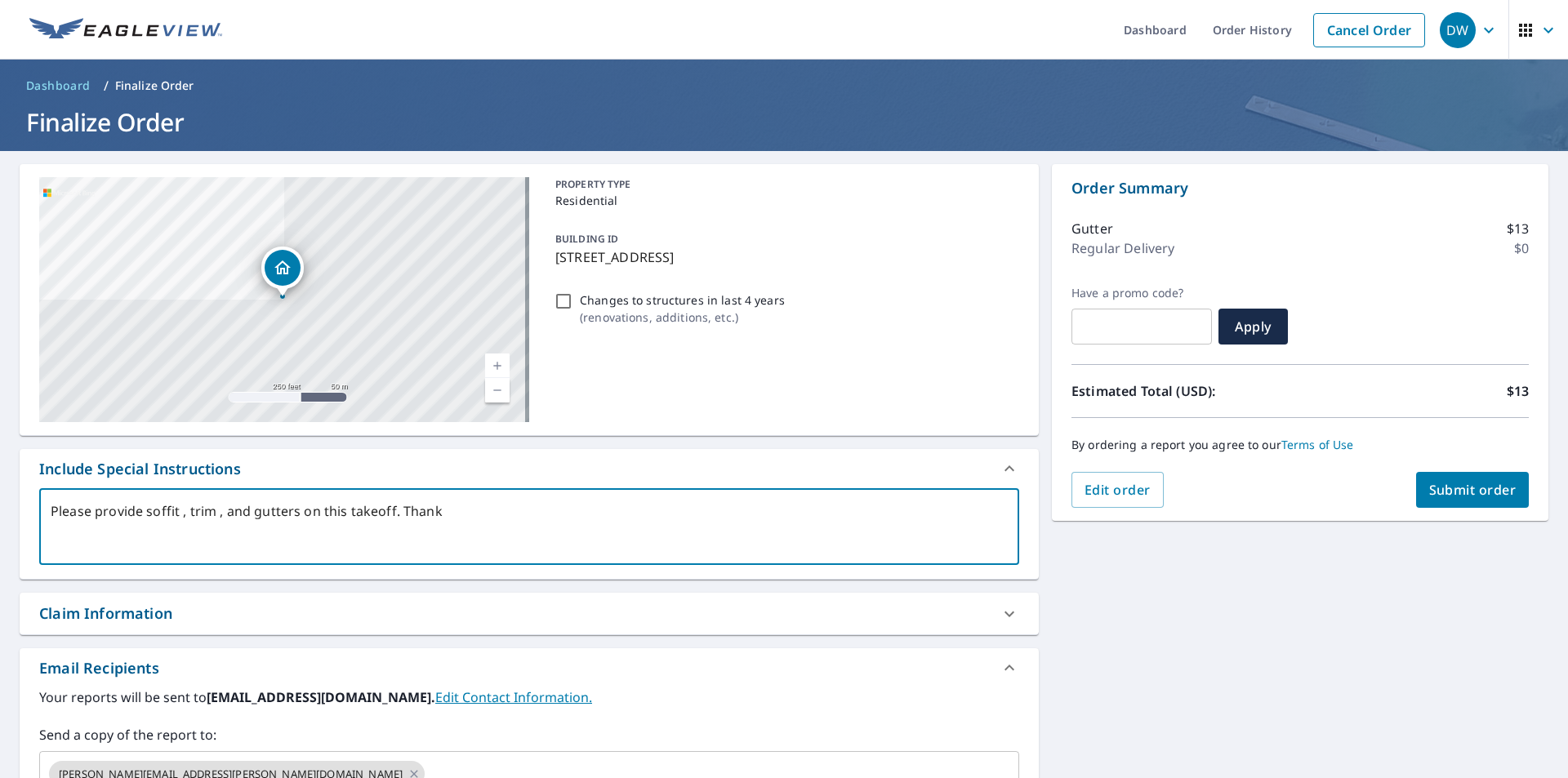
type textarea "Please provide soffit , trim , and gutters on this takeoff. Thanks"
type textarea "x"
type textarea "Please provide soffit , trim , and gutters on this takeoff. Thanks"
type textarea "x"
type textarea "Please provide soffit , trim , and gutters on this takeoff. Thanks Y"
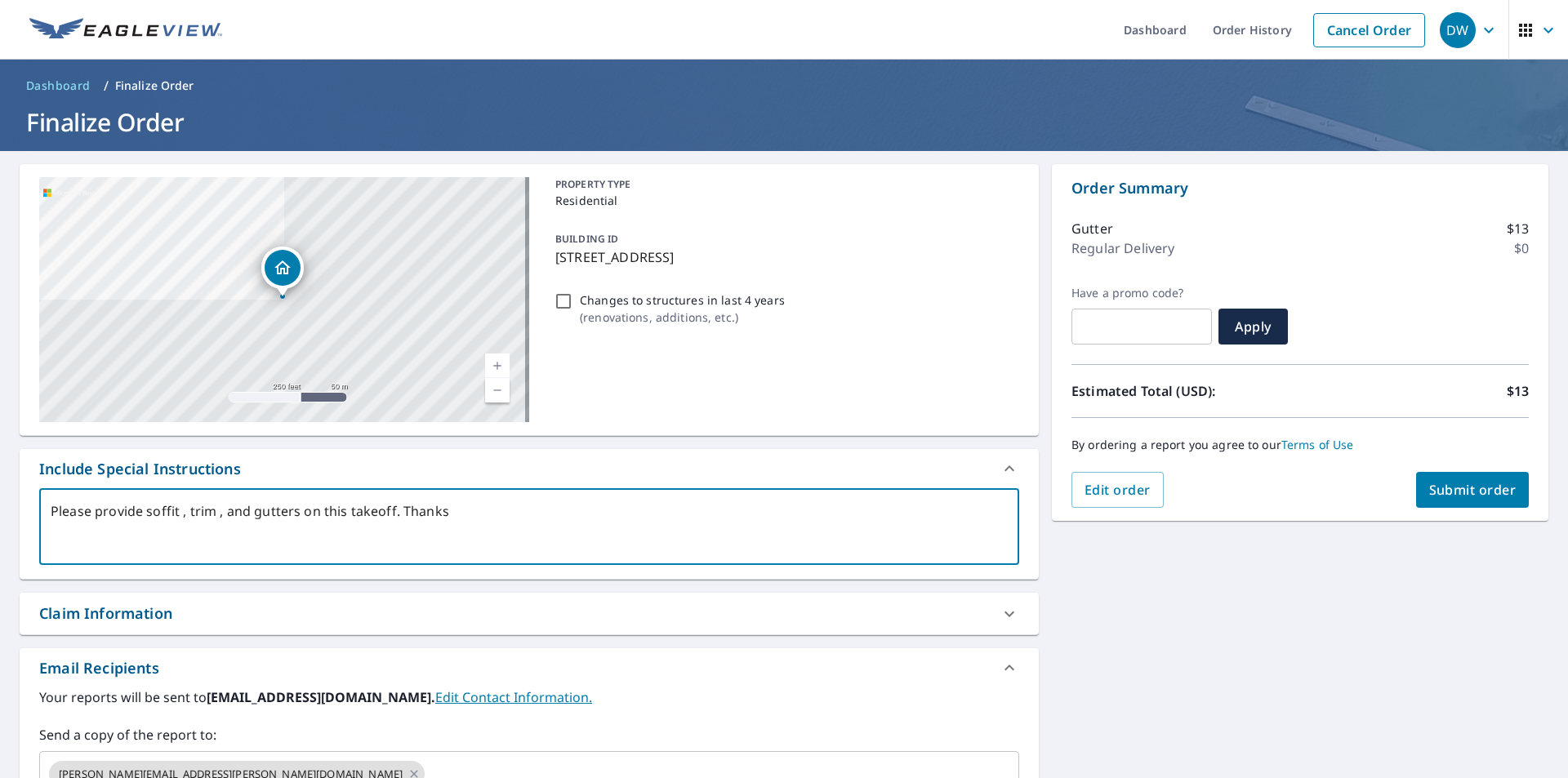
type textarea "x"
type textarea "Please provide soffit , trim , and gutters on this takeoff. Thanks [PERSON_NAME]"
type textarea "x"
type textarea "Please provide soffit , trim , and gutters on this takeoff. Thanks [PERSON_NAME]"
type textarea "x"
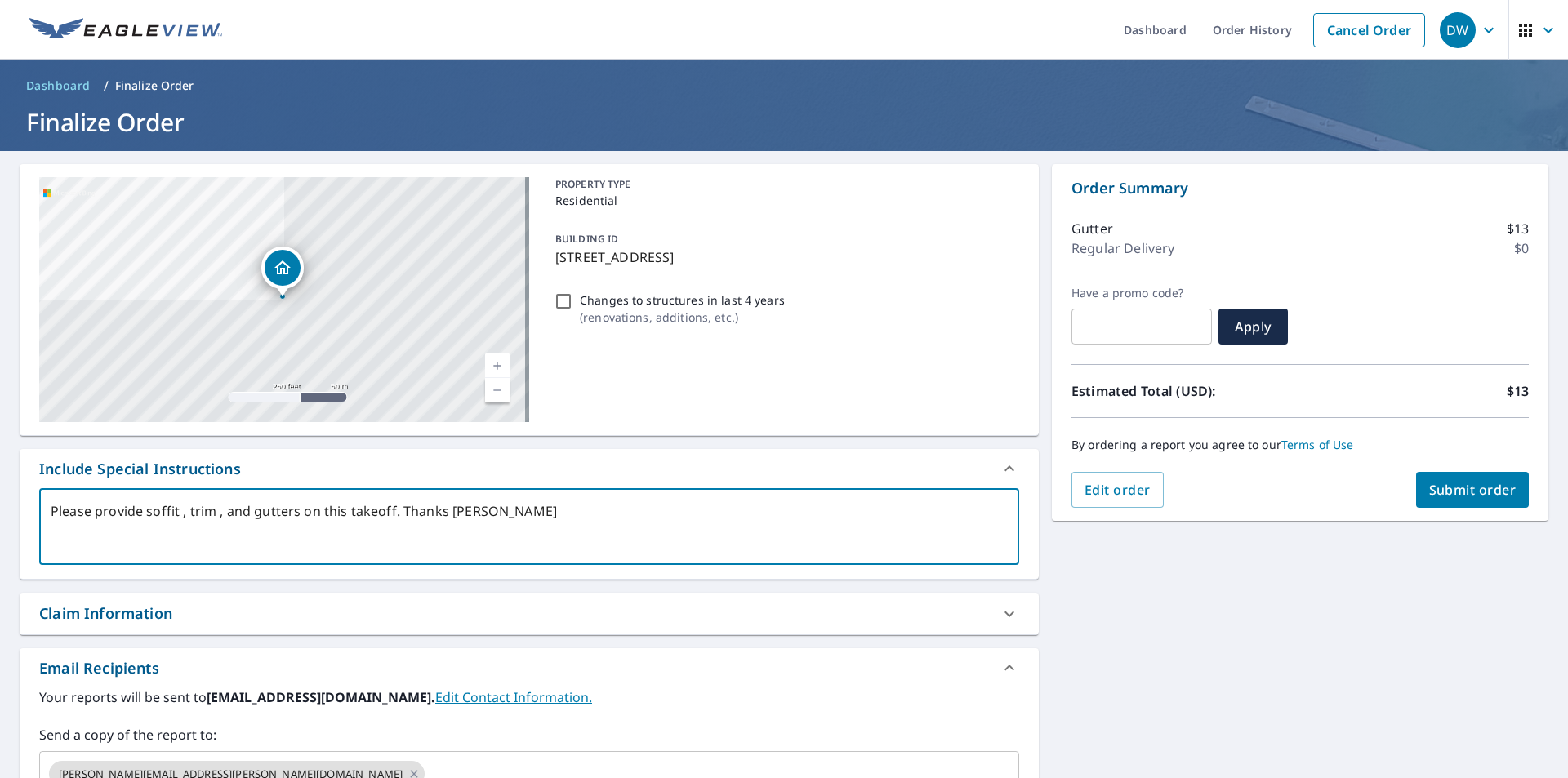
type textarea "Please provide soffit , trim , and gutters on this takeoff. Thanks Y"
type textarea "x"
type textarea "Please provide soffit , trim , and gutters on this takeoff. Thanks [PERSON_NAME]"
type textarea "x"
type textarea "Please provide soffit , trim , and gutters on this takeoff. Thanks You"
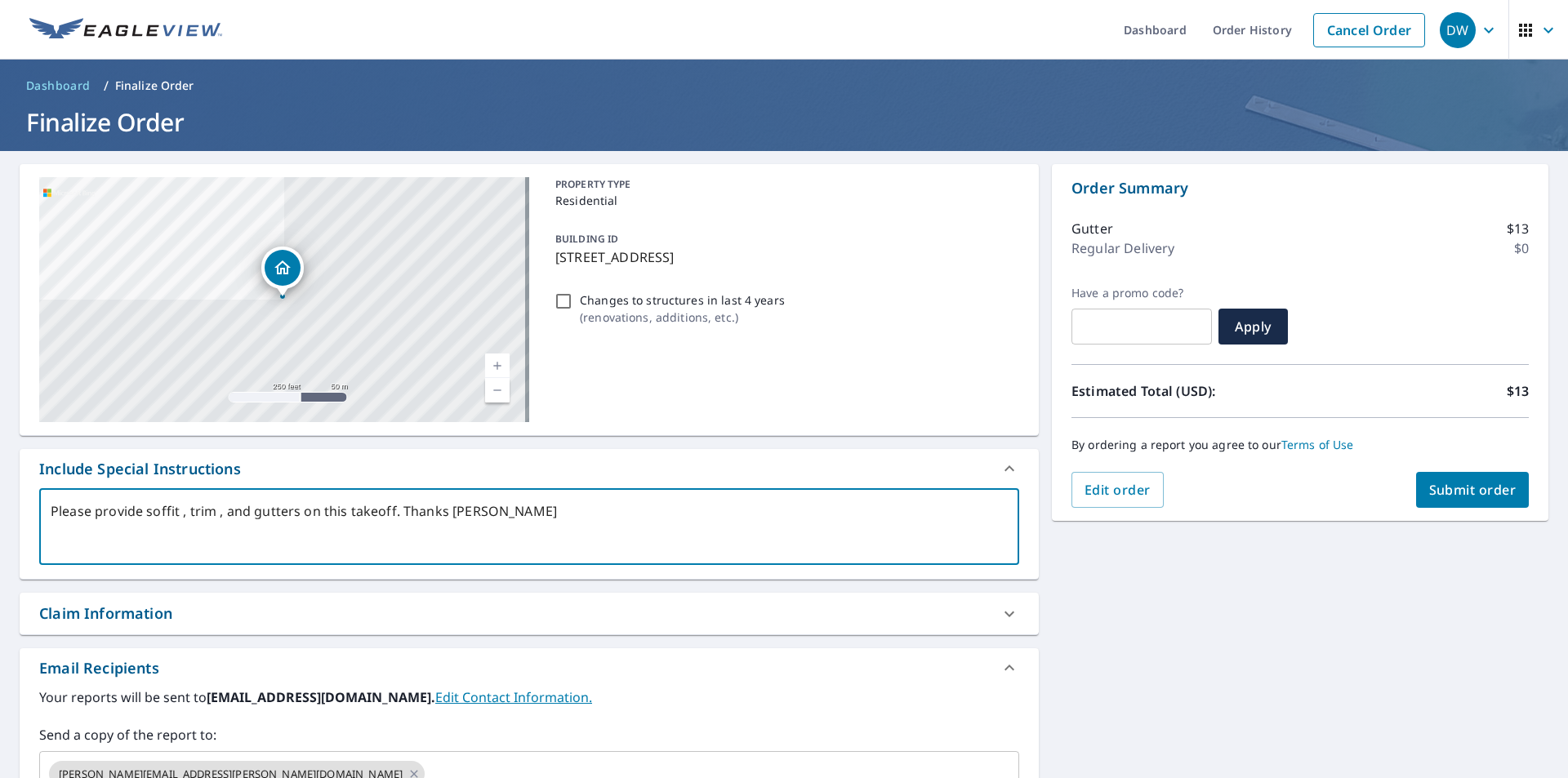
type textarea "x"
type textarea "Please provide soffit , trim , and gutters on this takeoff. Thanks You"
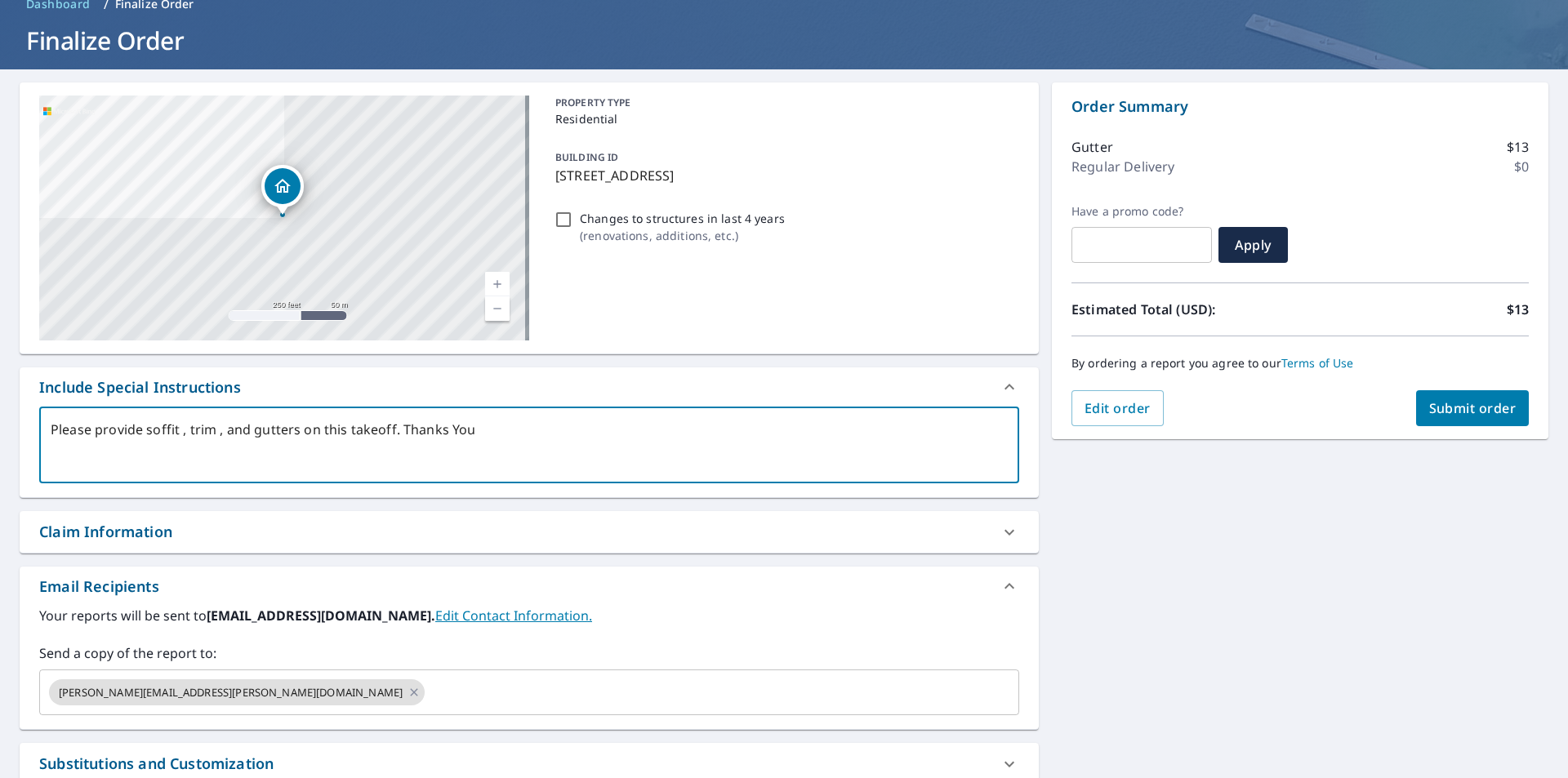
scroll to position [130, 0]
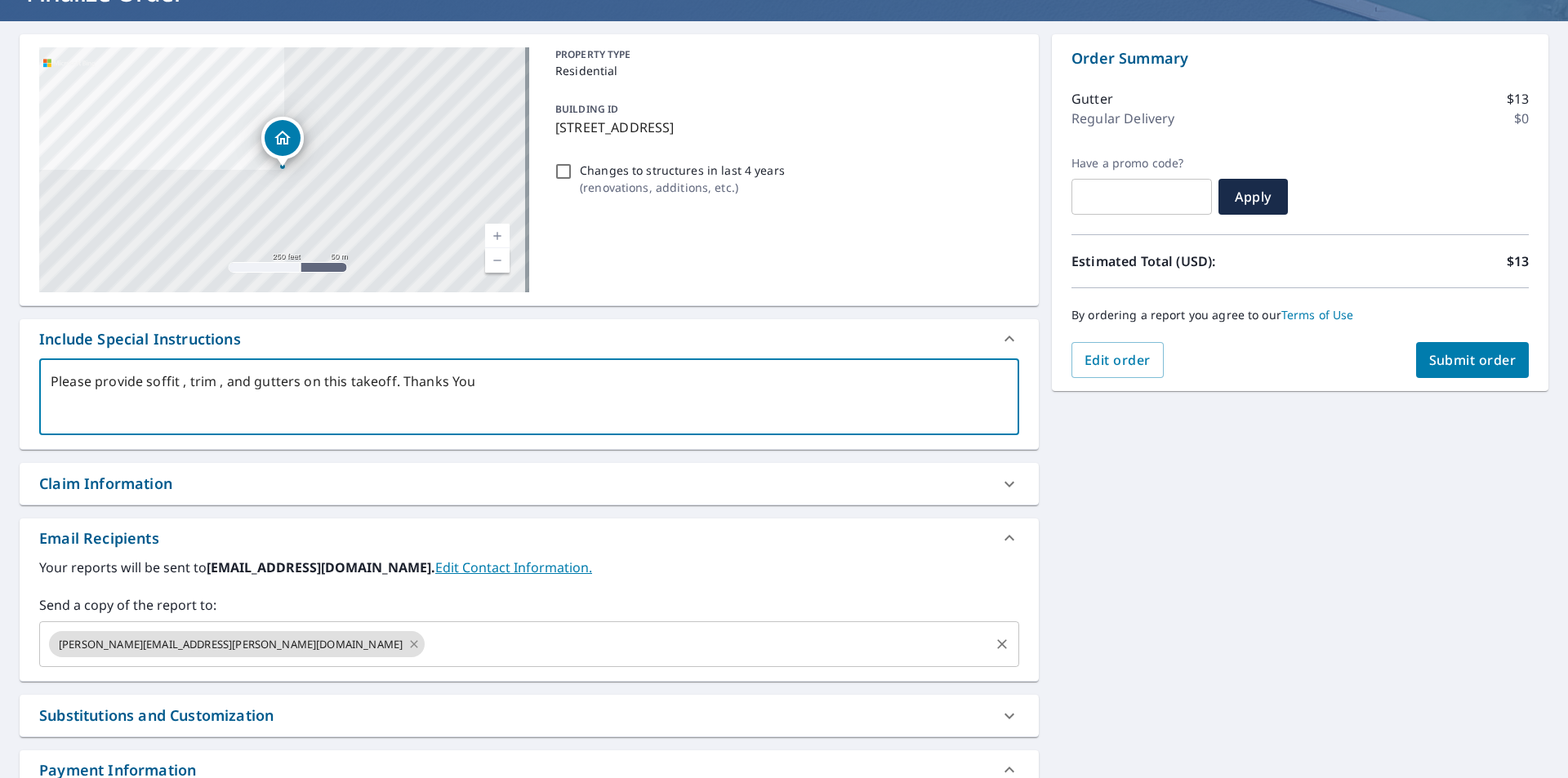
click at [410, 641] on icon at bounding box center [413, 644] width 7 height 7
type textarea "x"
type textarea "Please provide soffit , trim , and gutters on this takeoff. Thanks You"
type textarea "x"
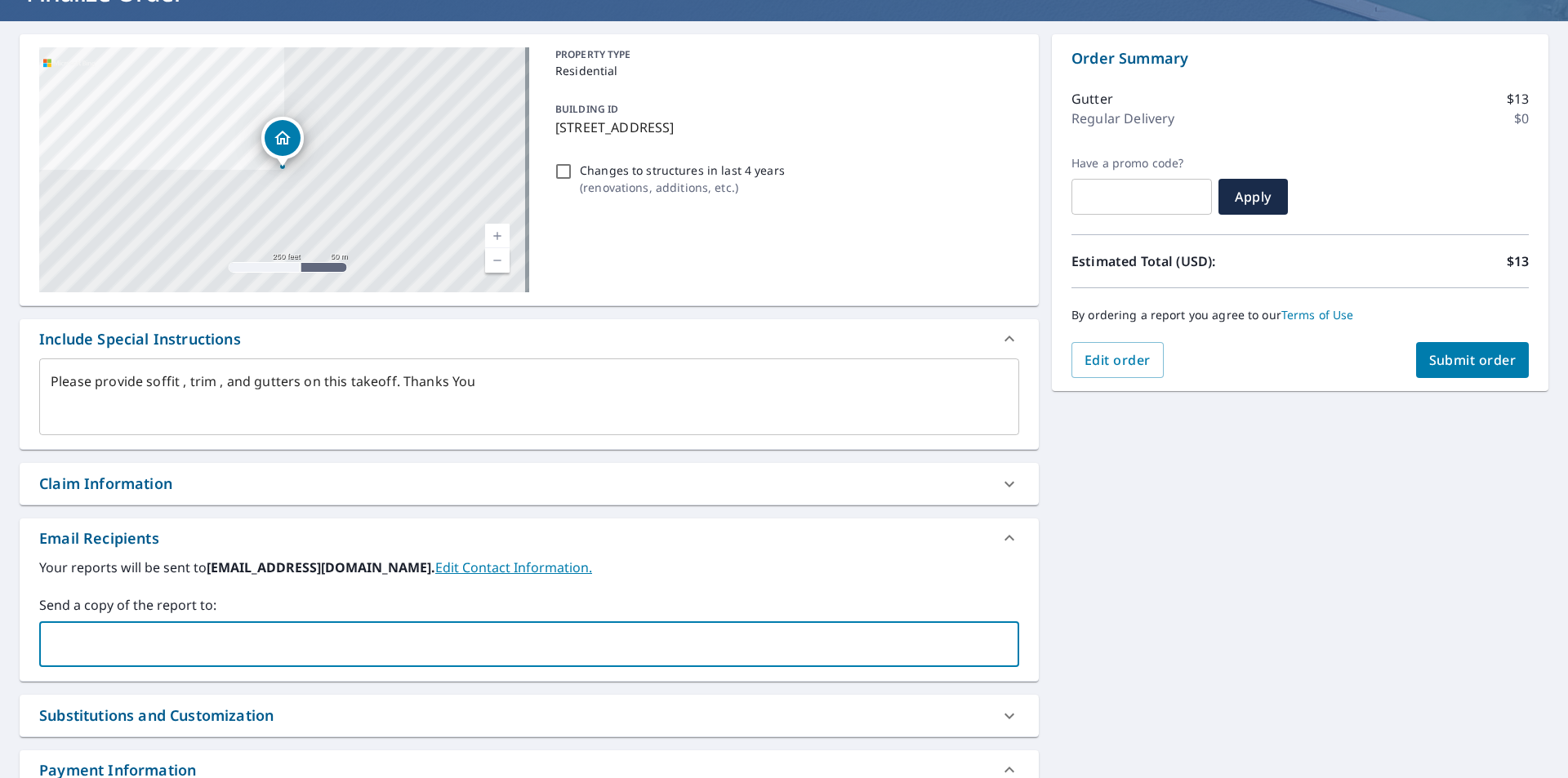
click at [205, 639] on input "text" at bounding box center [516, 644] width 940 height 31
type input "[PERSON_NAME][EMAIL_ADDRESS][PERSON_NAME][DOMAIN_NAME]"
type textarea "x"
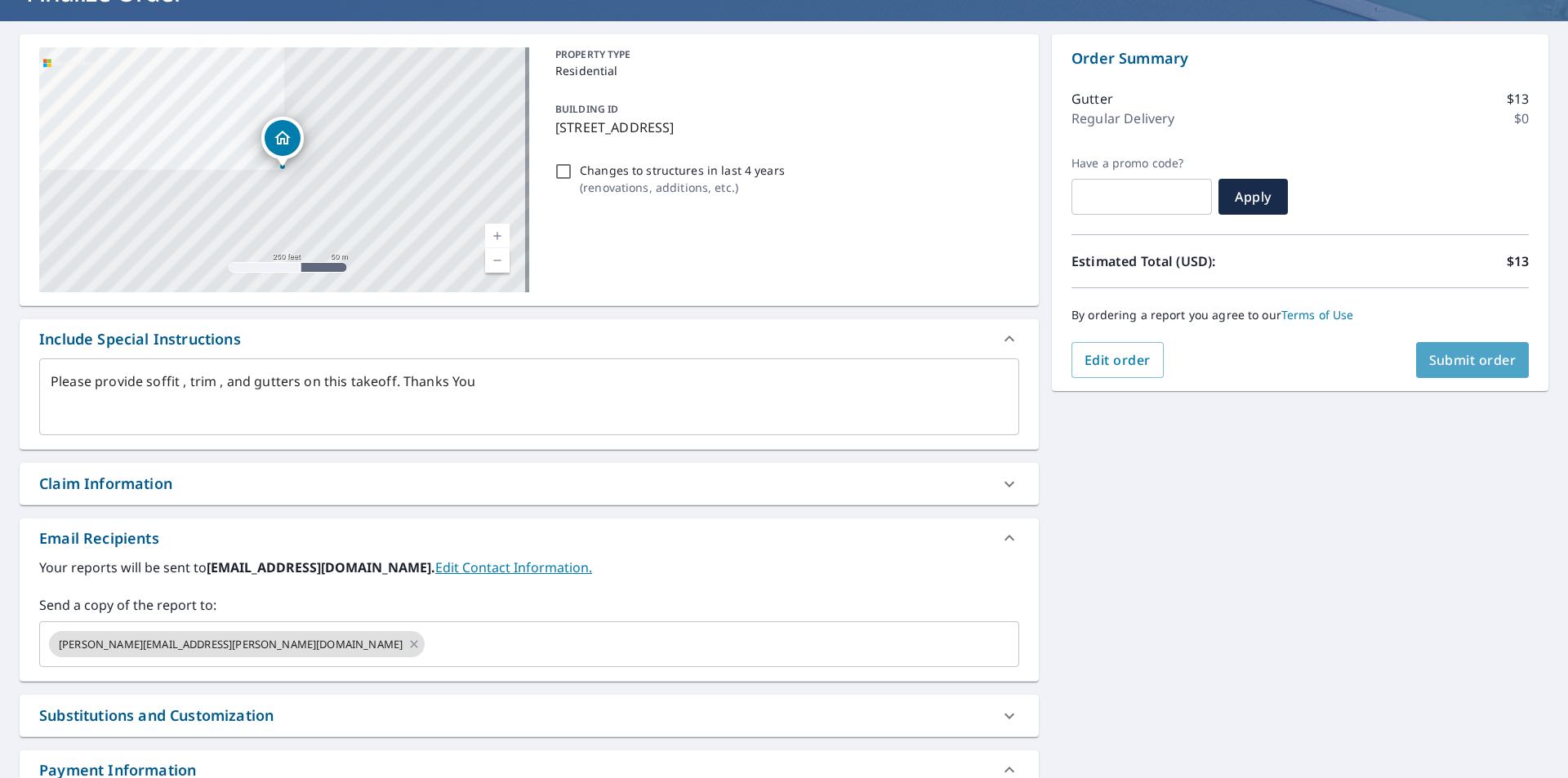
click at [1441, 360] on span "Submit order" at bounding box center [1472, 361] width 87 height 18
type textarea "x"
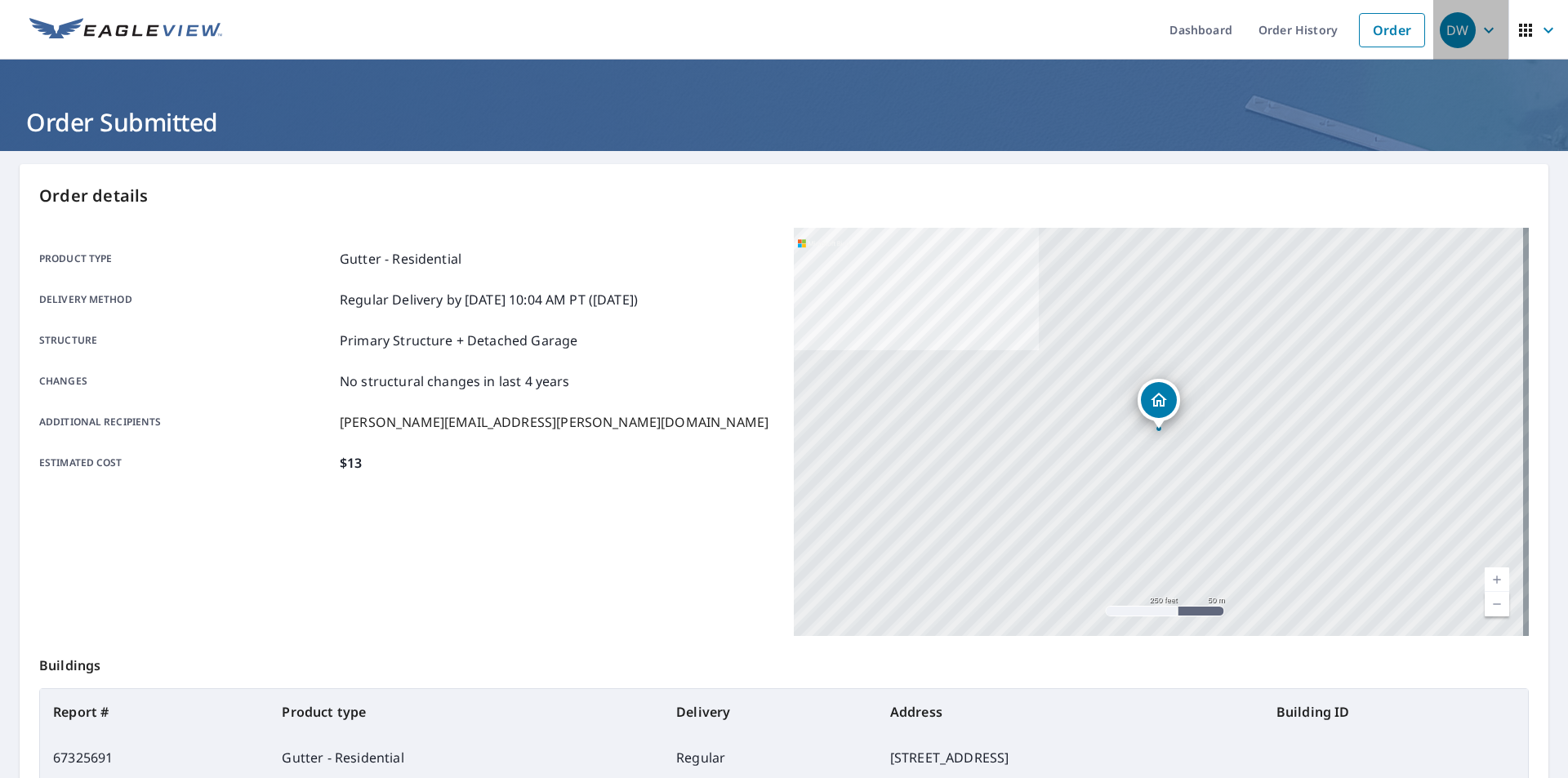
click at [1486, 27] on icon "button" at bounding box center [1489, 31] width 20 height 20
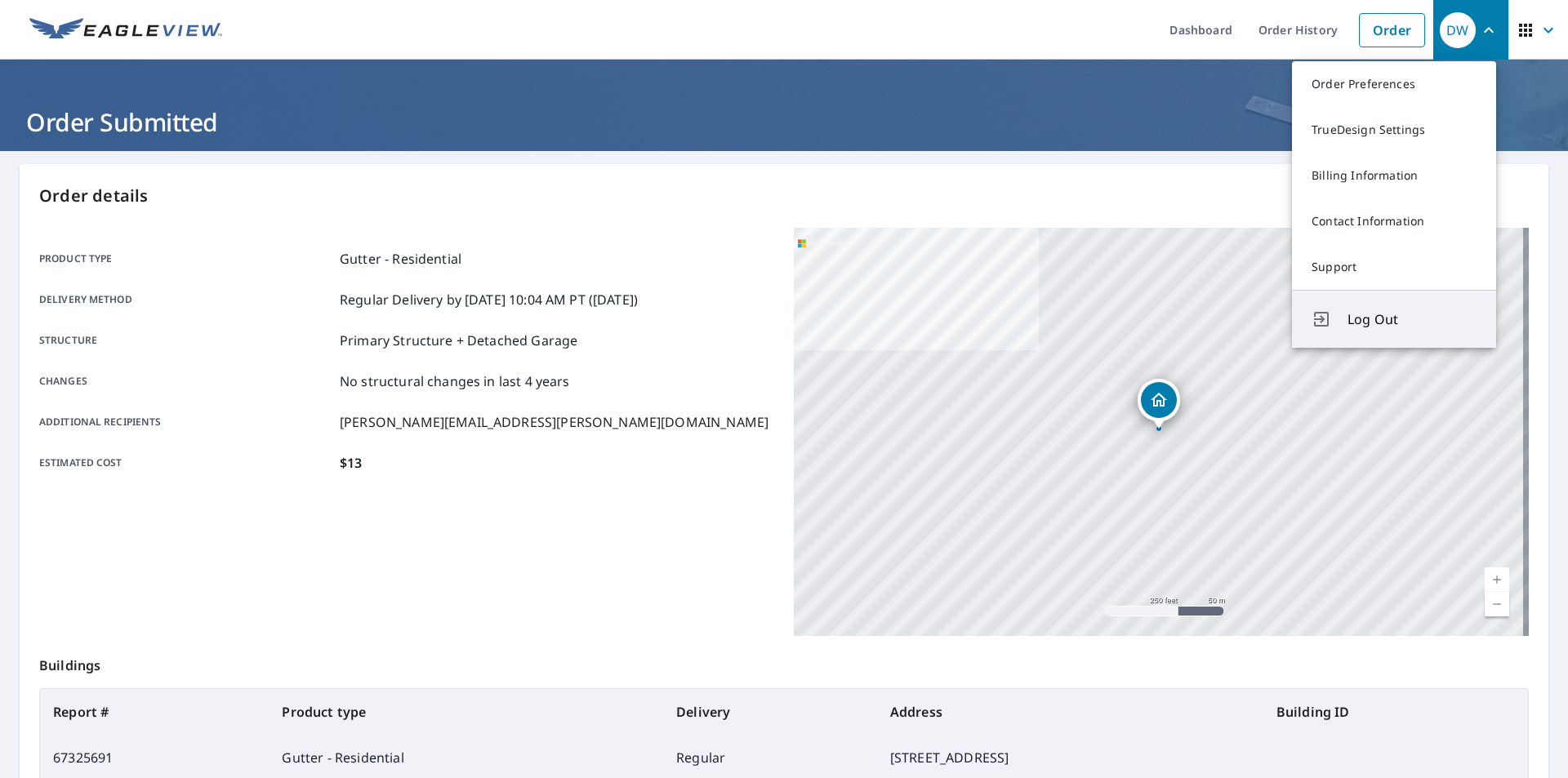
click at [1354, 306] on button "Log Out" at bounding box center [1393, 318] width 204 height 58
